Goal: Navigation & Orientation: Find specific page/section

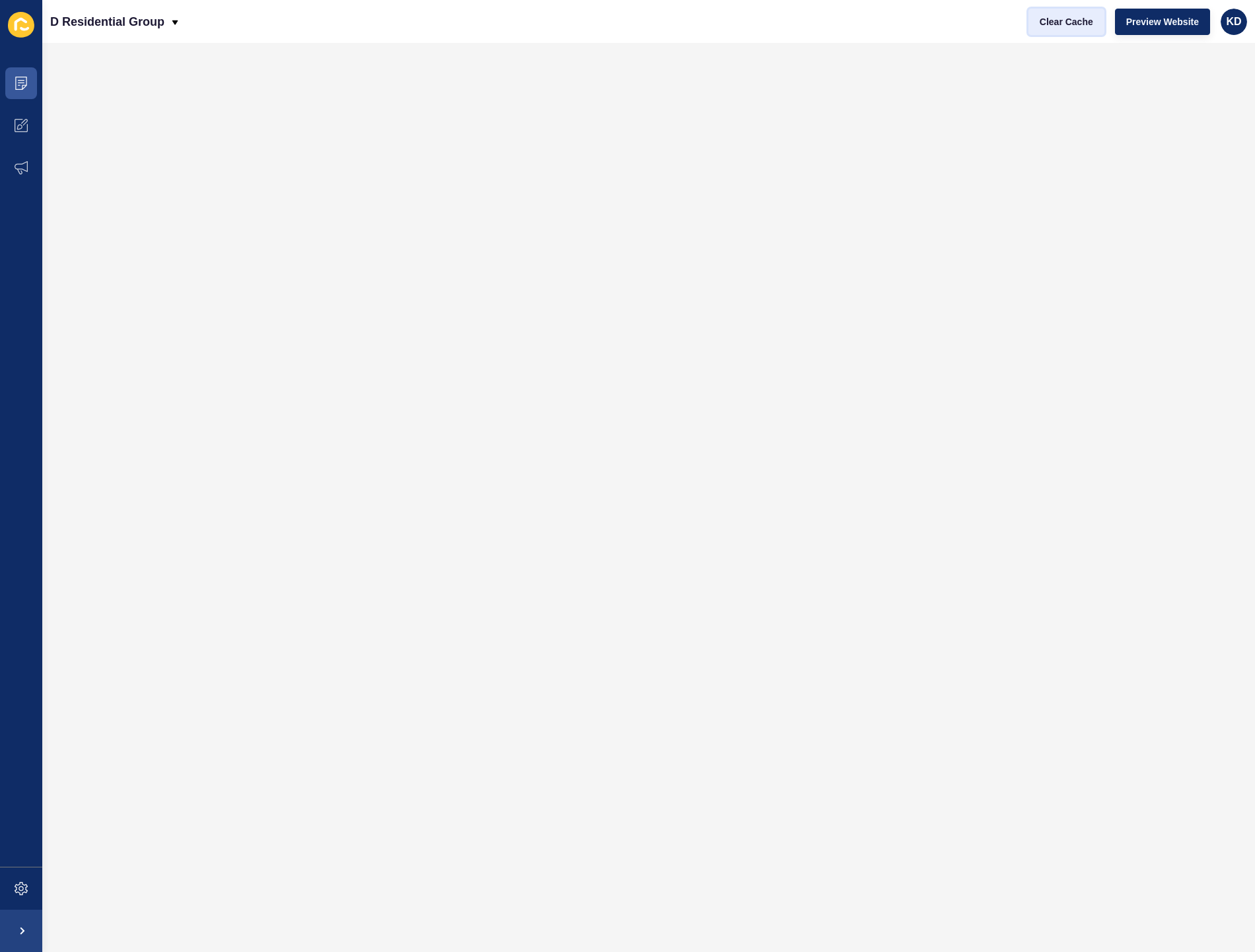
click at [1053, 16] on span "Clear Cache" at bounding box center [1067, 22] width 54 height 13
click at [22, 97] on span at bounding box center [21, 83] width 42 height 42
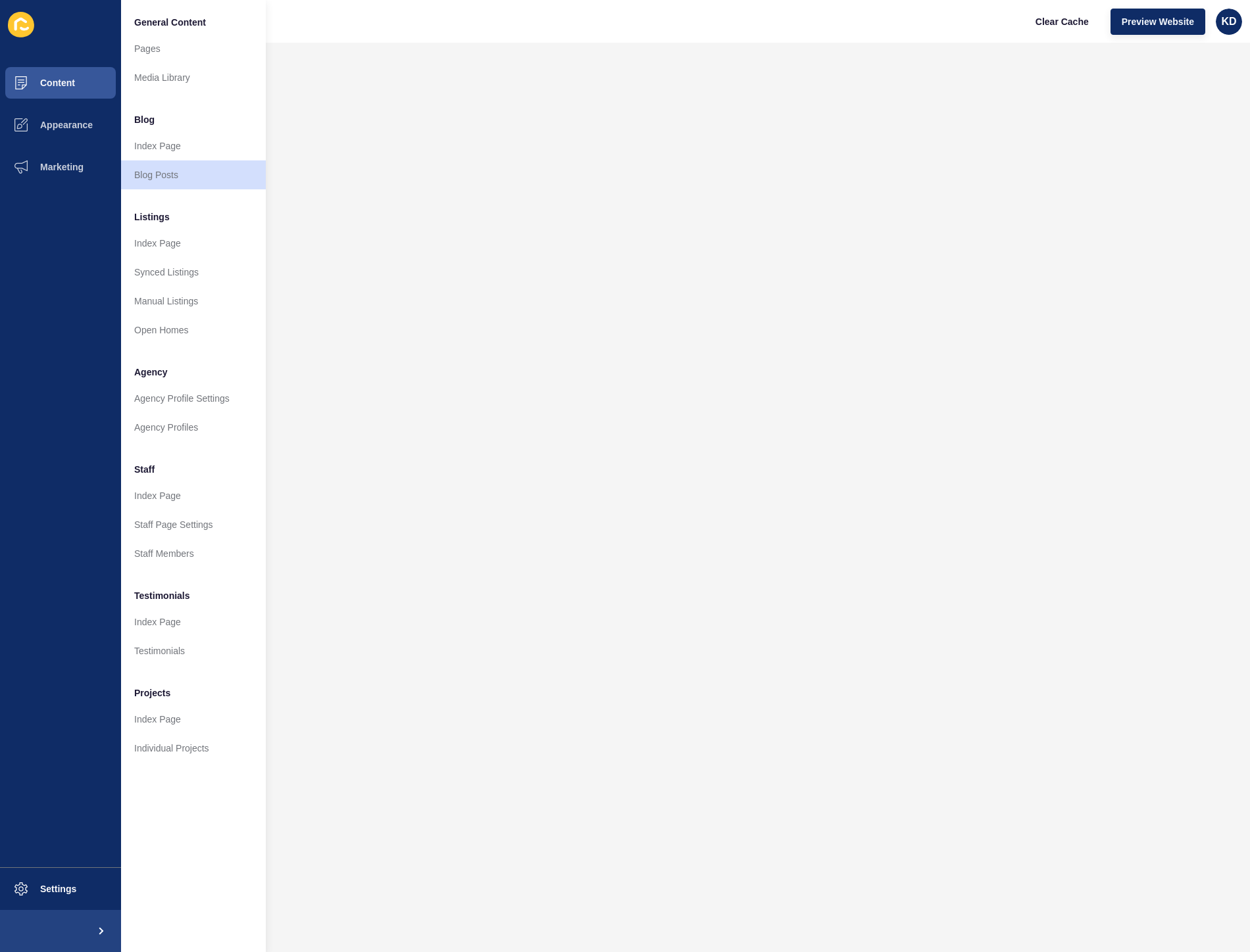
click at [147, 119] on span "Blog" at bounding box center [144, 120] width 21 height 13
click at [158, 143] on link "Index Page" at bounding box center [193, 146] width 145 height 29
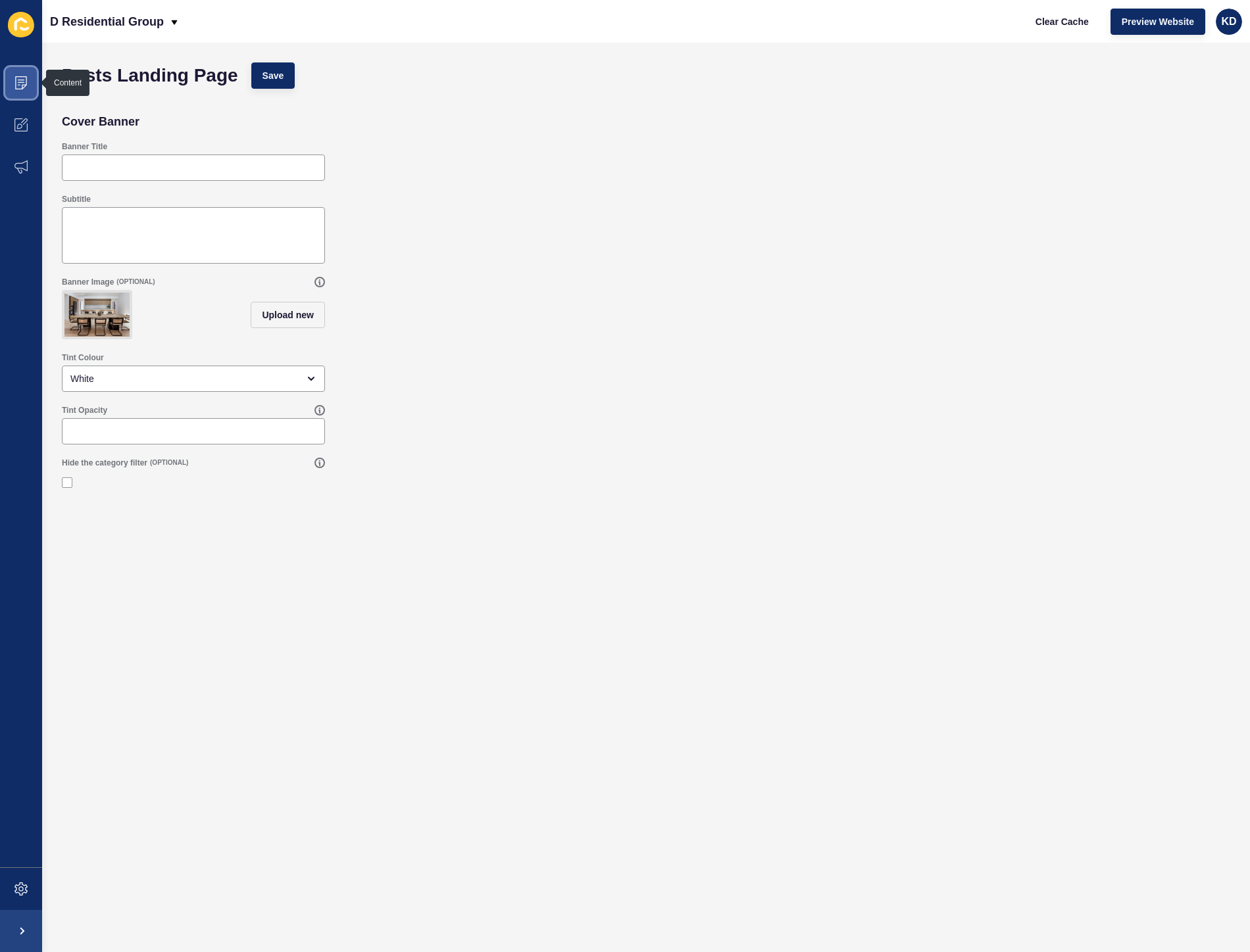
click at [23, 84] on icon at bounding box center [21, 82] width 12 height 13
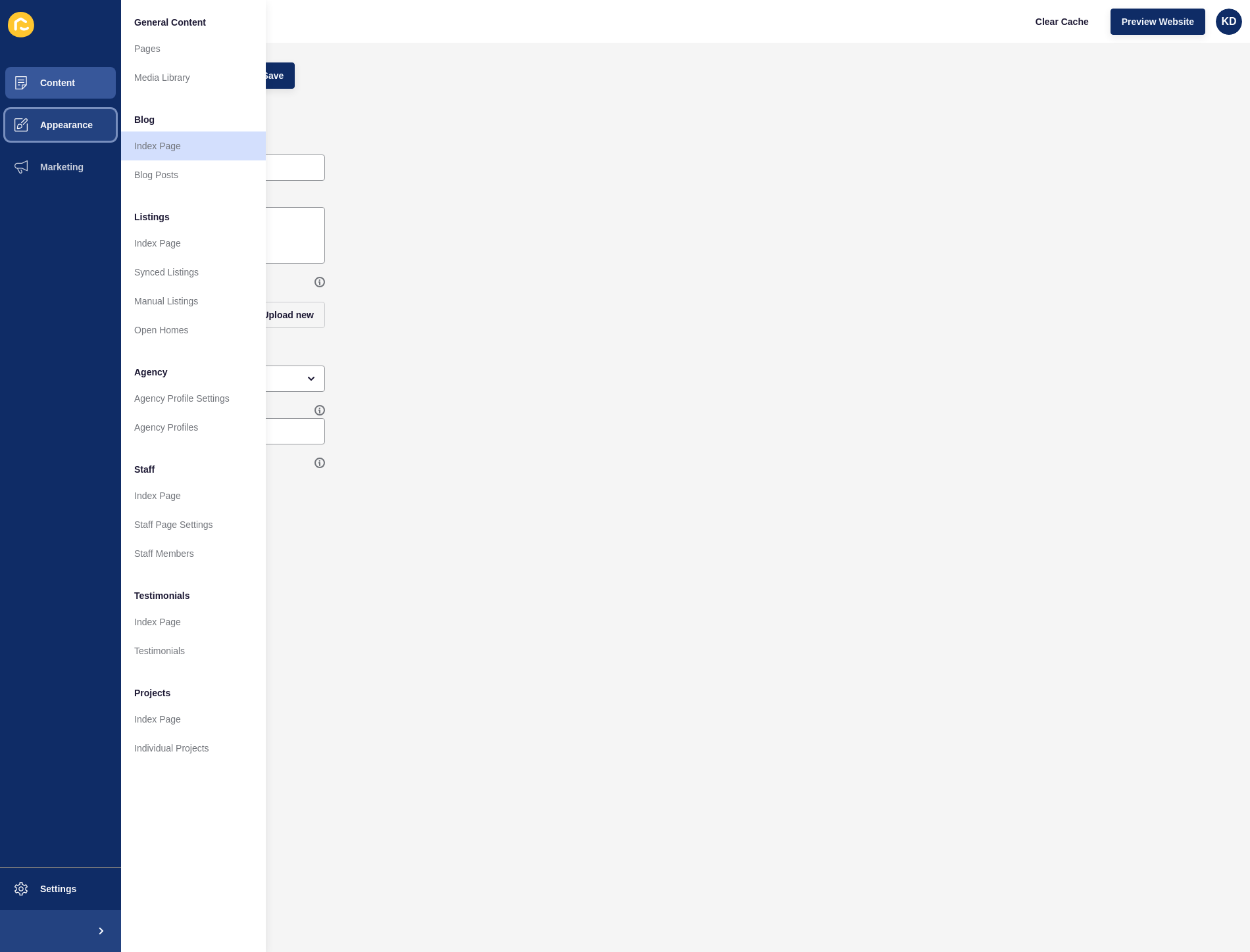
click at [49, 107] on button "Appearance" at bounding box center [60, 124] width 121 height 42
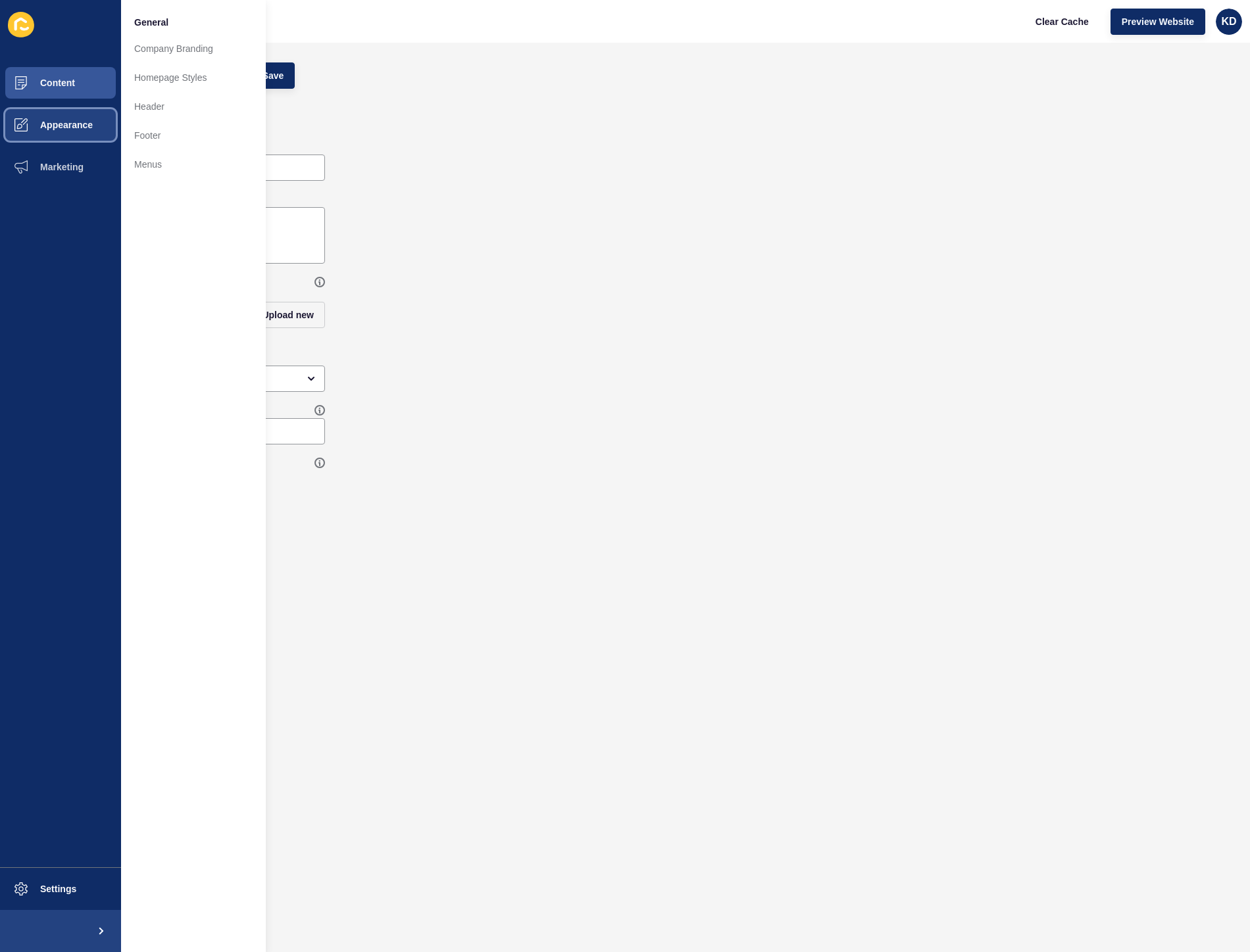
drag, startPoint x: 59, startPoint y: 121, endPoint x: 73, endPoint y: 123, distance: 14.1
click at [59, 121] on span "Appearance" at bounding box center [46, 125] width 95 height 11
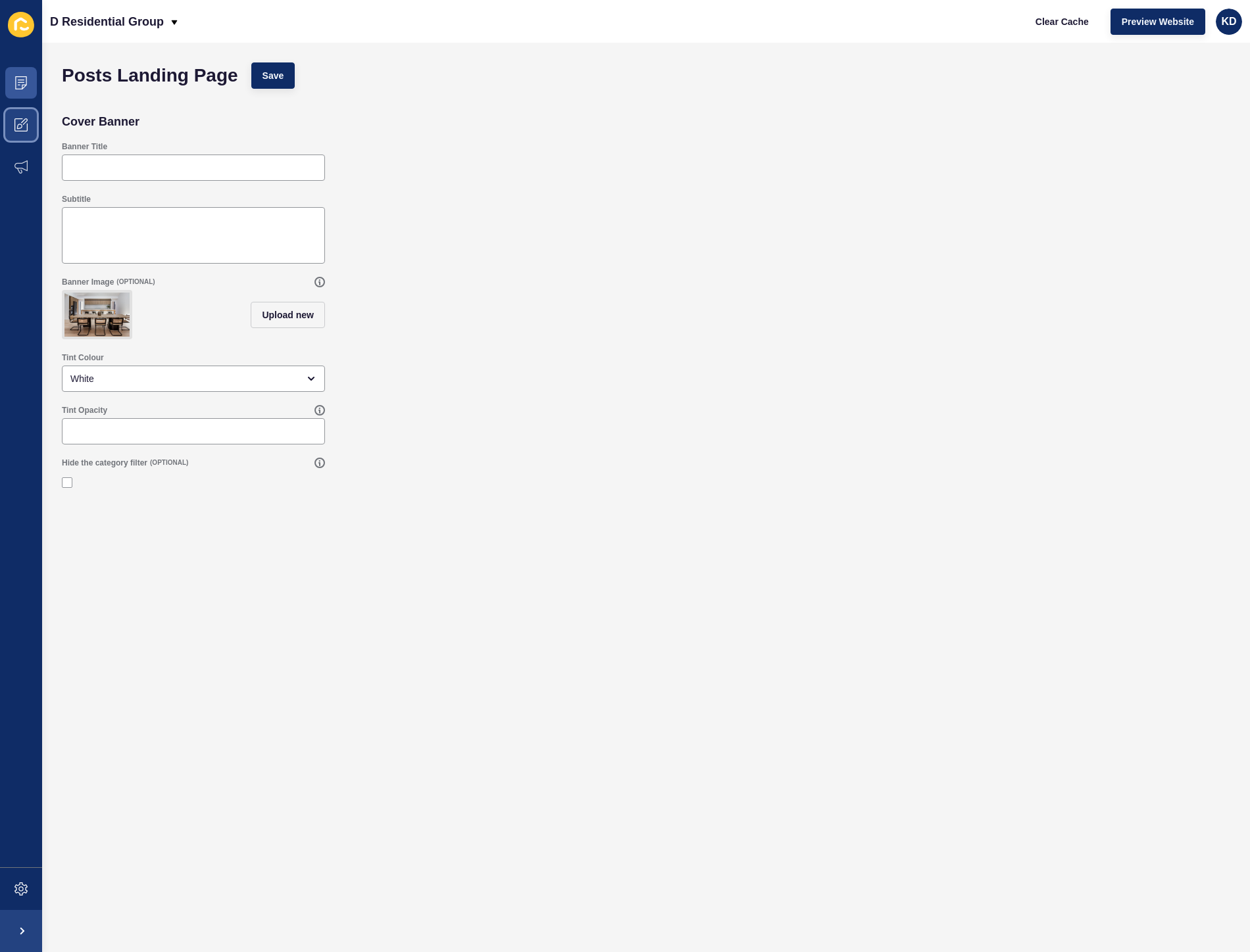
click at [27, 133] on span at bounding box center [21, 124] width 42 height 42
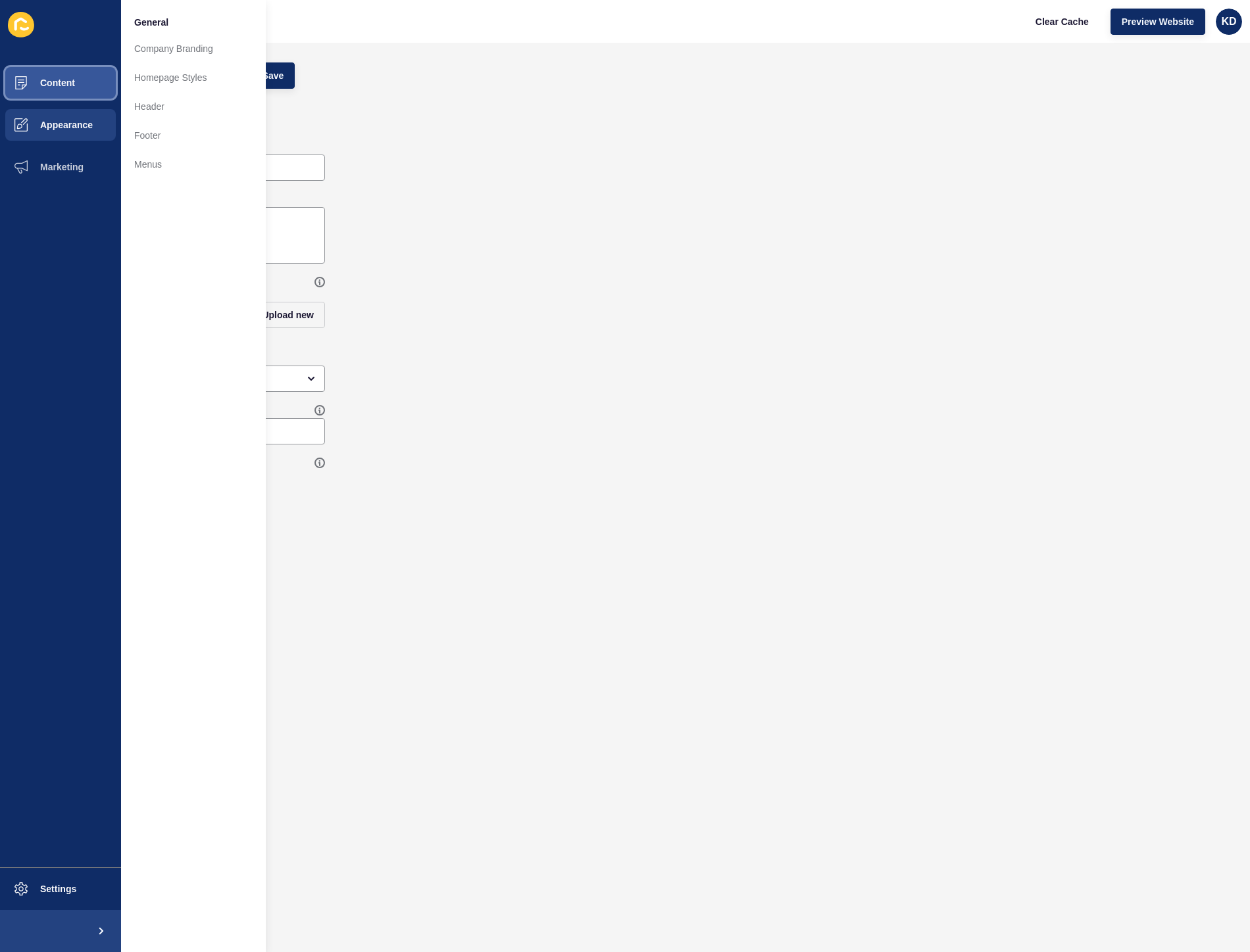
click at [61, 90] on button "Content" at bounding box center [60, 82] width 121 height 42
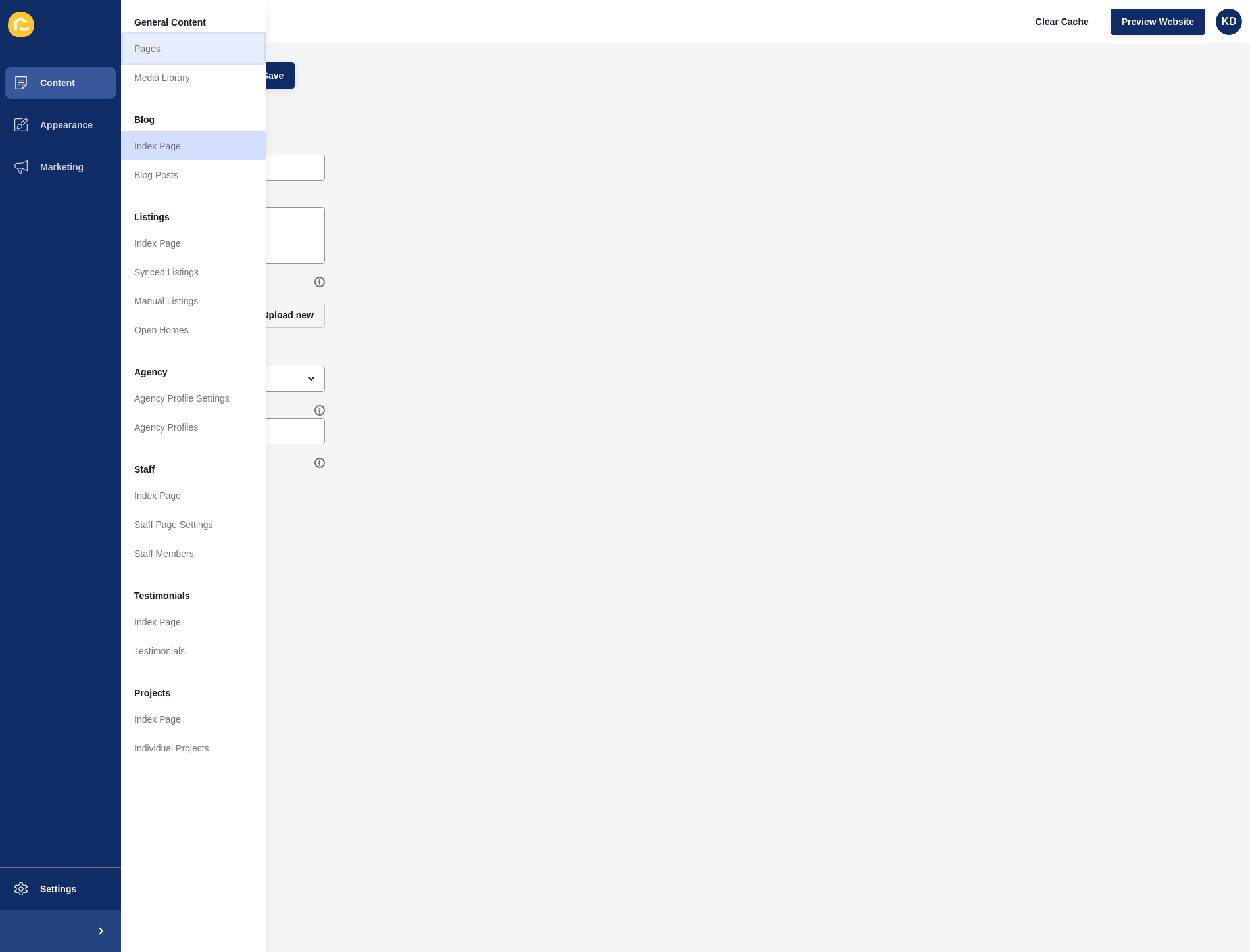
click at [165, 50] on link "Pages" at bounding box center [193, 48] width 145 height 29
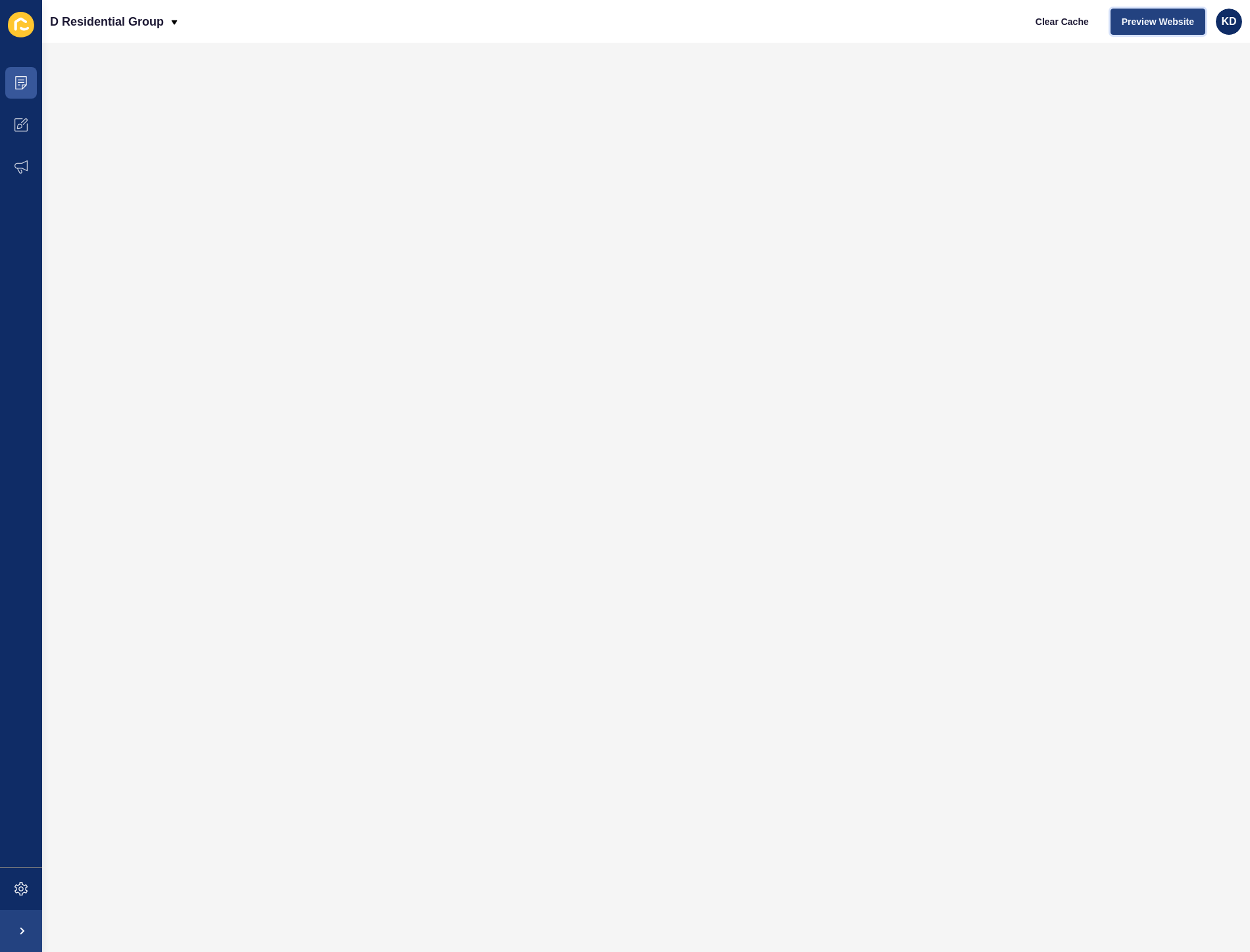
click at [1170, 22] on span "Preview Website" at bounding box center [1157, 21] width 72 height 13
click at [26, 123] on icon at bounding box center [21, 124] width 13 height 13
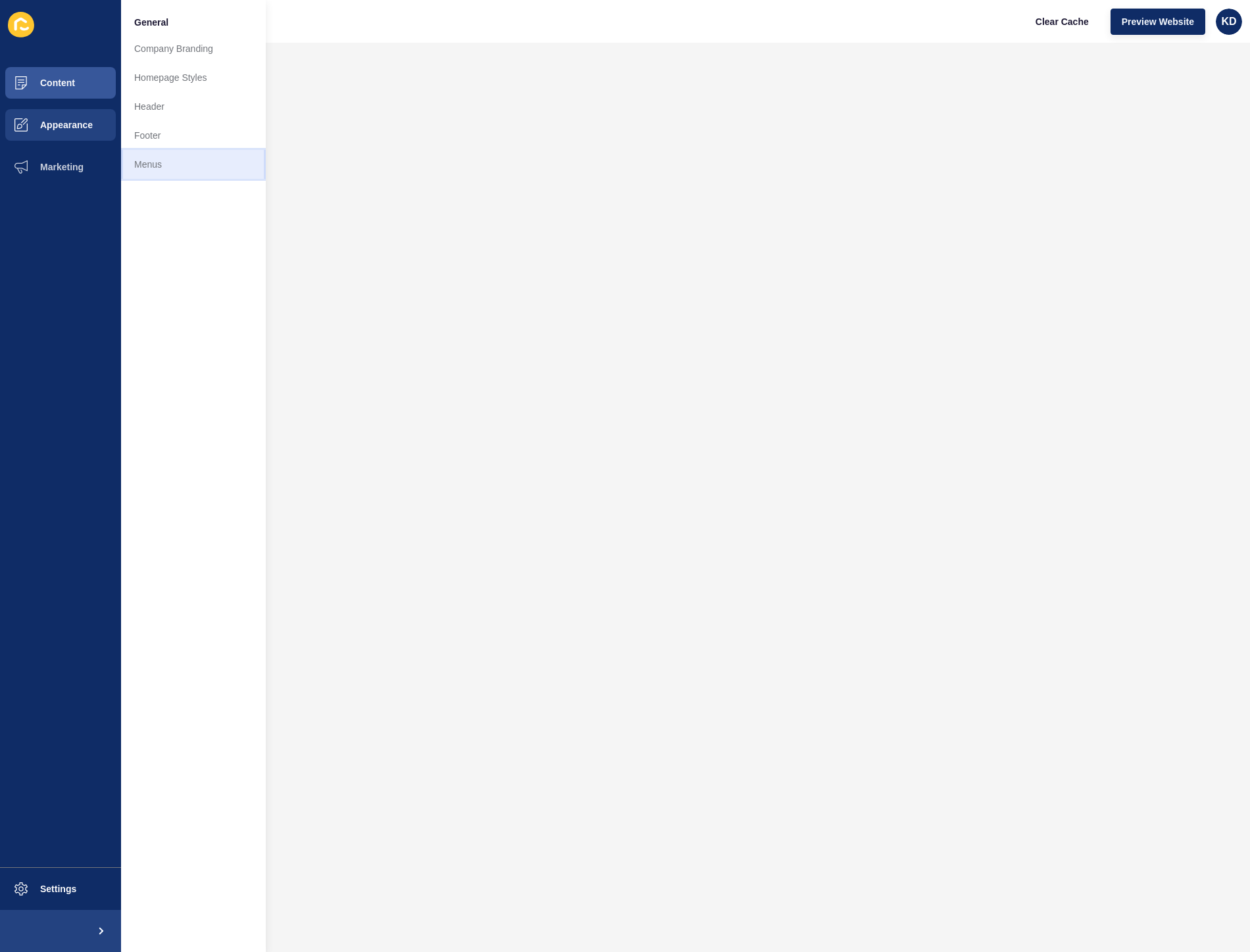
click at [148, 163] on link "Menus" at bounding box center [193, 164] width 145 height 29
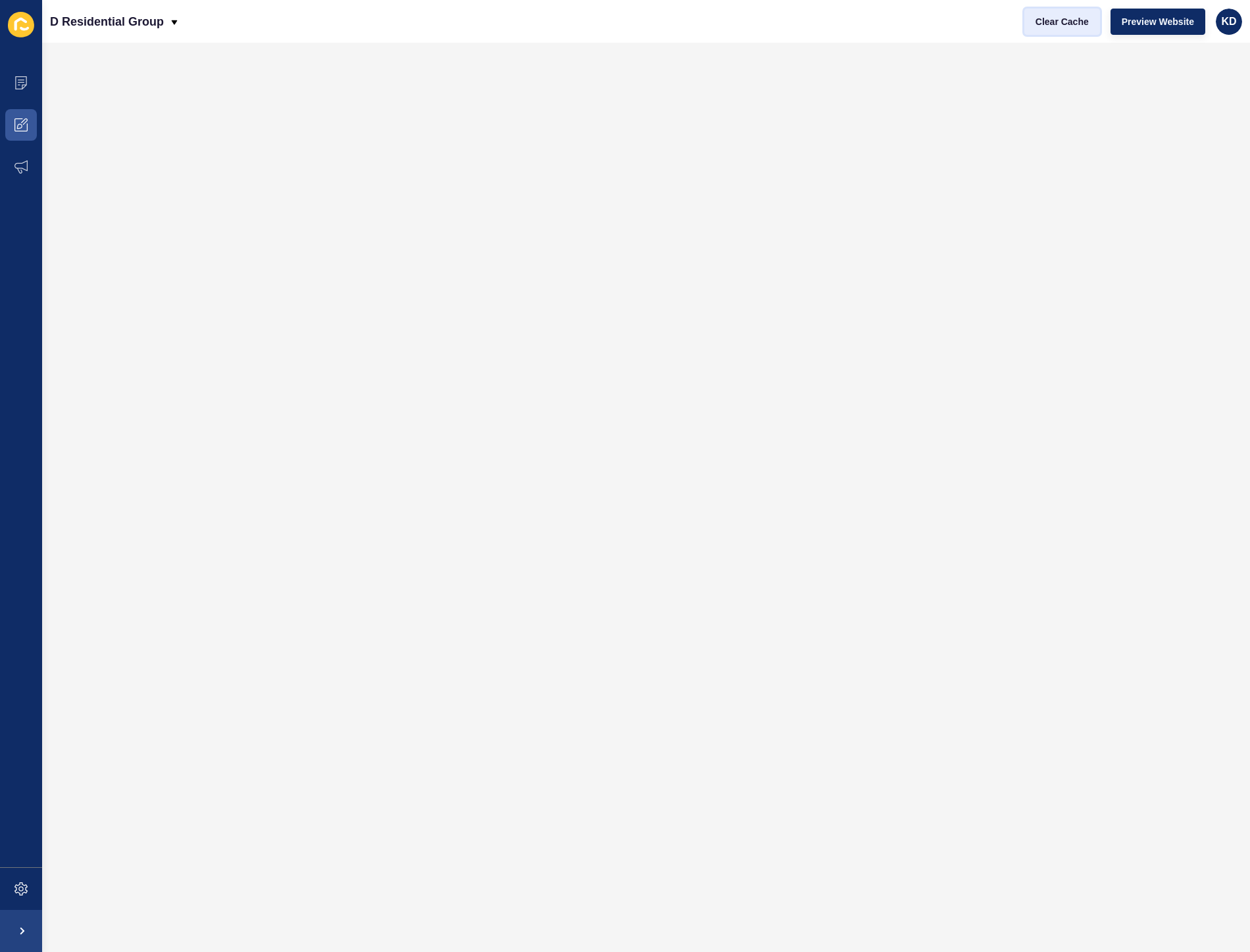
click at [1079, 23] on span "Clear Cache" at bounding box center [1062, 21] width 54 height 13
click at [31, 125] on span at bounding box center [21, 124] width 42 height 42
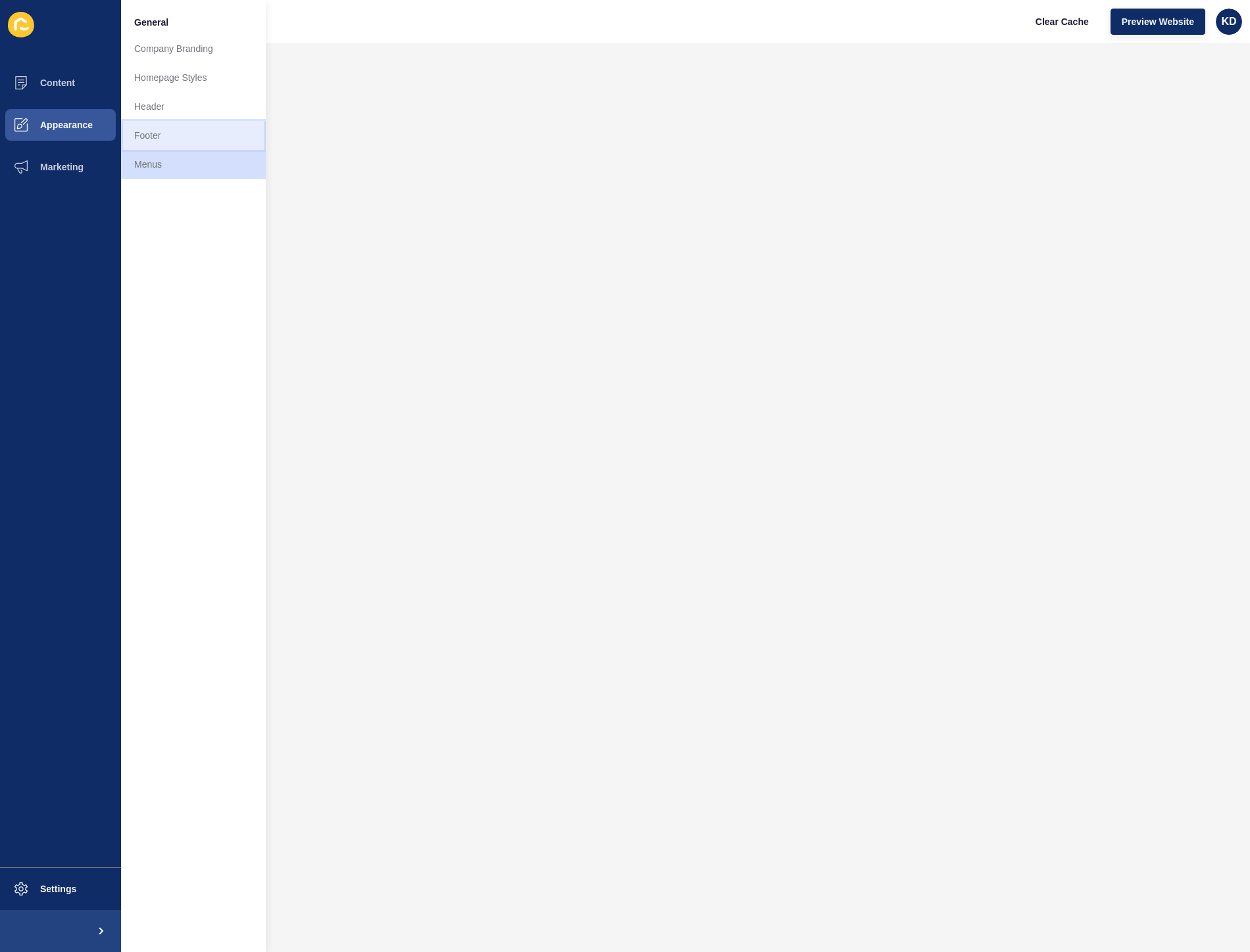
click at [206, 137] on link "Footer" at bounding box center [193, 135] width 145 height 29
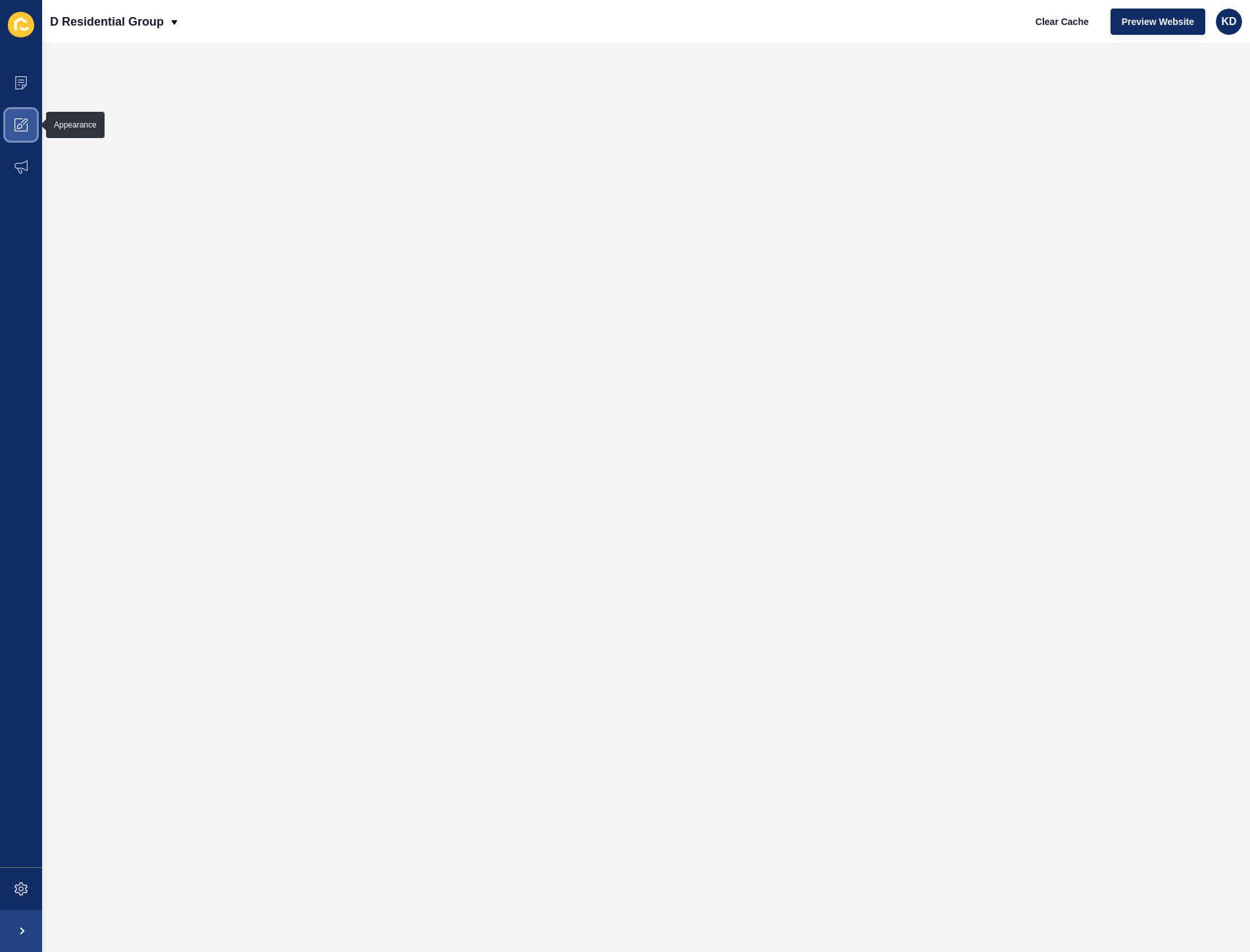
click at [21, 130] on icon at bounding box center [21, 124] width 13 height 13
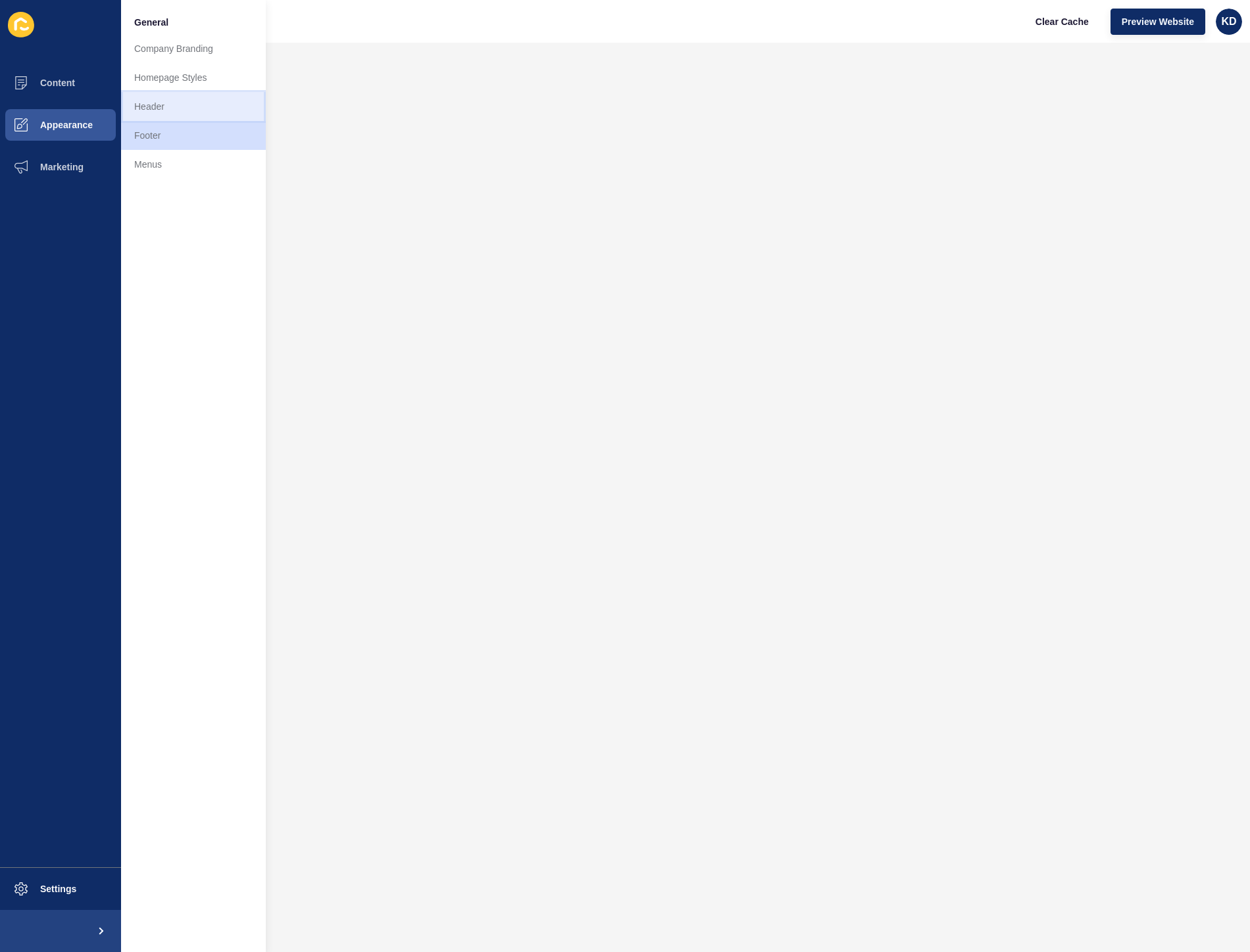
click at [154, 106] on link "Header" at bounding box center [193, 106] width 145 height 29
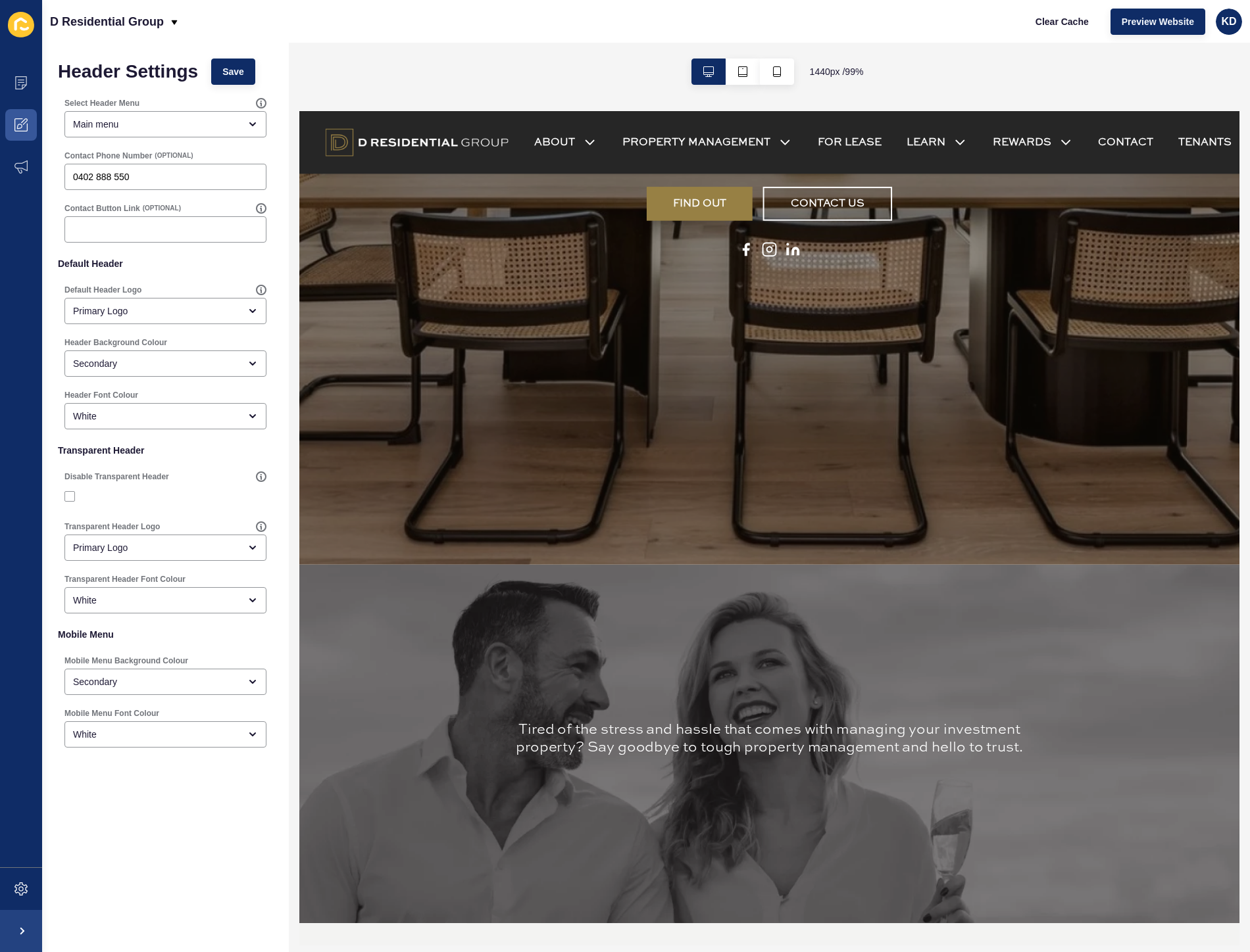
scroll to position [584, 0]
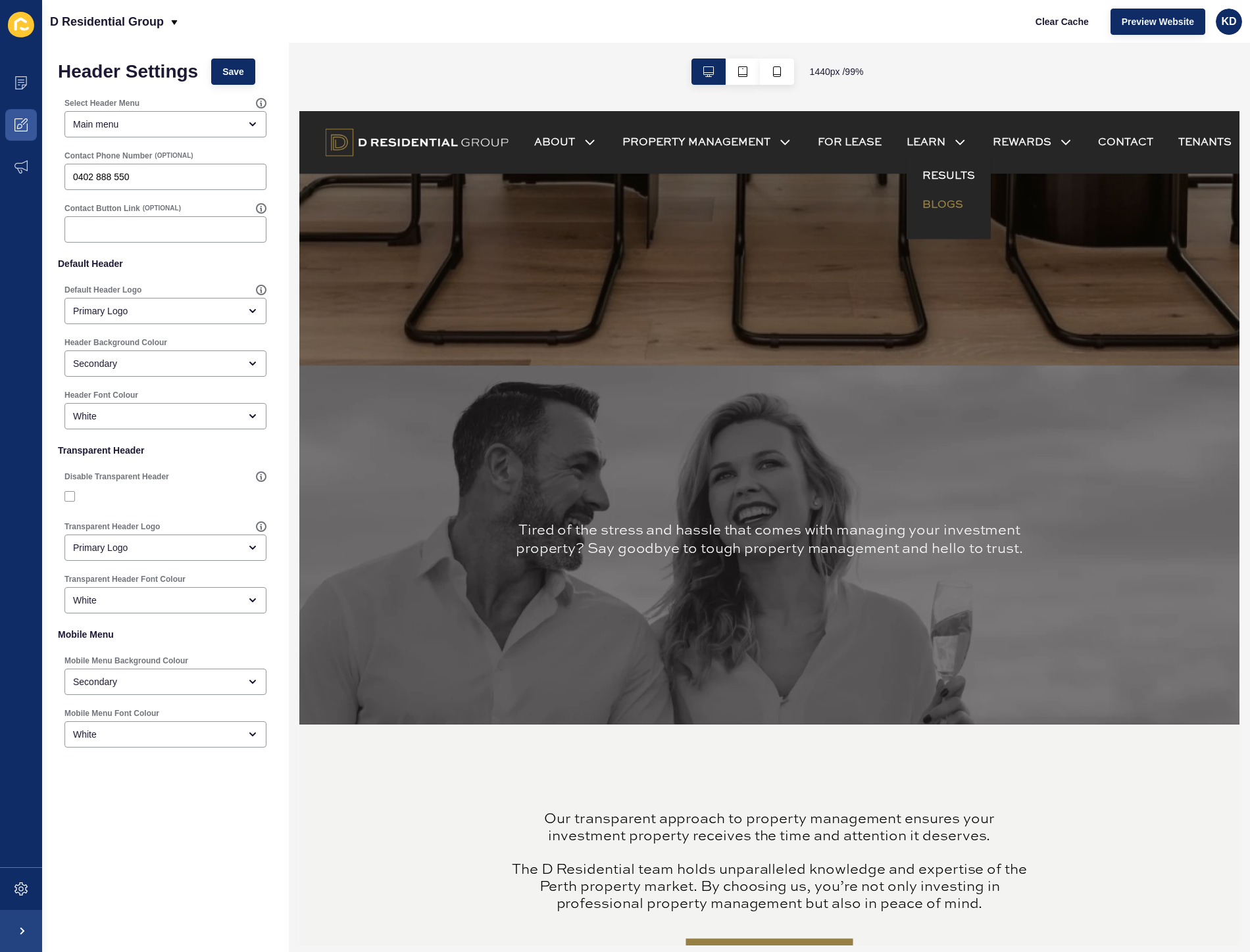
click at [952, 201] on link "BLOGS" at bounding box center [947, 206] width 41 height 16
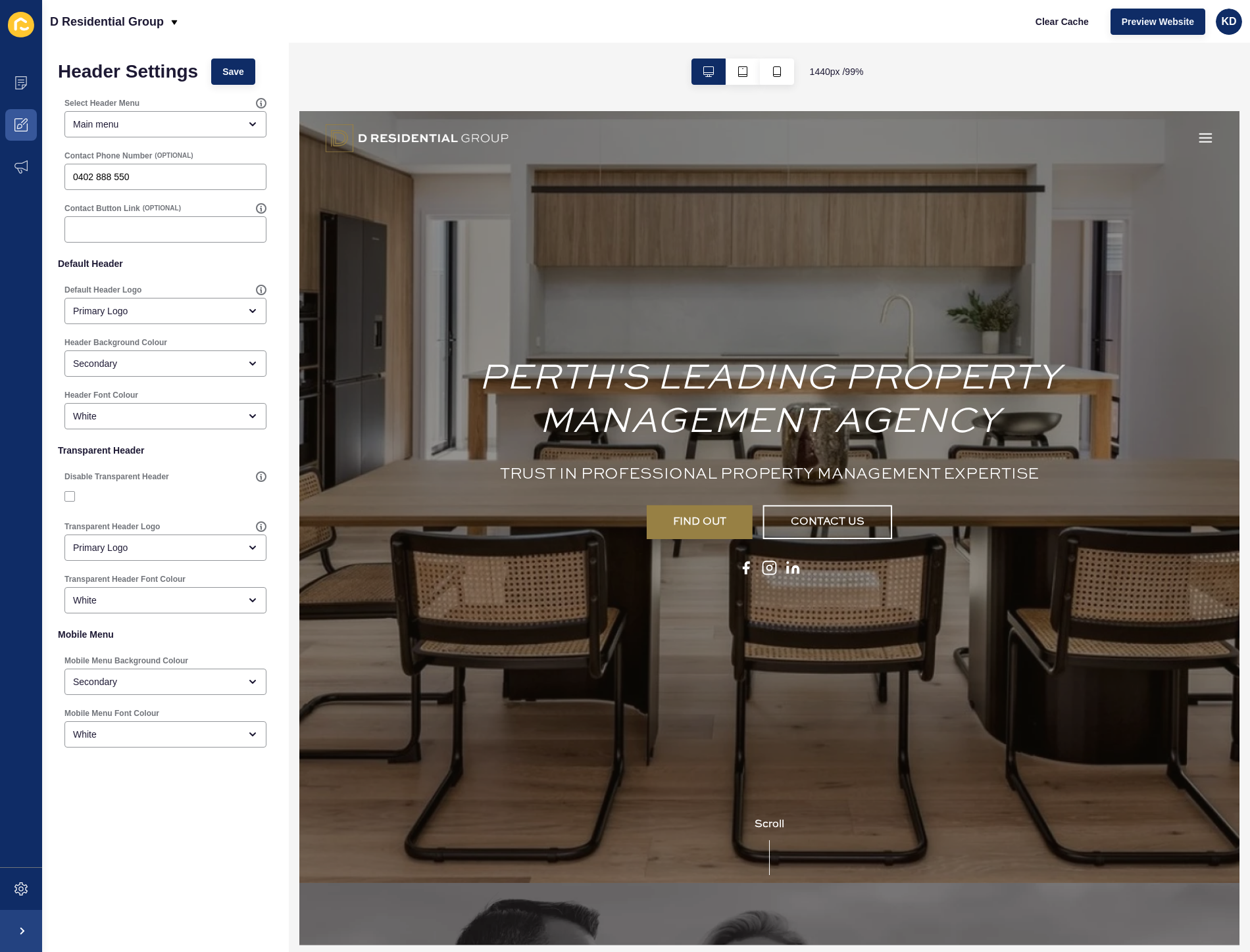
scroll to position [0, 0]
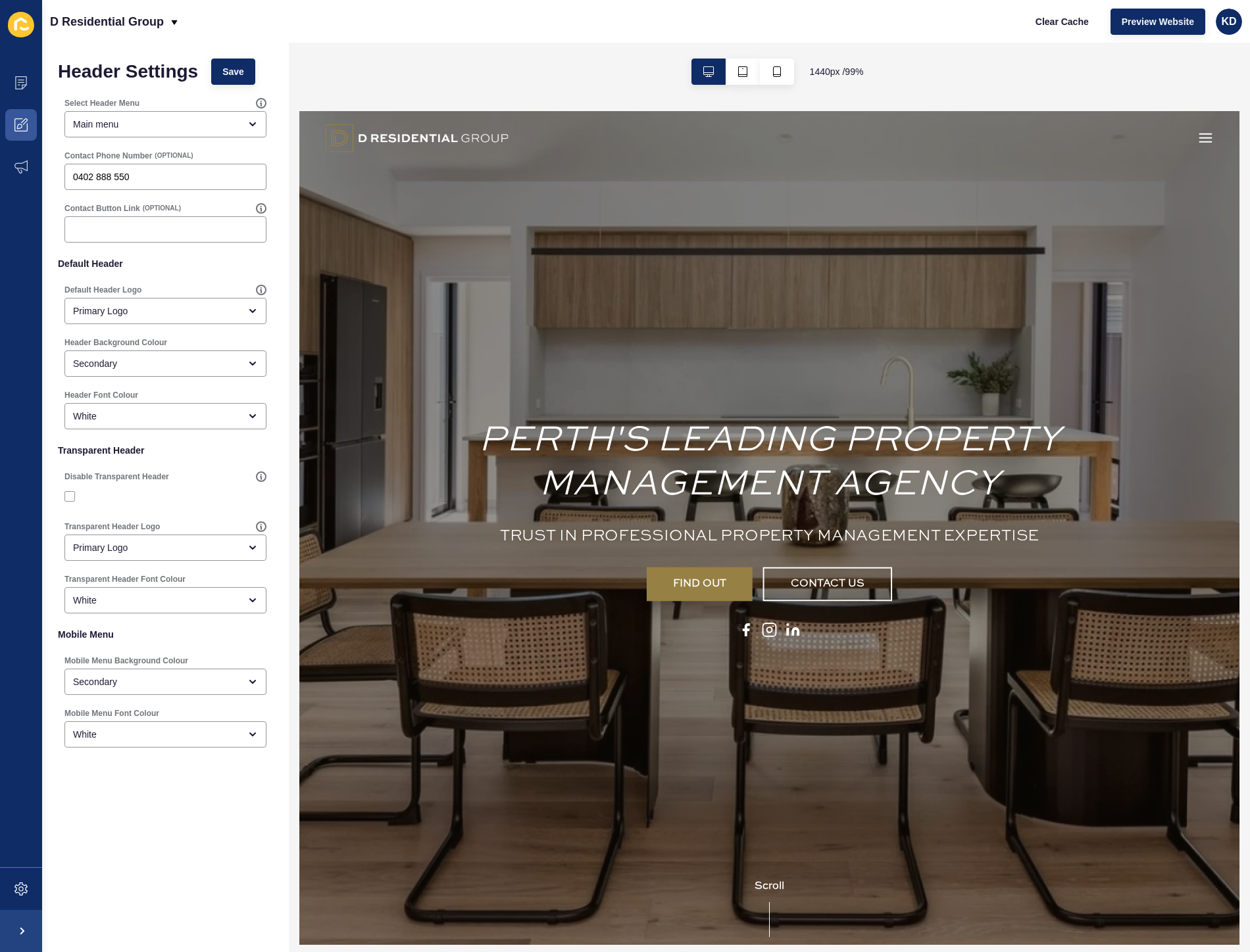
click at [1204, 137] on icon "button" at bounding box center [1212, 138] width 16 height 16
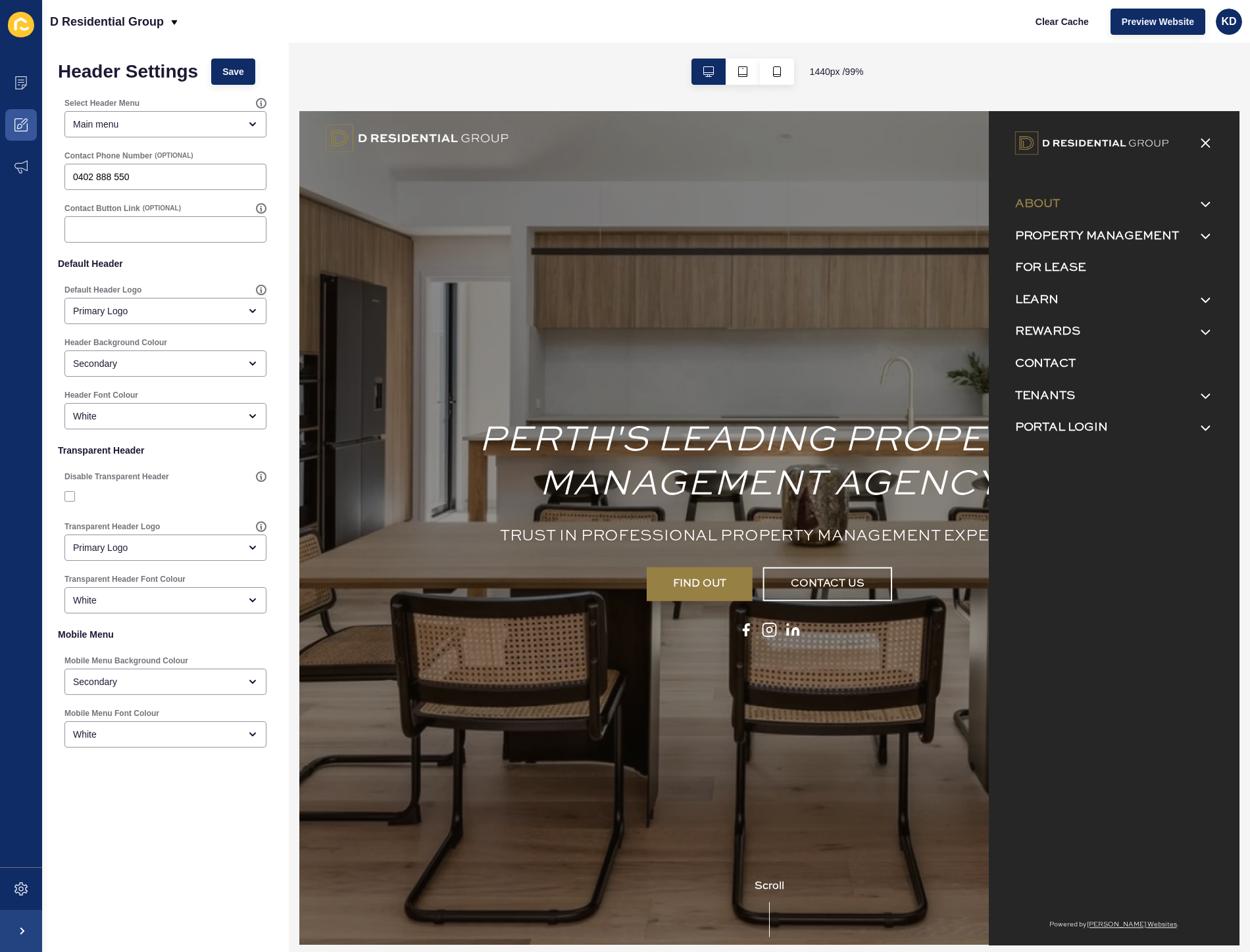
click at [1045, 205] on link "ABOUT" at bounding box center [1043, 205] width 46 height 19
click at [299, 111] on input "ABOUT" at bounding box center [299, 111] width 0 height 0
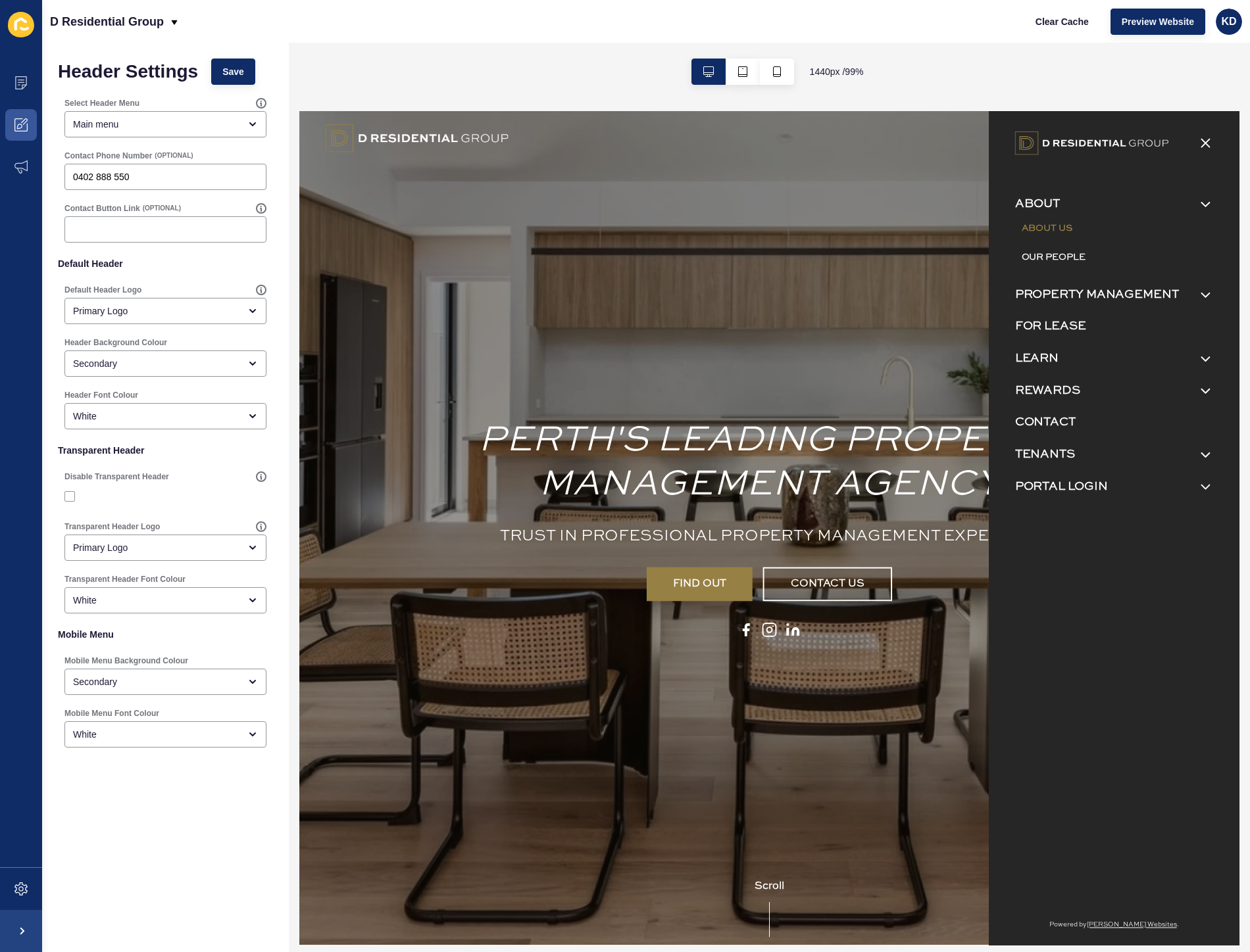
click at [1058, 233] on link "ABOUT US" at bounding box center [1052, 229] width 51 height 16
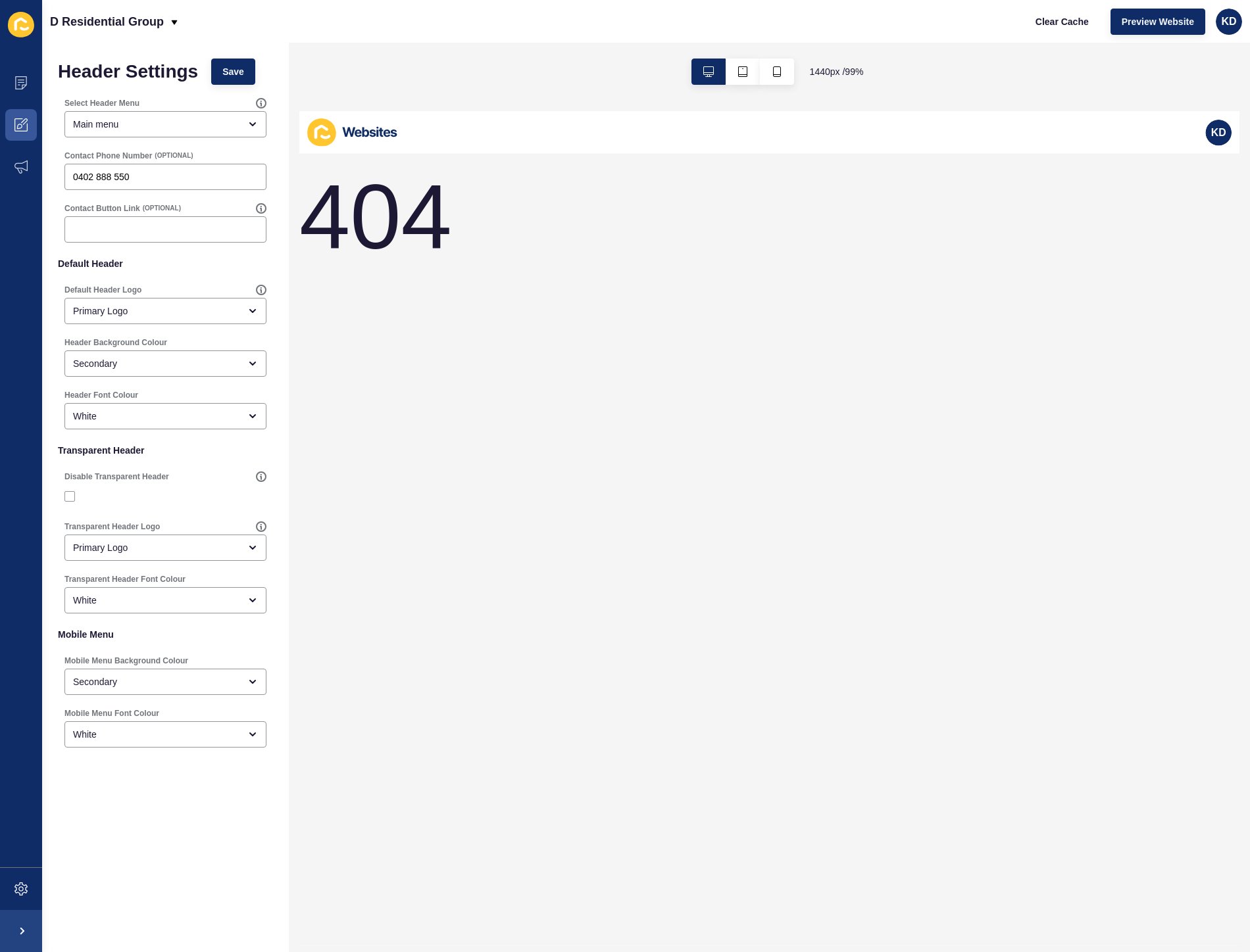
click at [486, 252] on div "404" at bounding box center [773, 552] width 947 height 798
click at [166, 126] on div "Main menu" at bounding box center [156, 124] width 166 height 13
click at [691, 209] on div "404" at bounding box center [773, 552] width 947 height 798
click at [18, 129] on icon at bounding box center [21, 124] width 13 height 13
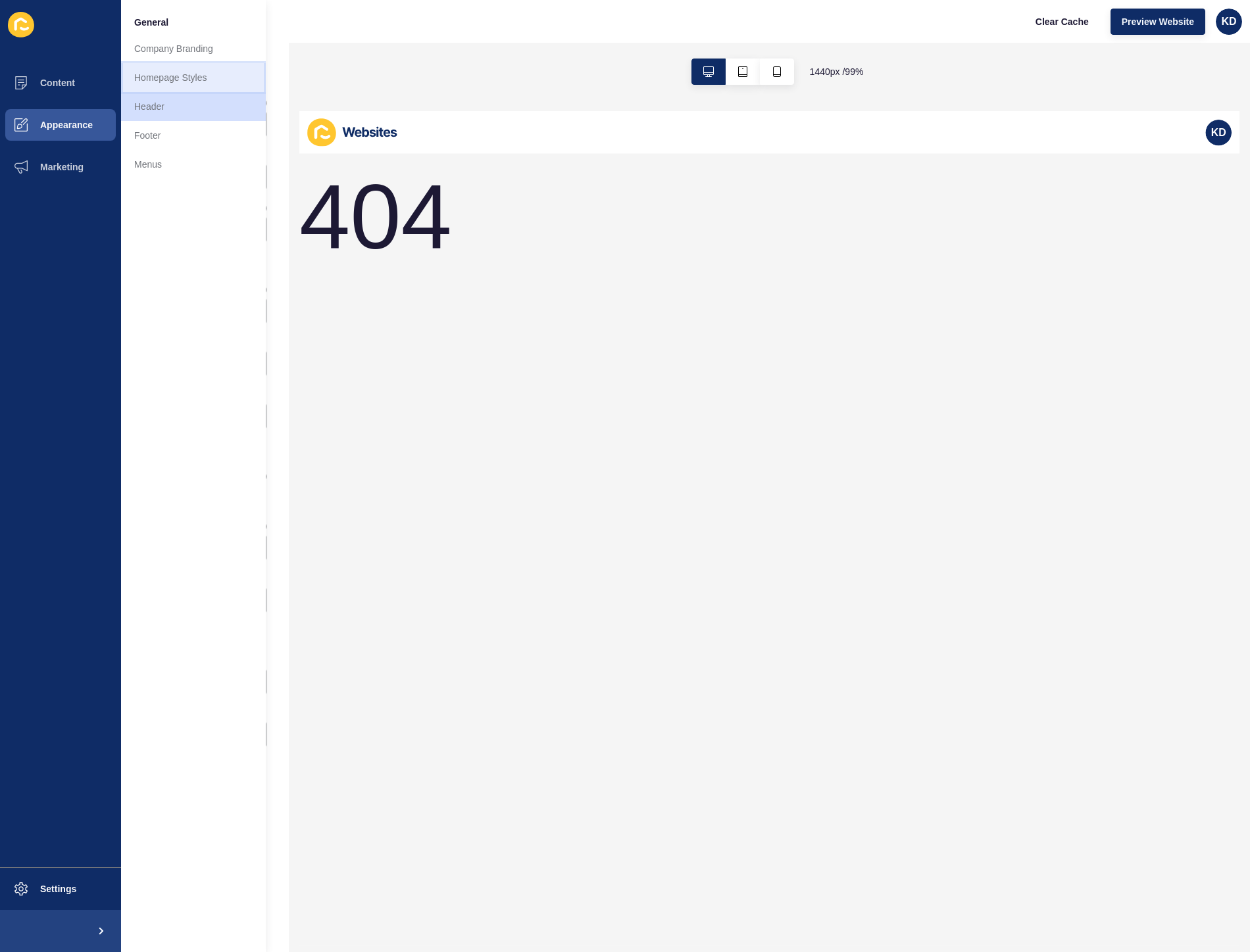
click at [211, 73] on link "Homepage Styles" at bounding box center [193, 78] width 145 height 29
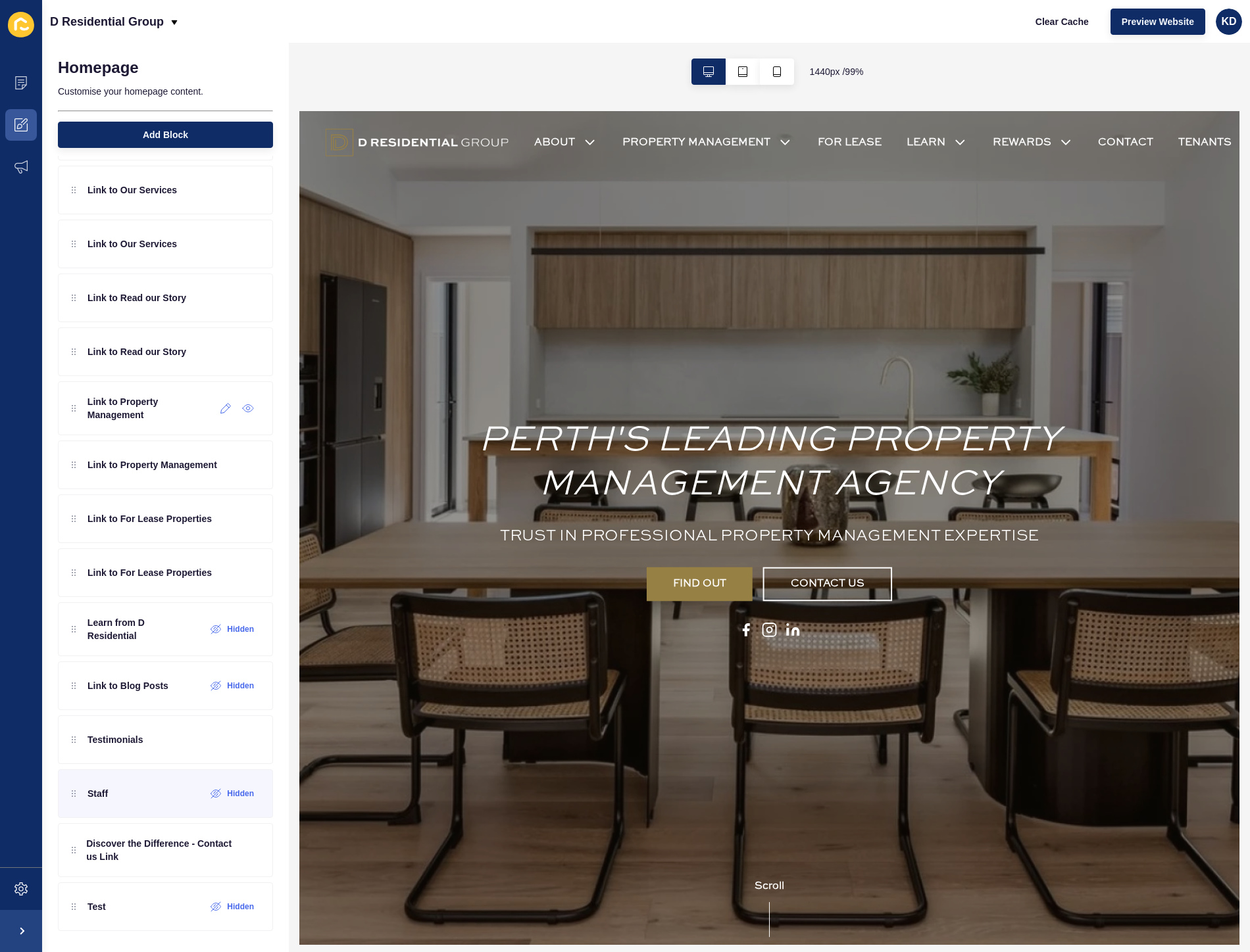
scroll to position [215, 0]
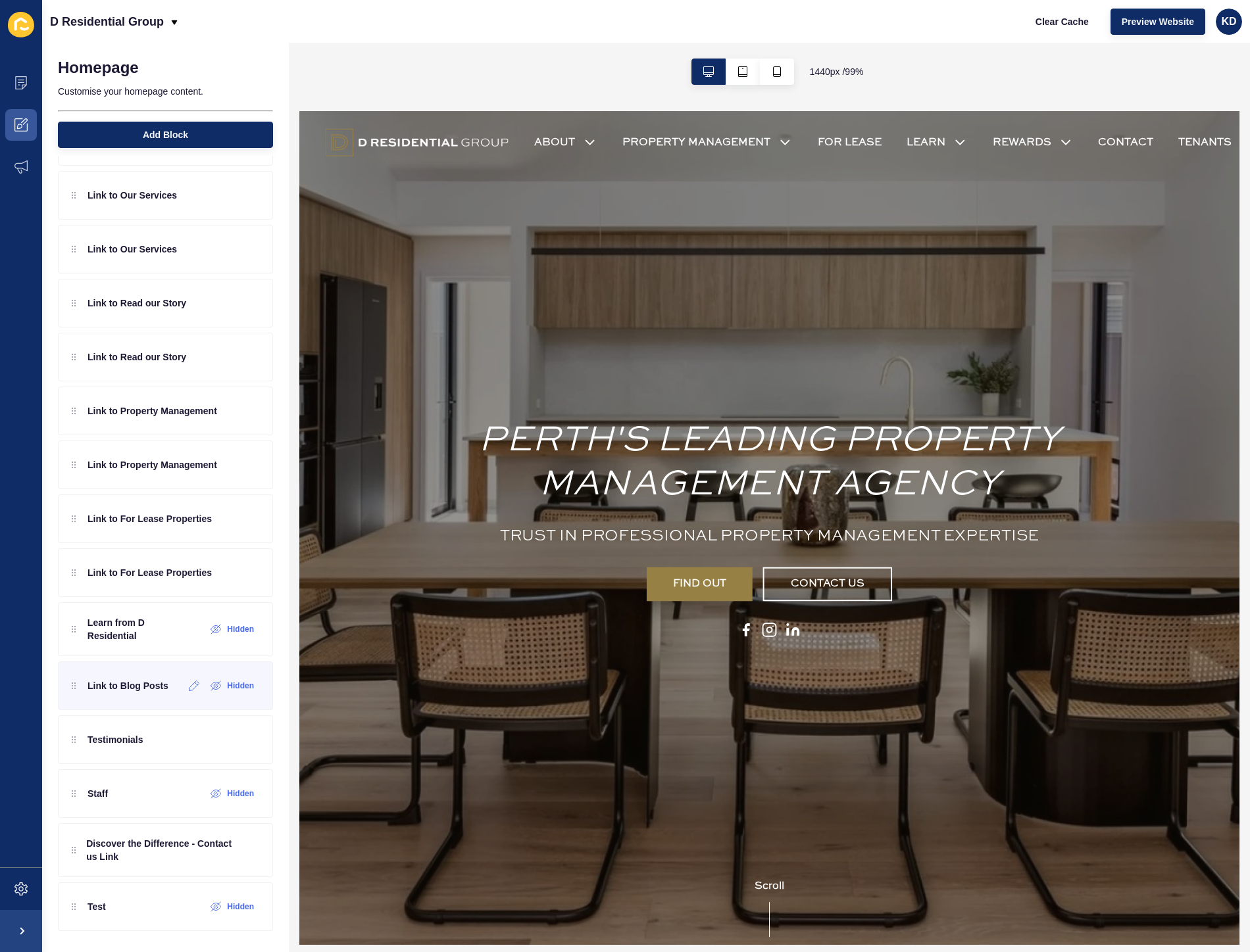
click at [110, 690] on p "Link to Blog Posts" at bounding box center [128, 685] width 81 height 13
click at [183, 908] on div at bounding box center [194, 906] width 21 height 21
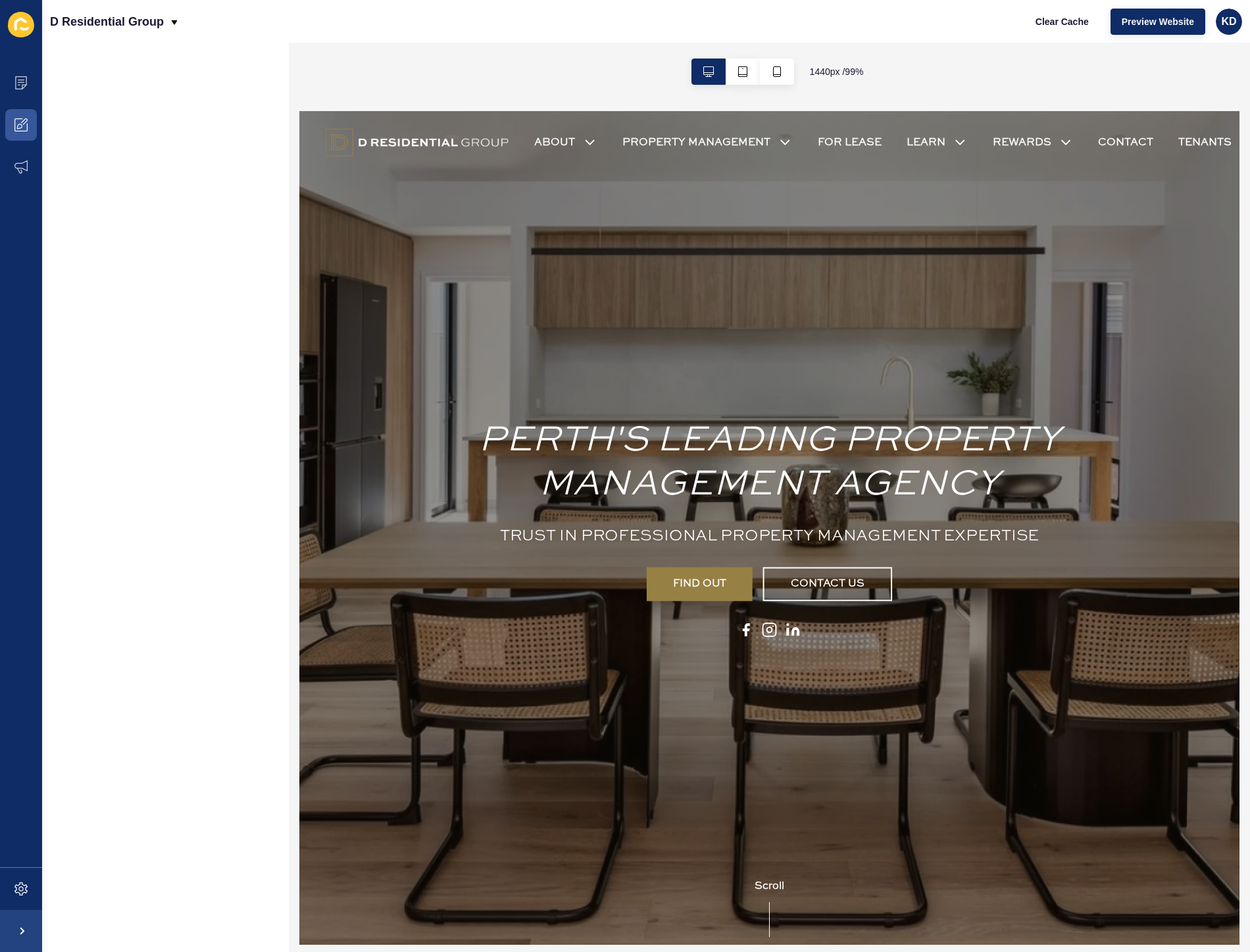
scroll to position [0, 0]
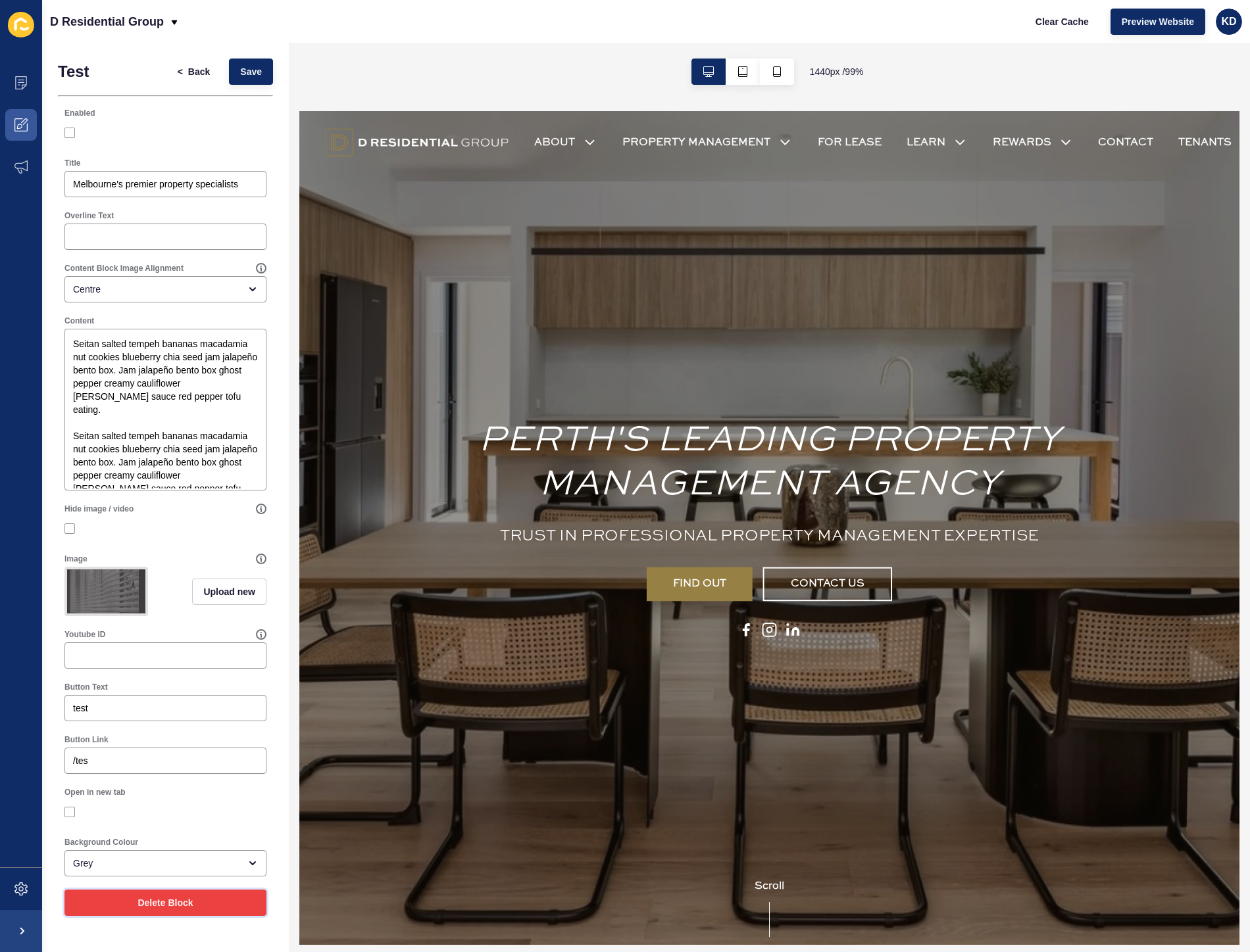
click at [206, 911] on button "Delete Block" at bounding box center [165, 902] width 202 height 26
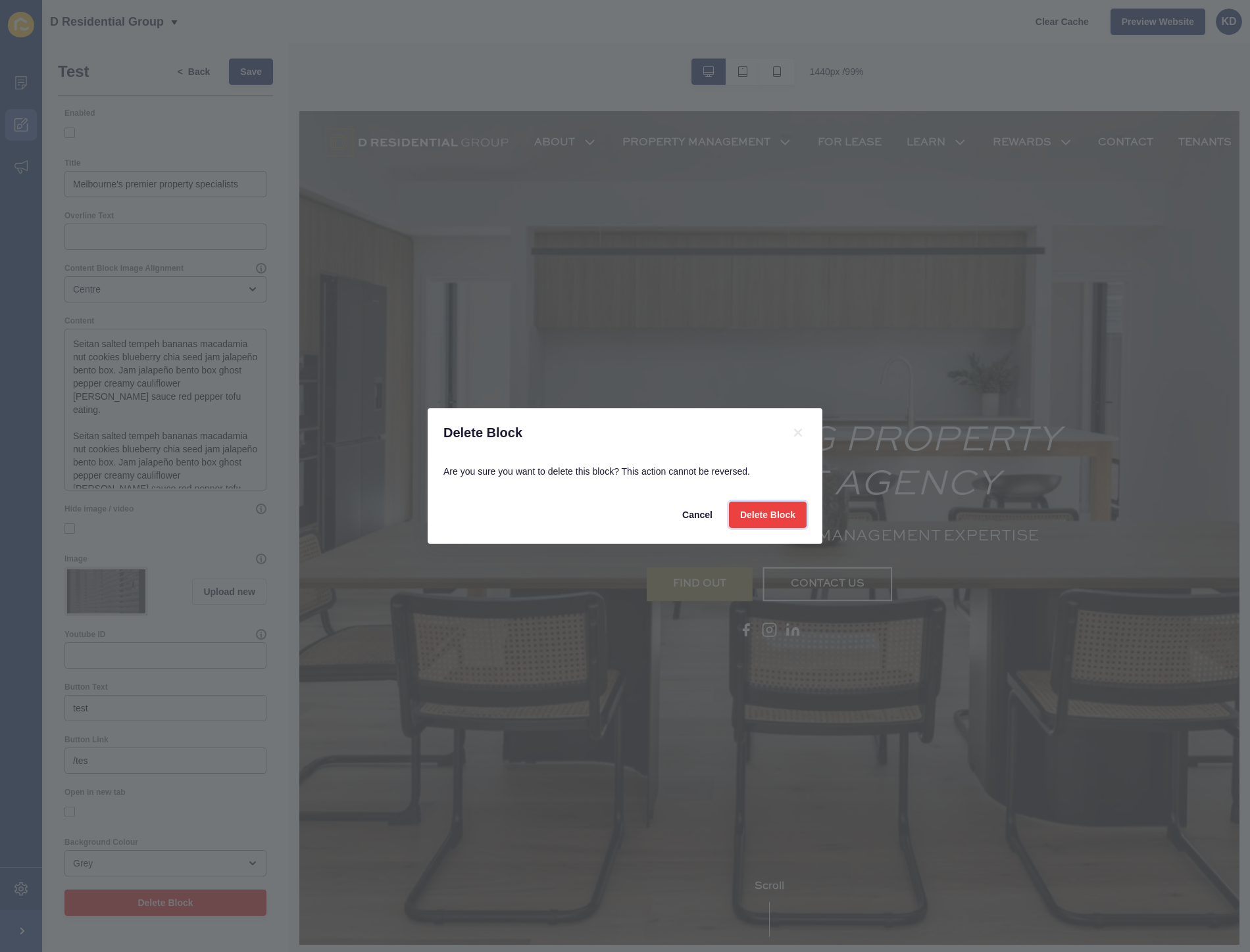
click at [791, 515] on span "Delete Block" at bounding box center [768, 514] width 55 height 13
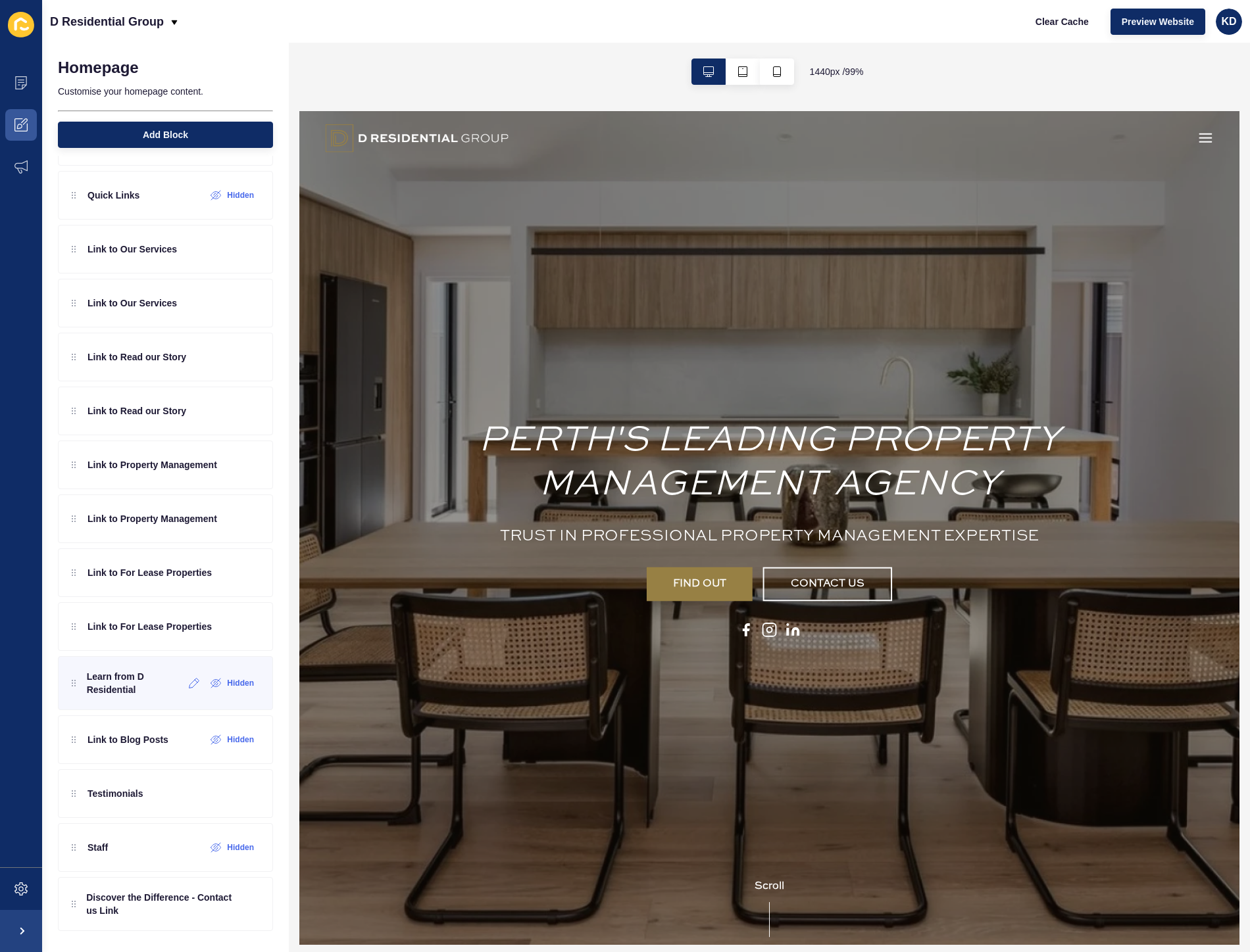
scroll to position [161, 0]
click at [140, 750] on div "Link to Blog Posts" at bounding box center [120, 739] width 96 height 21
click at [186, 747] on div at bounding box center [194, 739] width 21 height 21
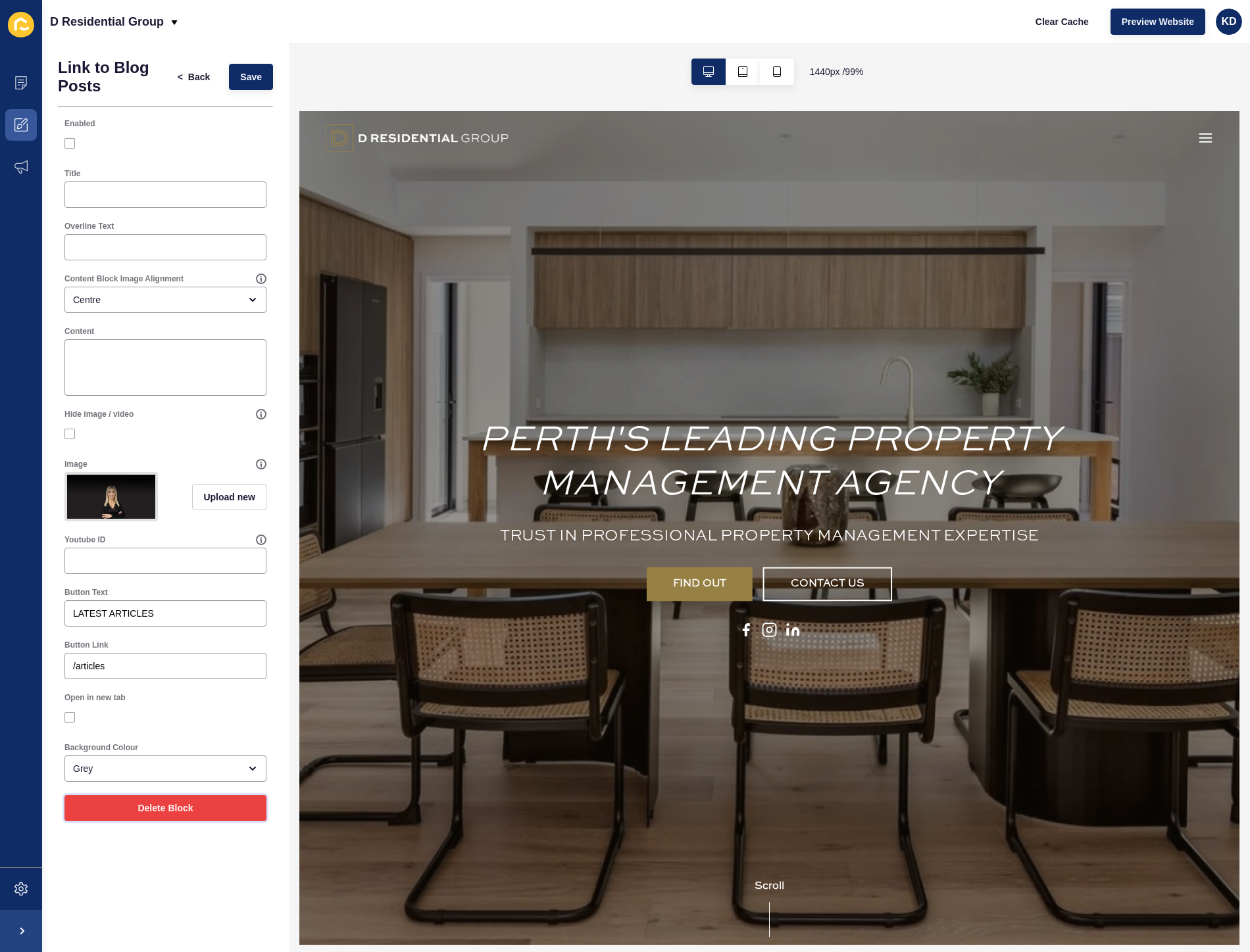
click at [198, 812] on button "Delete Block" at bounding box center [165, 807] width 202 height 26
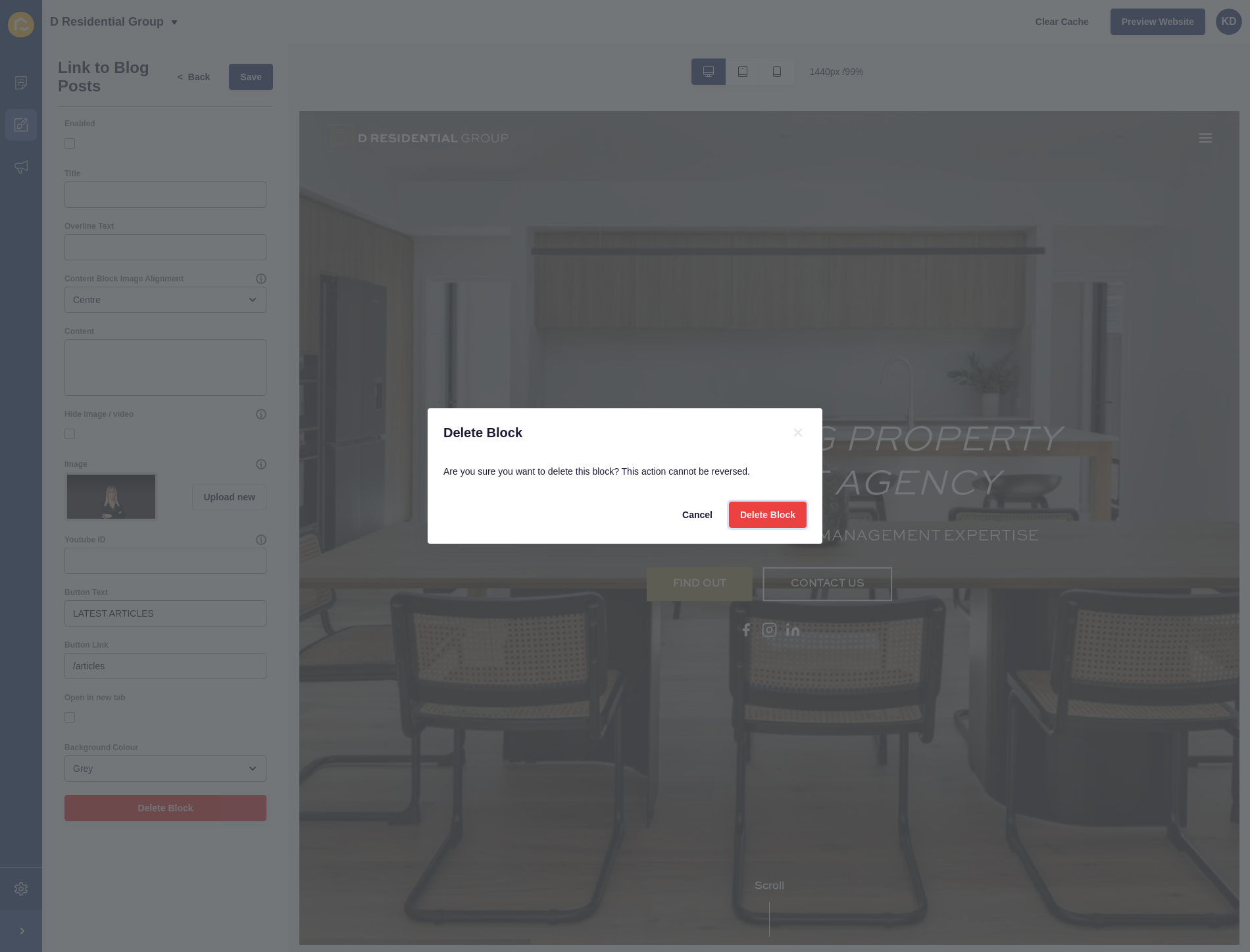
click at [768, 518] on span "Delete Block" at bounding box center [768, 514] width 55 height 13
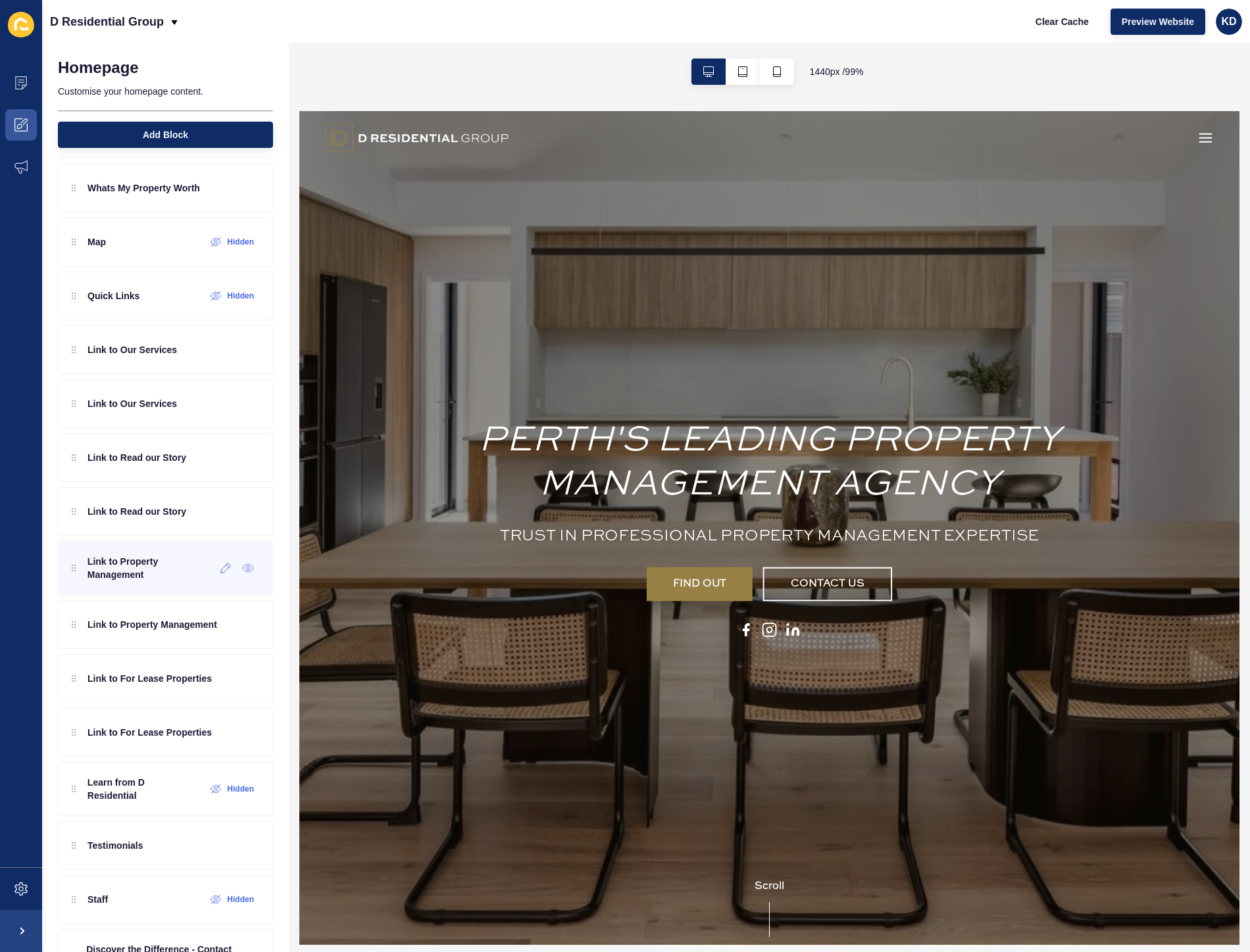
scroll to position [107, 0]
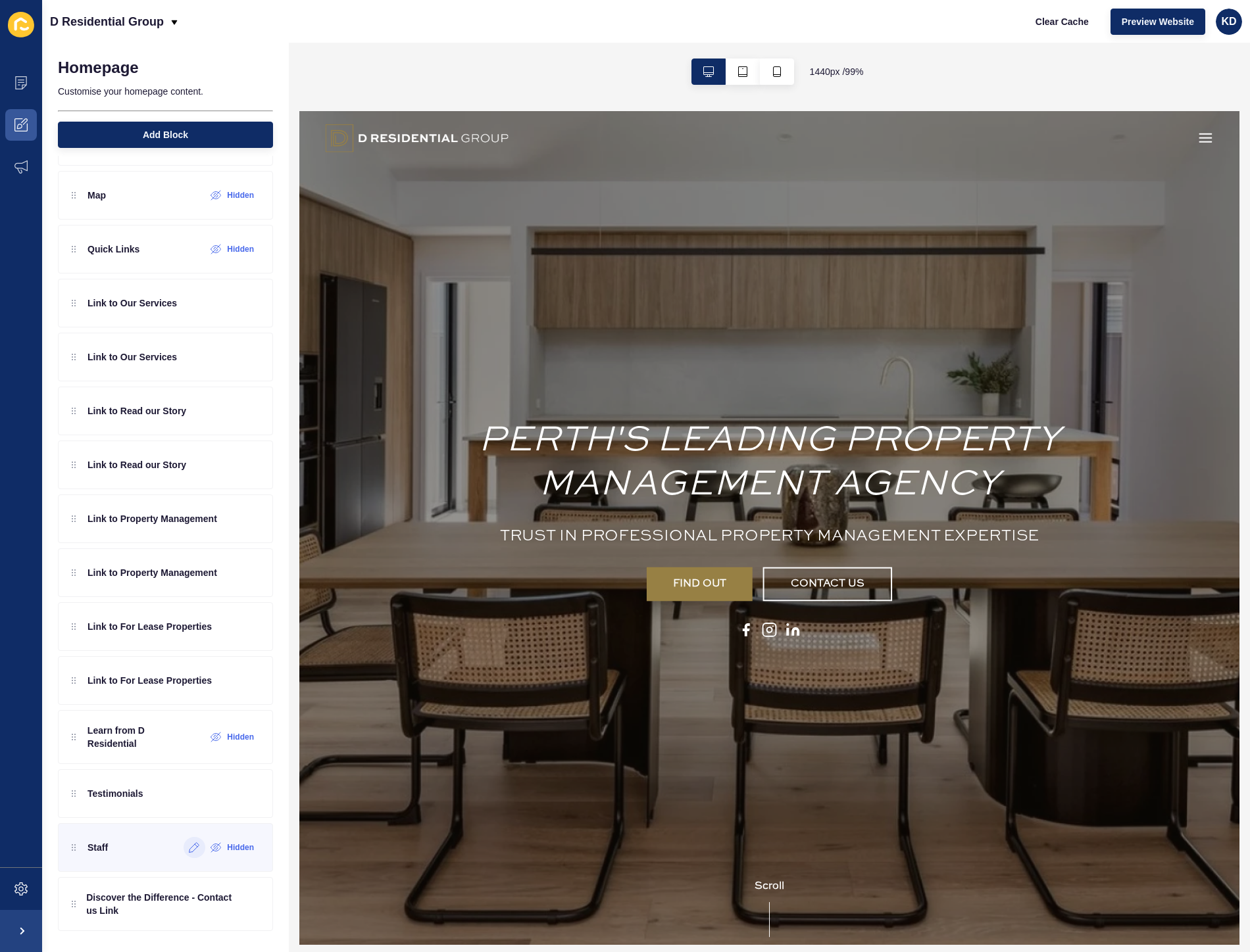
click at [183, 855] on div at bounding box center [194, 848] width 21 height 21
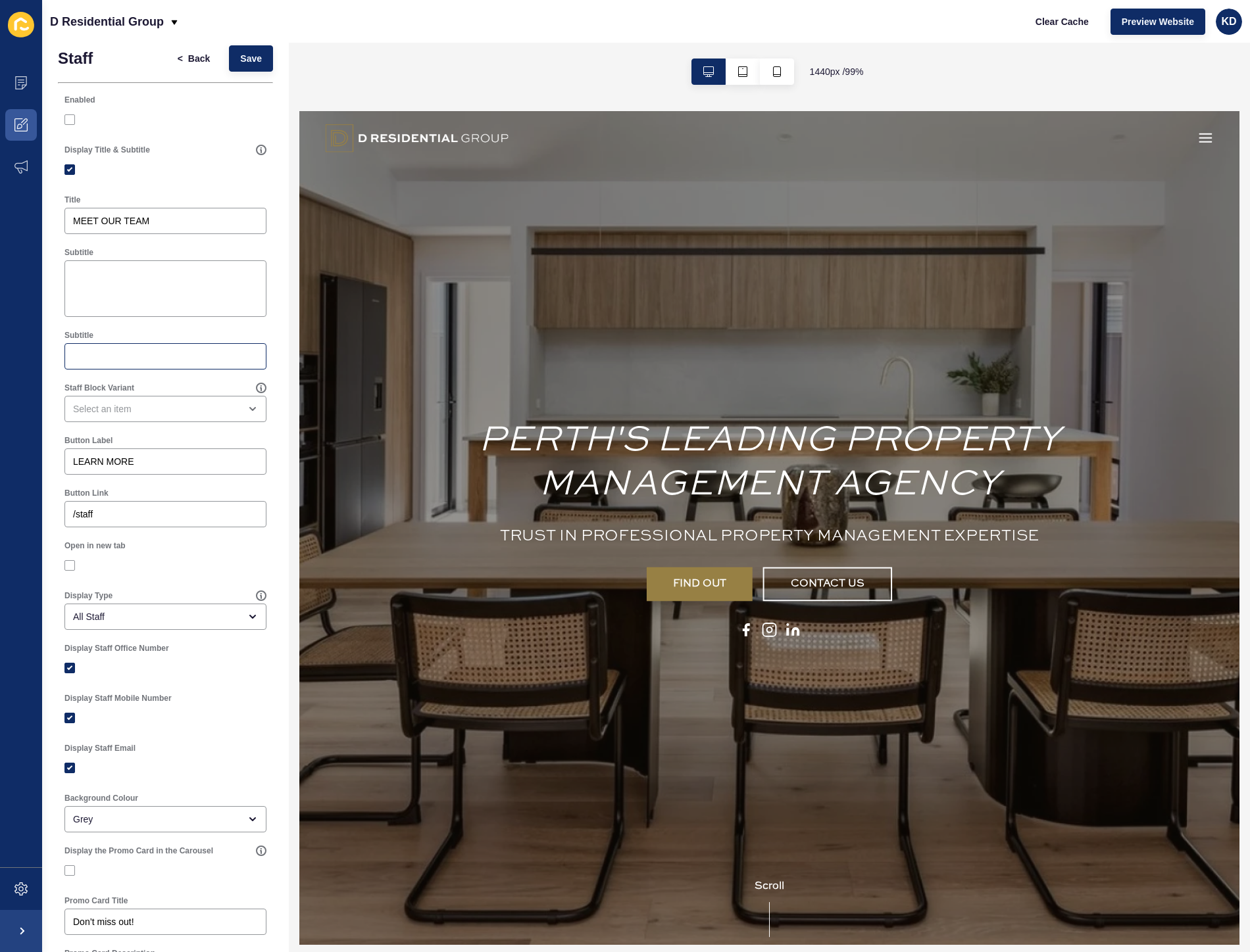
scroll to position [0, 0]
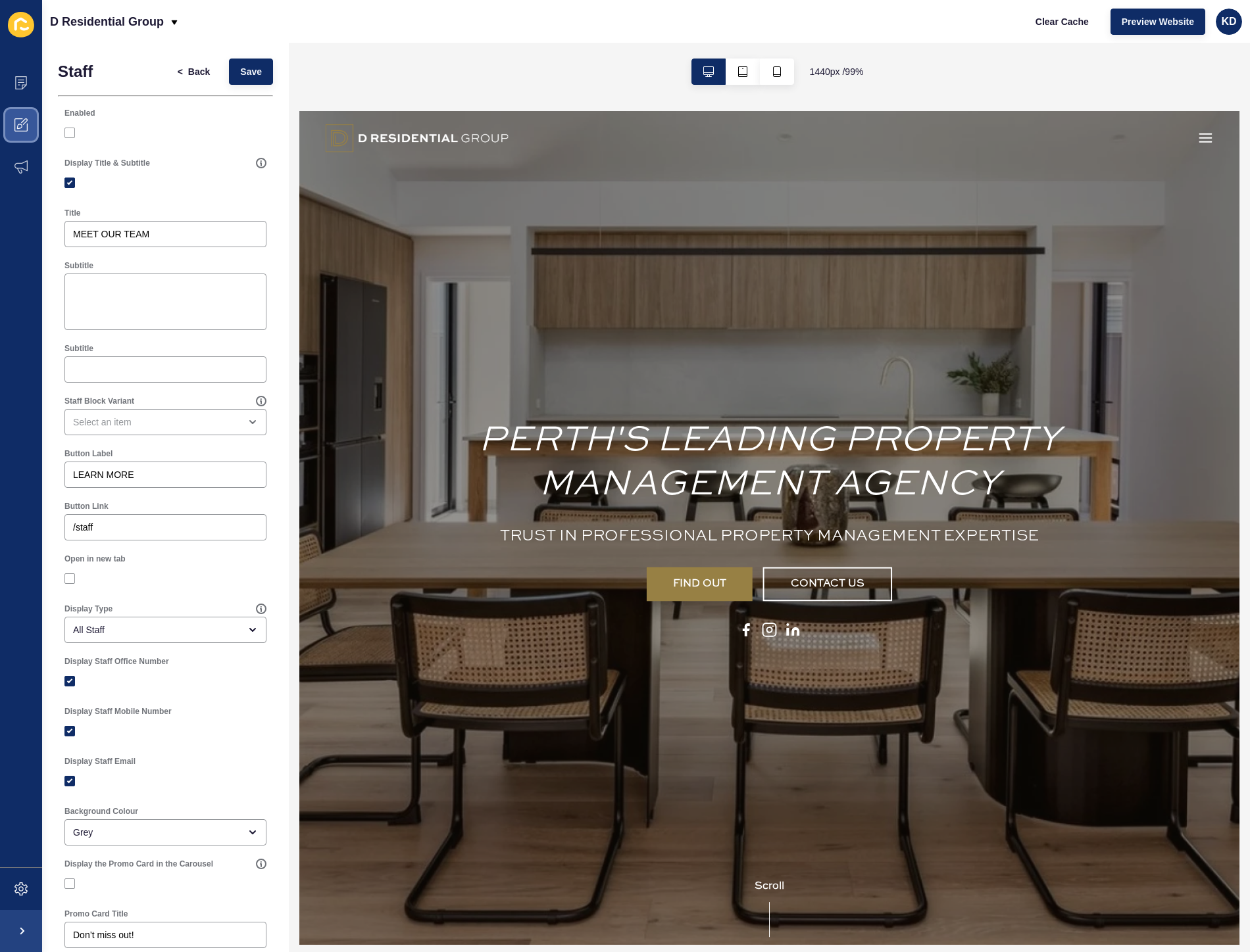
click at [21, 123] on icon at bounding box center [21, 124] width 13 height 13
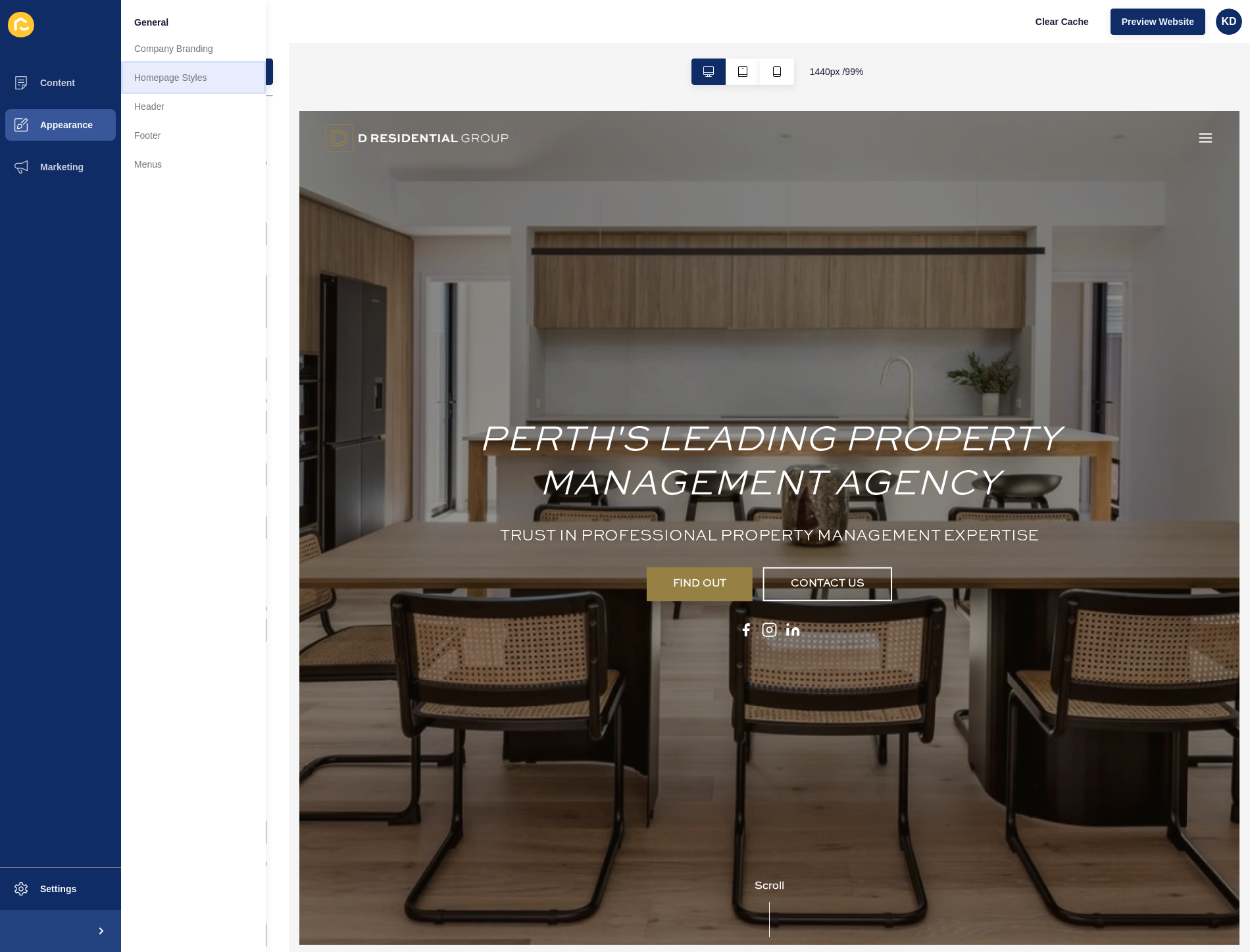
click at [178, 81] on link "Homepage Styles" at bounding box center [193, 78] width 145 height 29
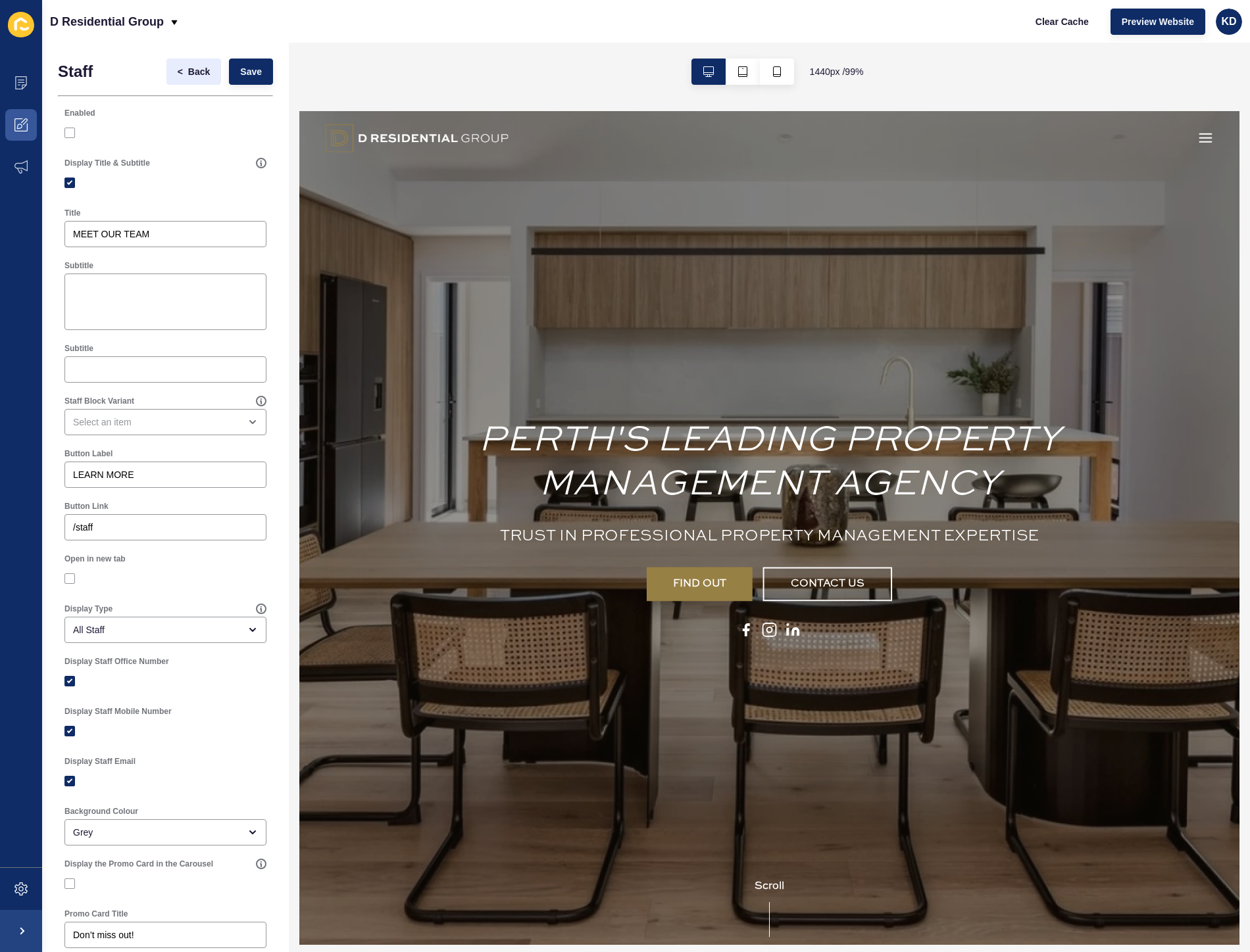
click at [180, 60] on div "< Back Save" at bounding box center [220, 71] width 114 height 34
click at [176, 84] on button "< Back" at bounding box center [194, 71] width 55 height 26
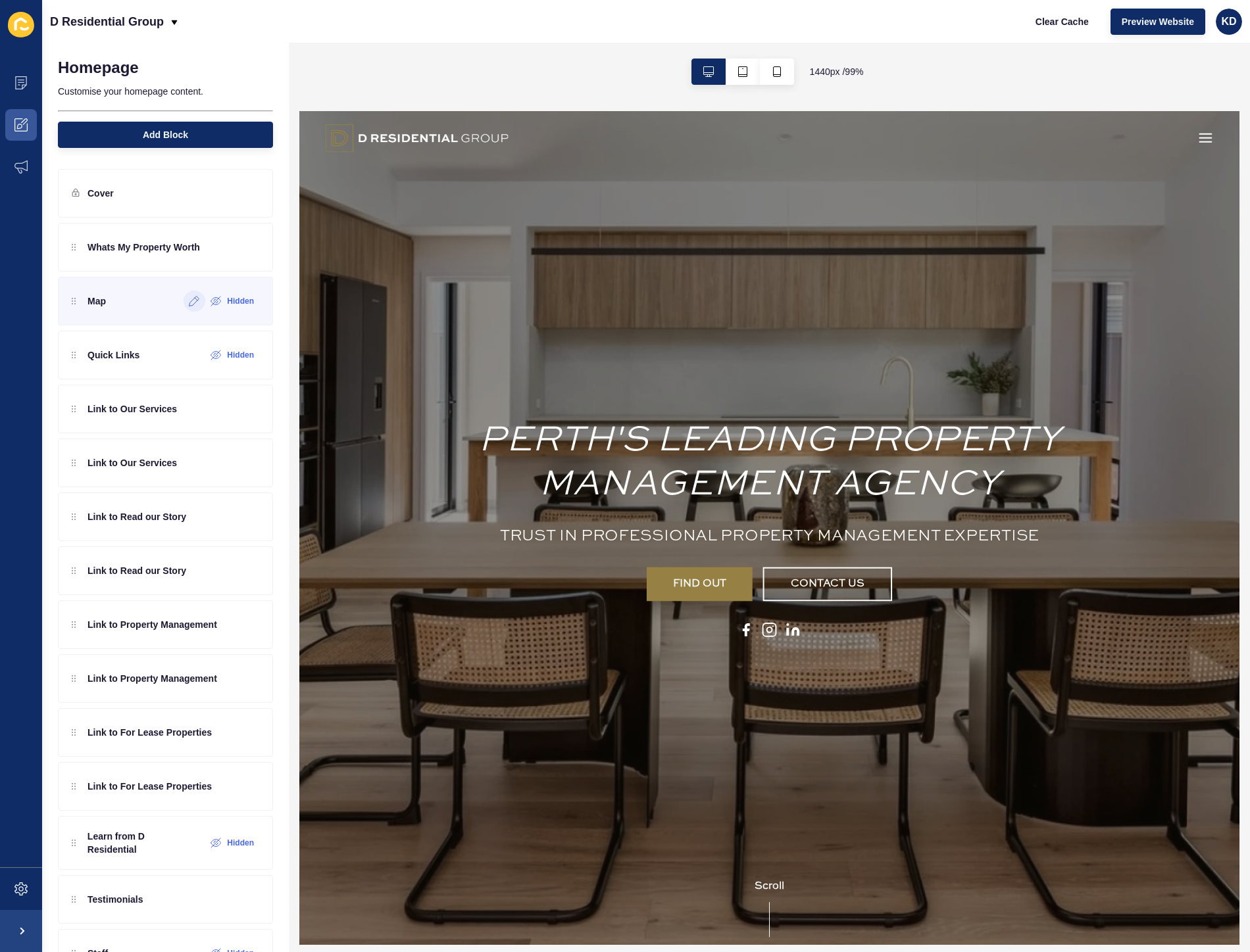
click at [189, 306] on icon at bounding box center [194, 301] width 12 height 11
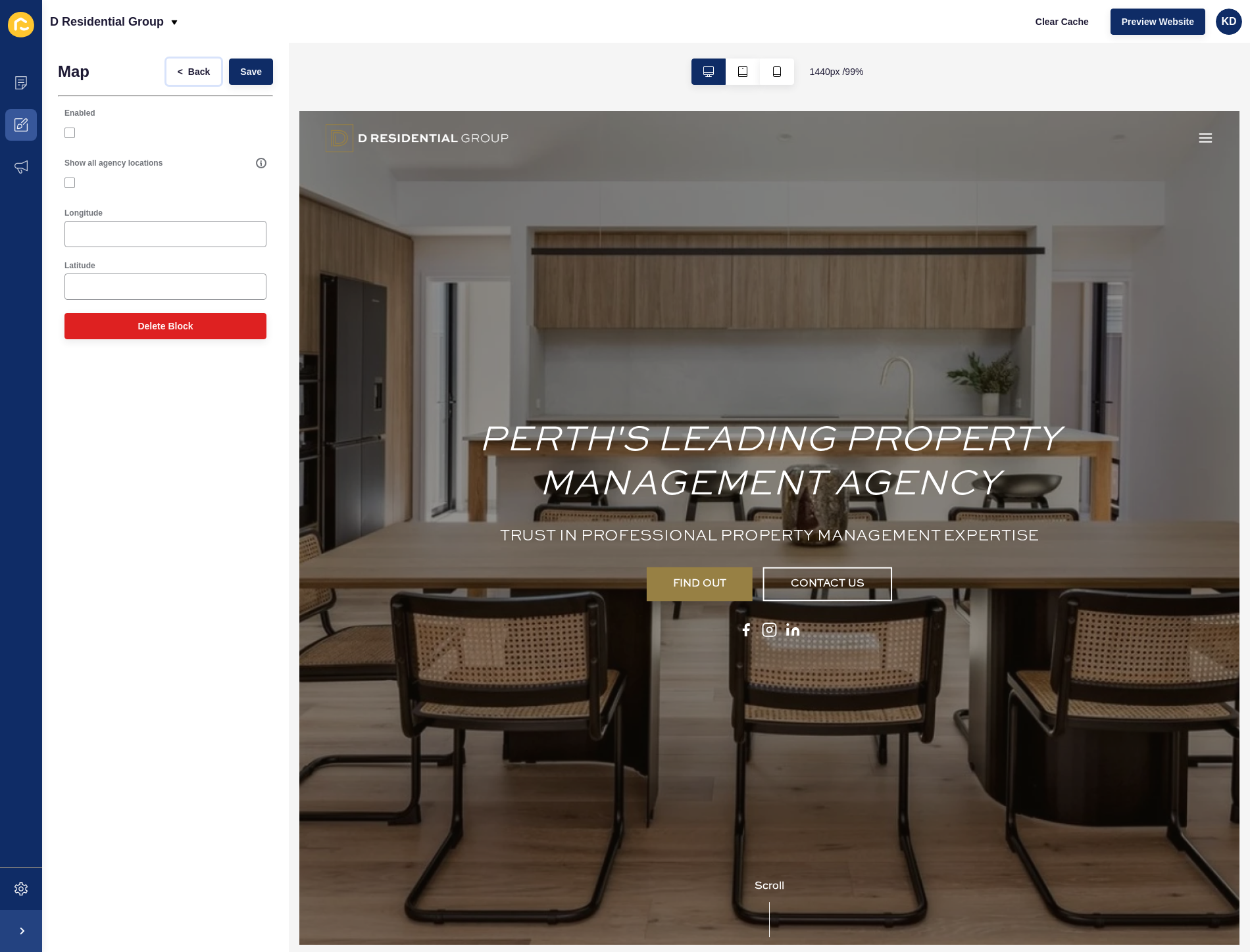
click at [189, 66] on span "Back" at bounding box center [199, 71] width 21 height 13
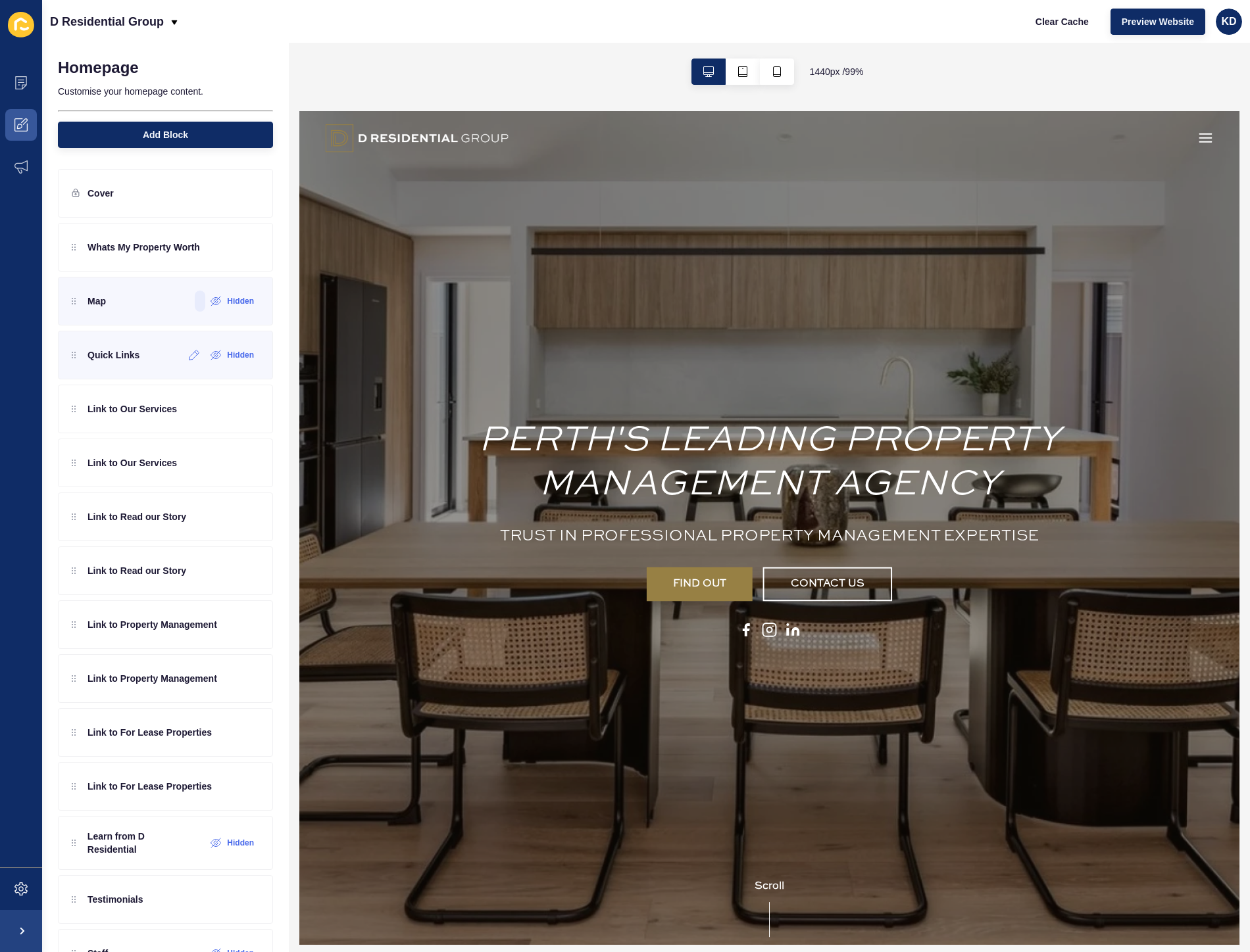
click at [120, 357] on p "Quick Links" at bounding box center [113, 355] width 52 height 13
click at [183, 360] on div at bounding box center [194, 355] width 21 height 21
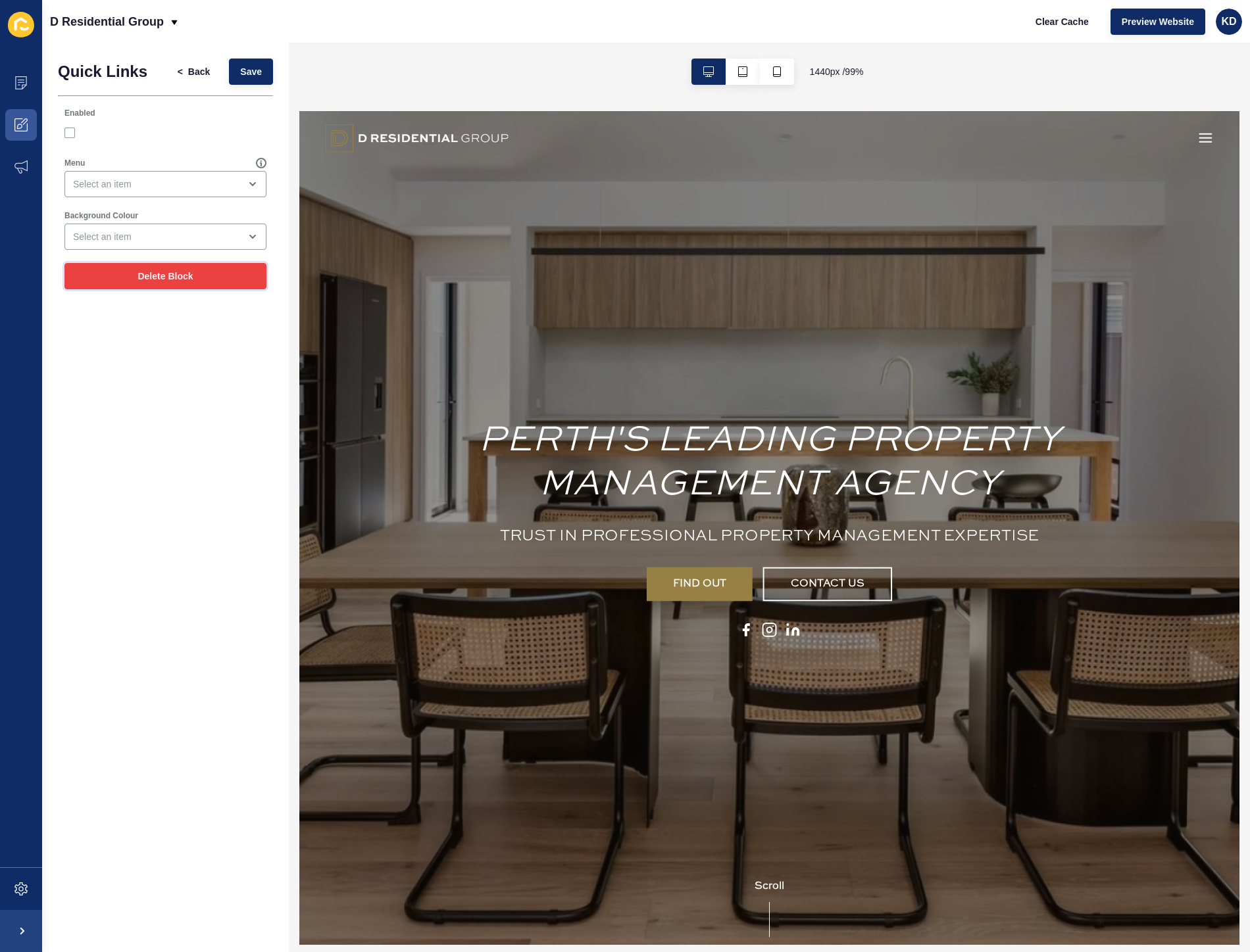
click at [178, 272] on span "Delete Block" at bounding box center [165, 276] width 55 height 13
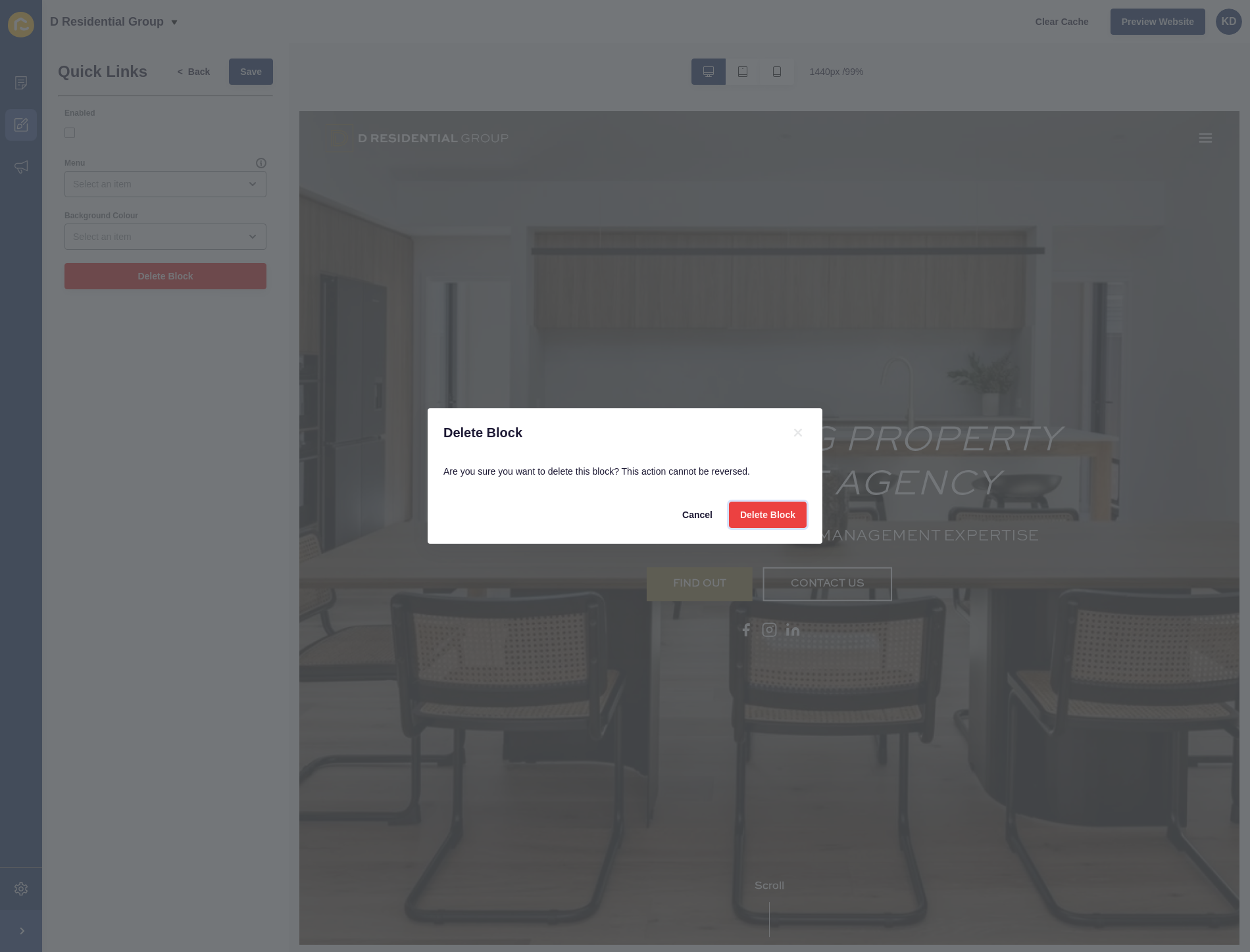
click at [803, 514] on button "Delete Block" at bounding box center [768, 514] width 78 height 26
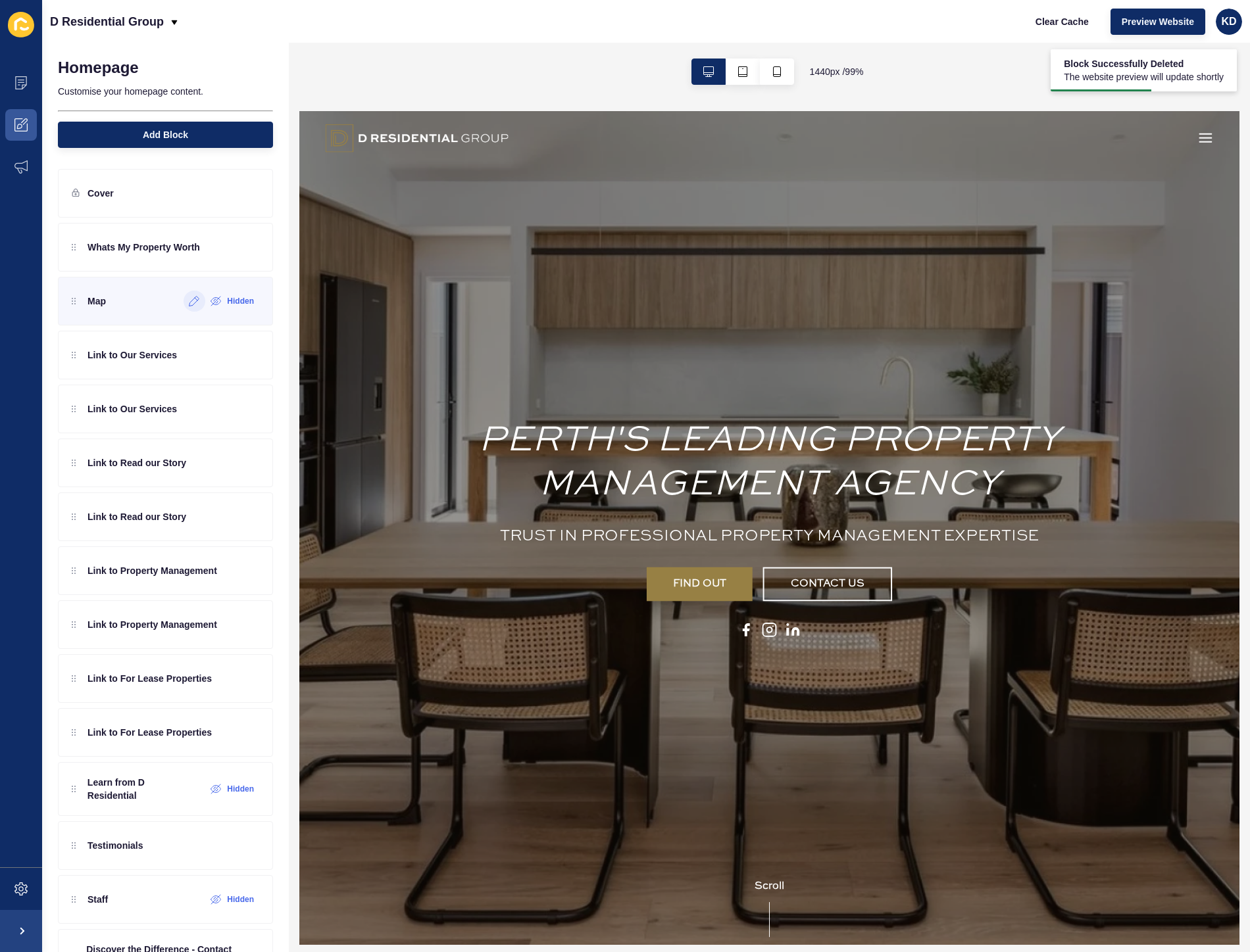
click at [189, 305] on icon at bounding box center [194, 301] width 12 height 11
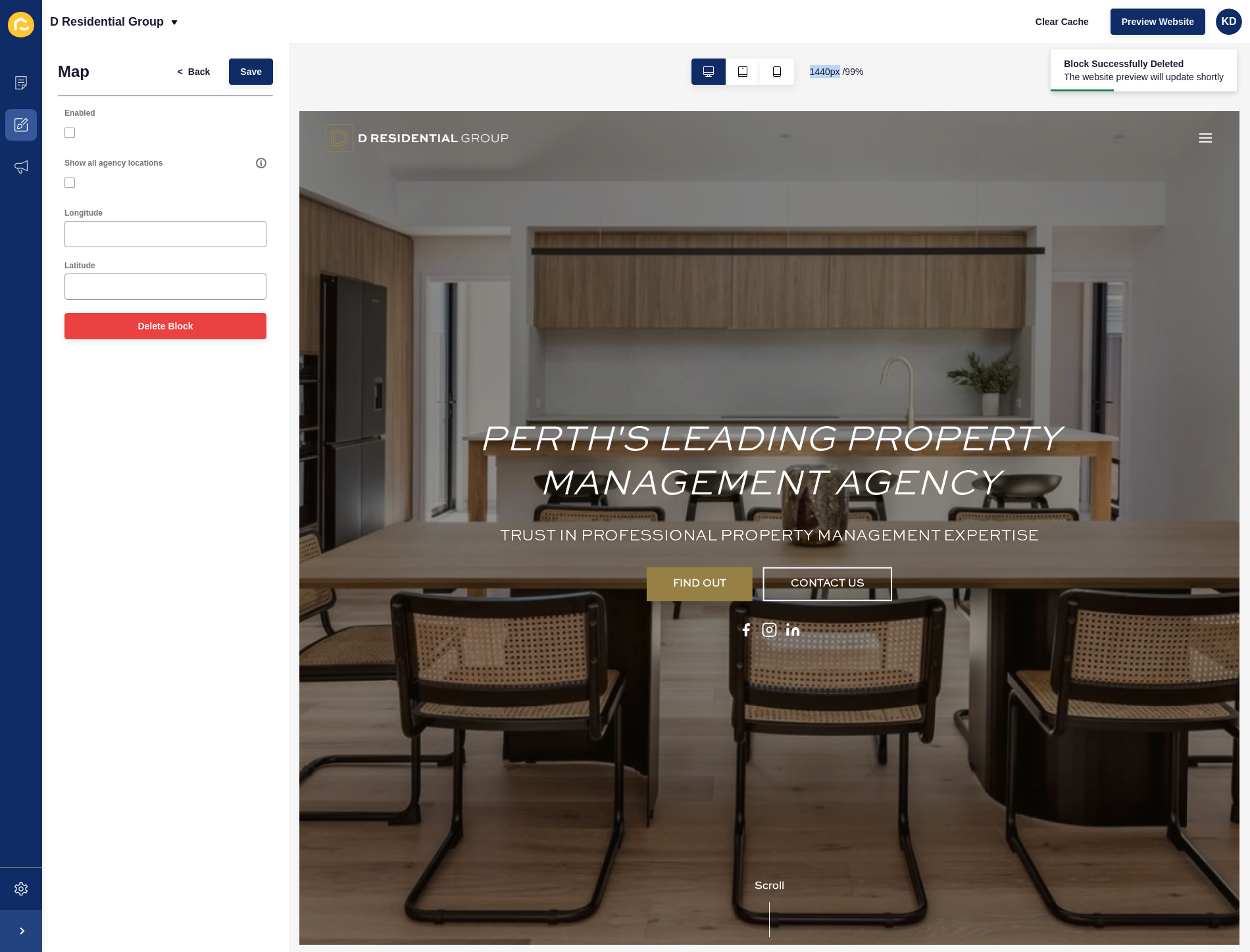
click at [233, 313] on div "Delete Block" at bounding box center [165, 326] width 215 height 39
click at [224, 322] on button "Delete Block" at bounding box center [165, 325] width 202 height 26
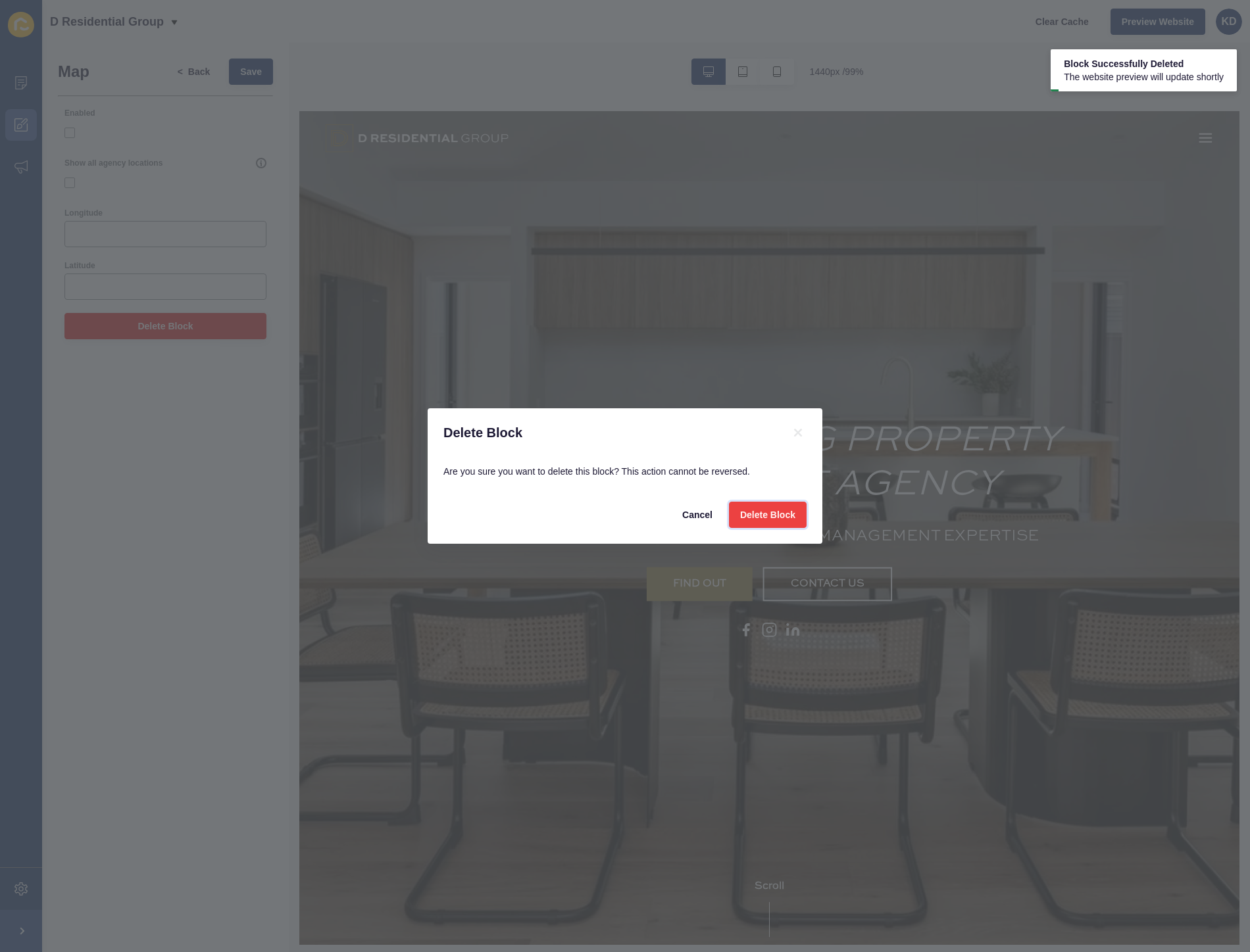
click at [765, 507] on button "Delete Block" at bounding box center [768, 514] width 78 height 26
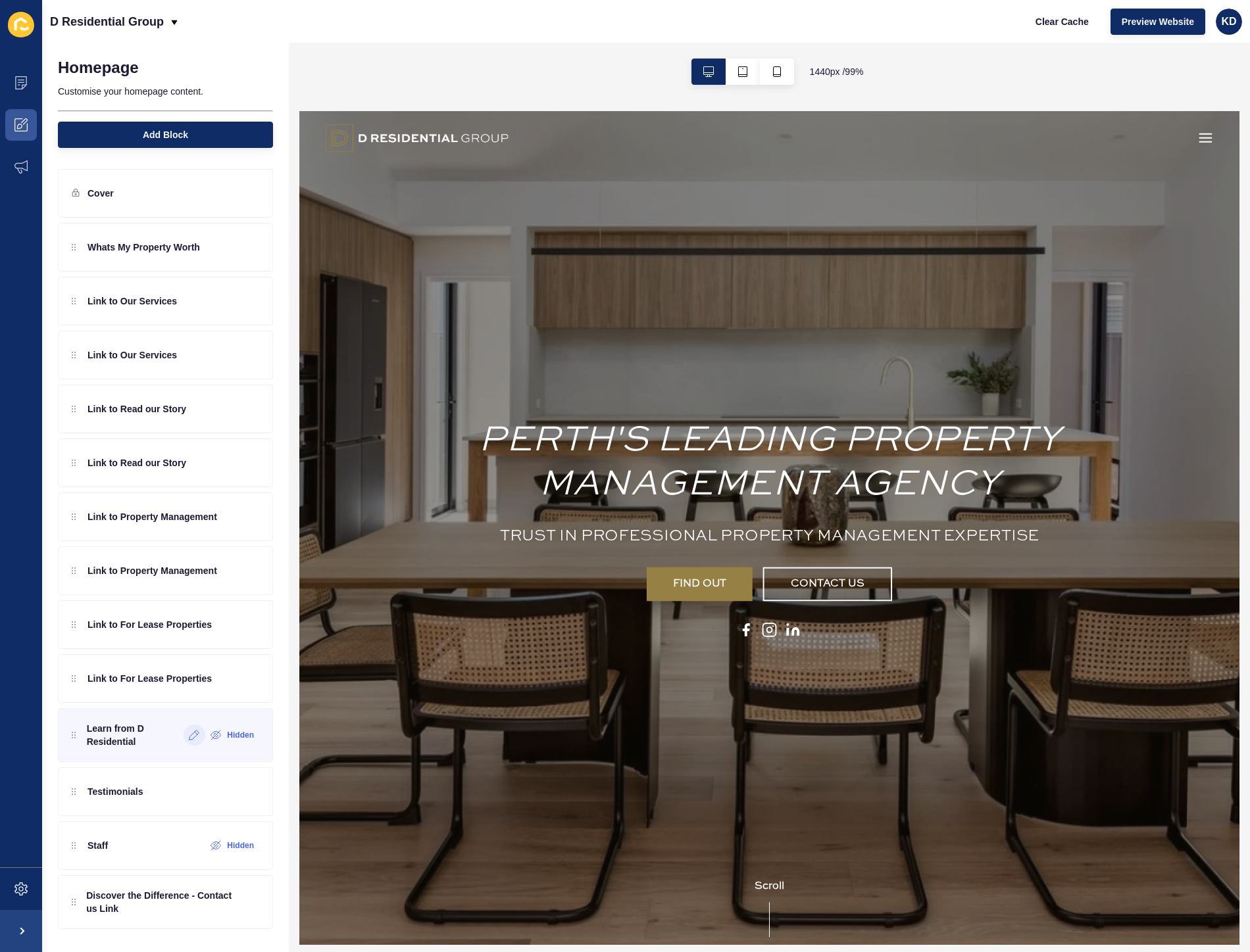
click at [191, 740] on icon at bounding box center [194, 735] width 10 height 10
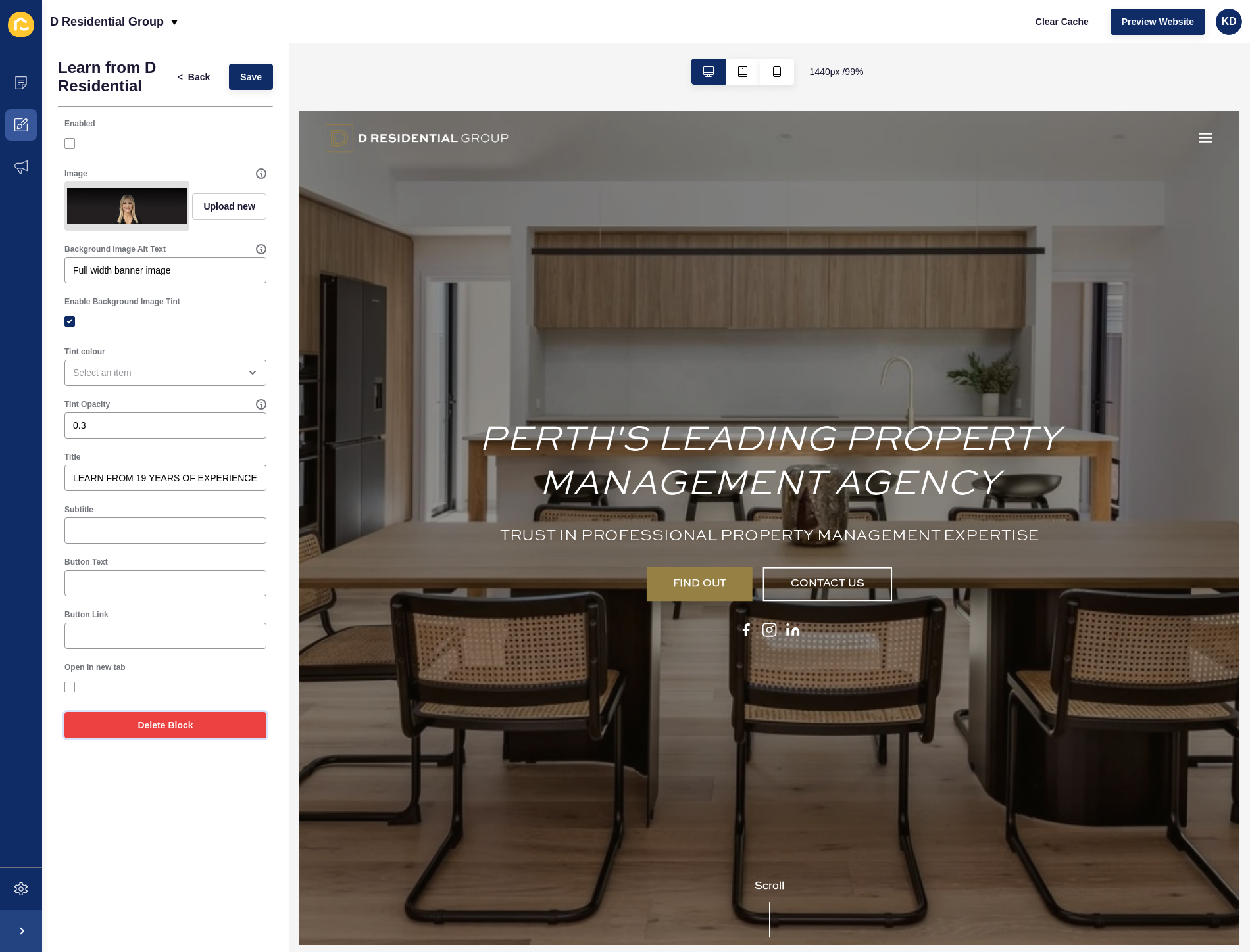
click at [194, 739] on button "Delete Block" at bounding box center [165, 724] width 202 height 26
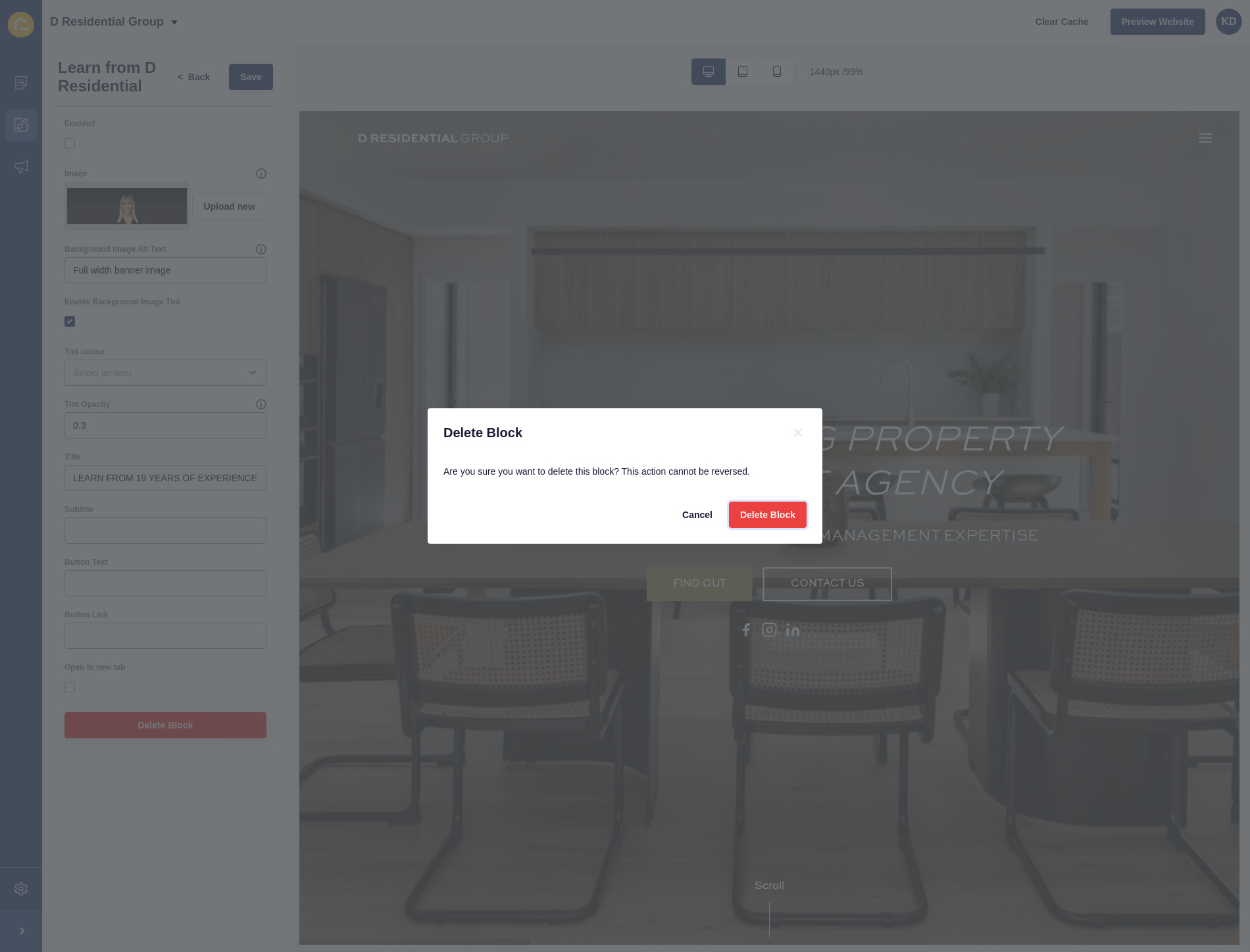
click at [787, 513] on span "Delete Block" at bounding box center [768, 514] width 55 height 13
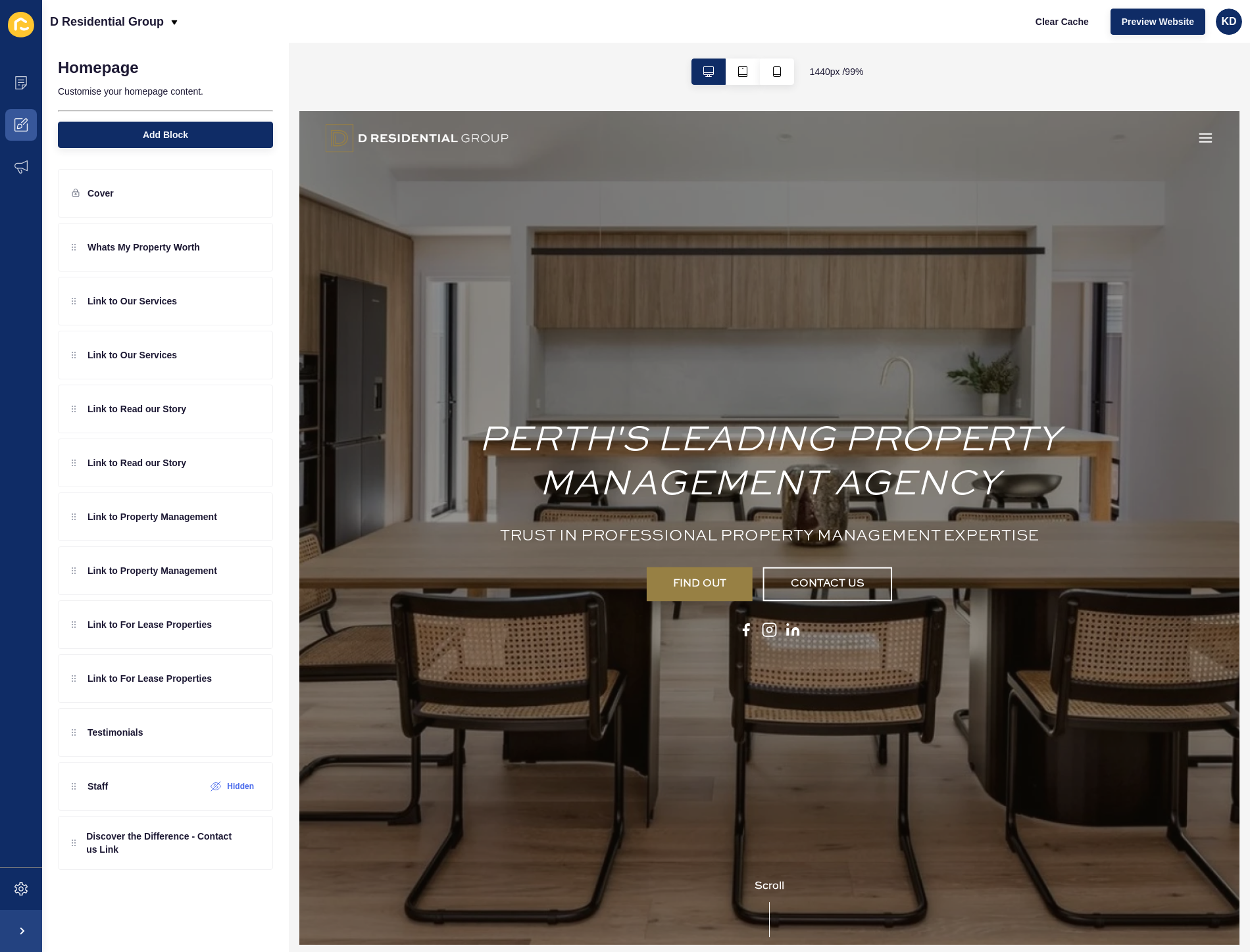
click at [1204, 133] on icon "button" at bounding box center [1212, 138] width 16 height 16
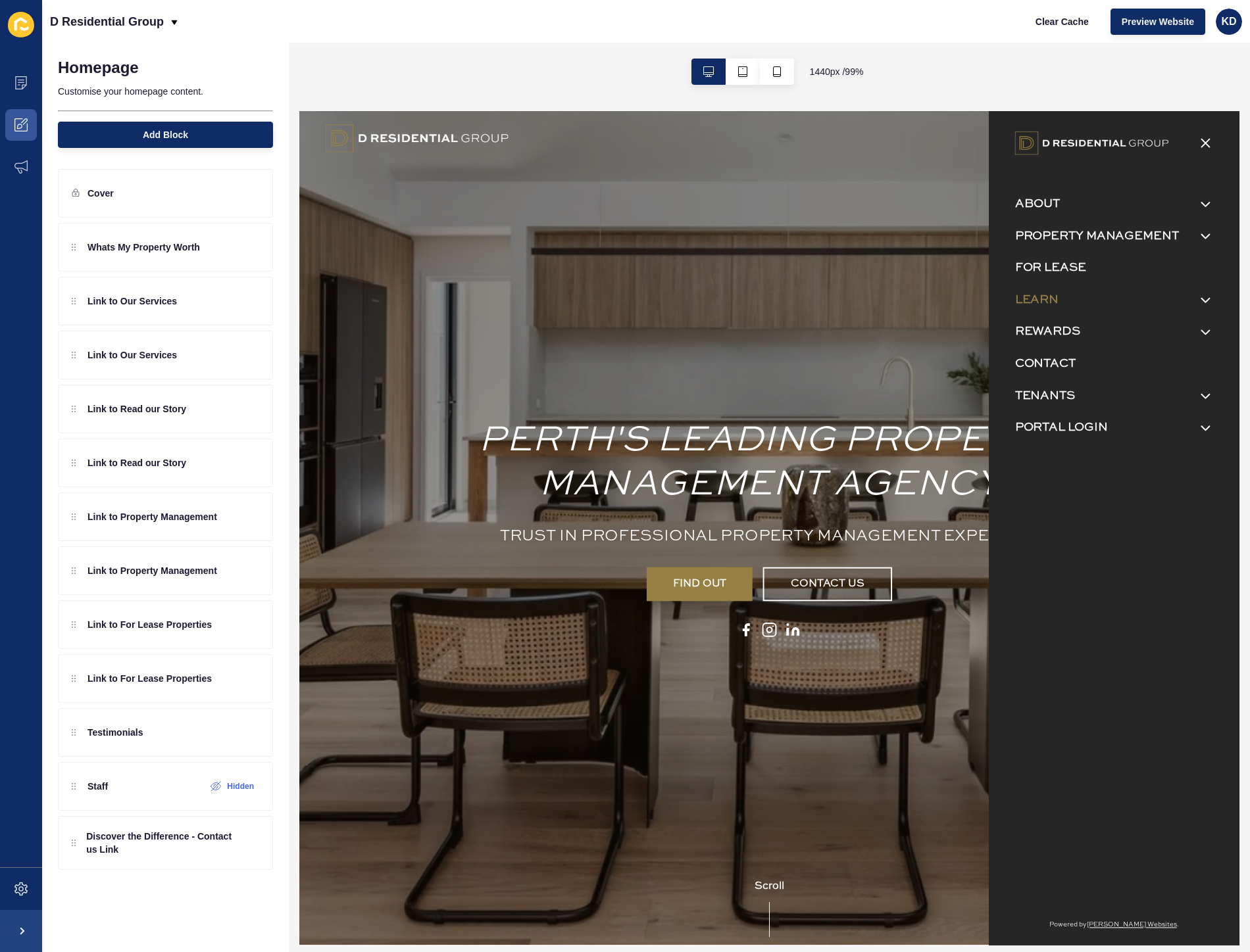
click at [1048, 299] on link "LEARN" at bounding box center [1042, 301] width 44 height 19
click at [299, 111] on input "LEARN" at bounding box center [299, 111] width 0 height 0
click at [1058, 318] on link "RESULTS" at bounding box center [1049, 326] width 46 height 16
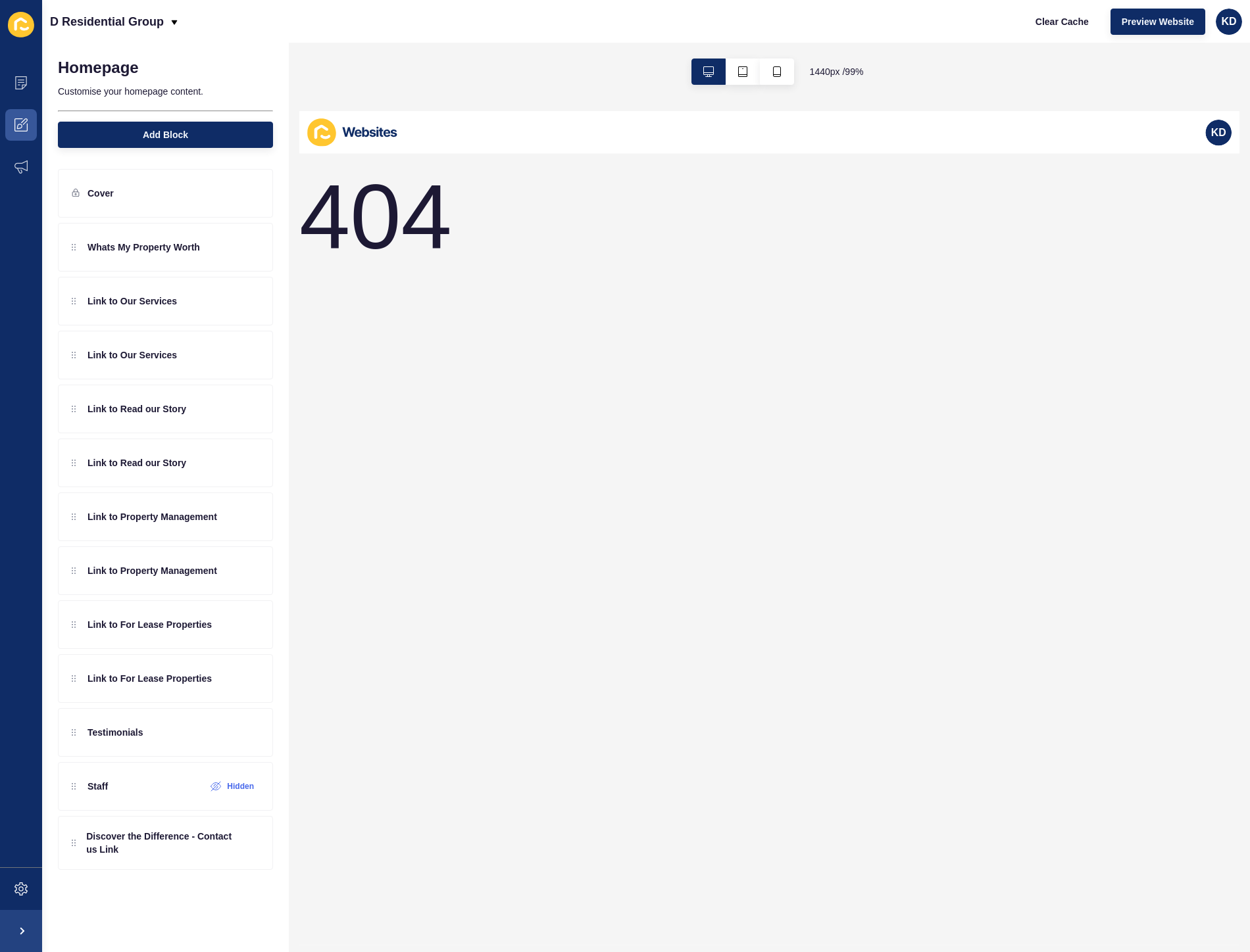
drag, startPoint x: 460, startPoint y: 245, endPoint x: 465, endPoint y: 255, distance: 11.2
click at [464, 255] on div "404" at bounding box center [773, 552] width 947 height 798
drag, startPoint x: 29, startPoint y: 134, endPoint x: 29, endPoint y: 143, distance: 9.0
click at [29, 142] on span at bounding box center [21, 124] width 42 height 42
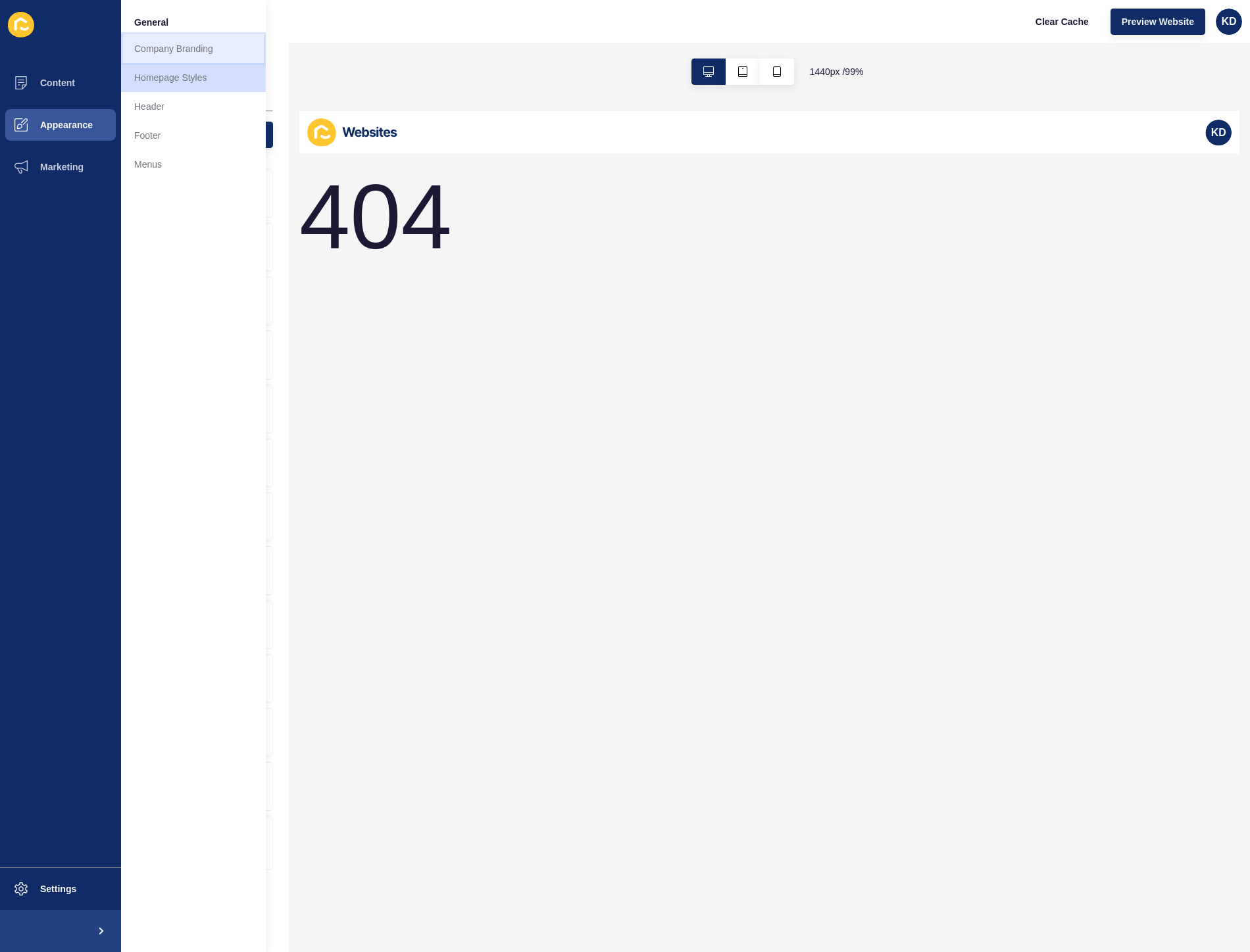
click at [165, 53] on link "Company Branding" at bounding box center [193, 48] width 145 height 29
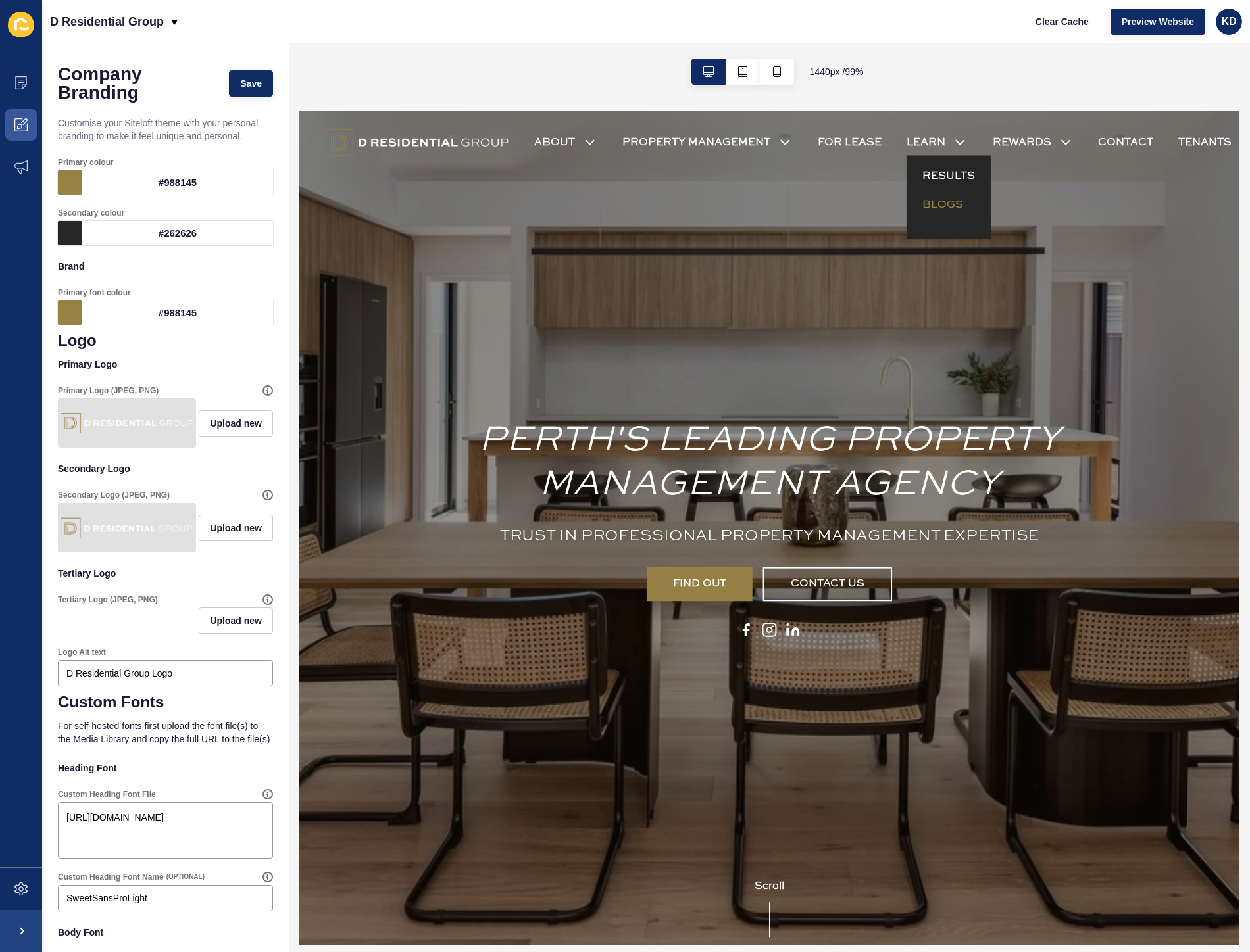
click at [944, 205] on link "BLOGS" at bounding box center [947, 206] width 41 height 16
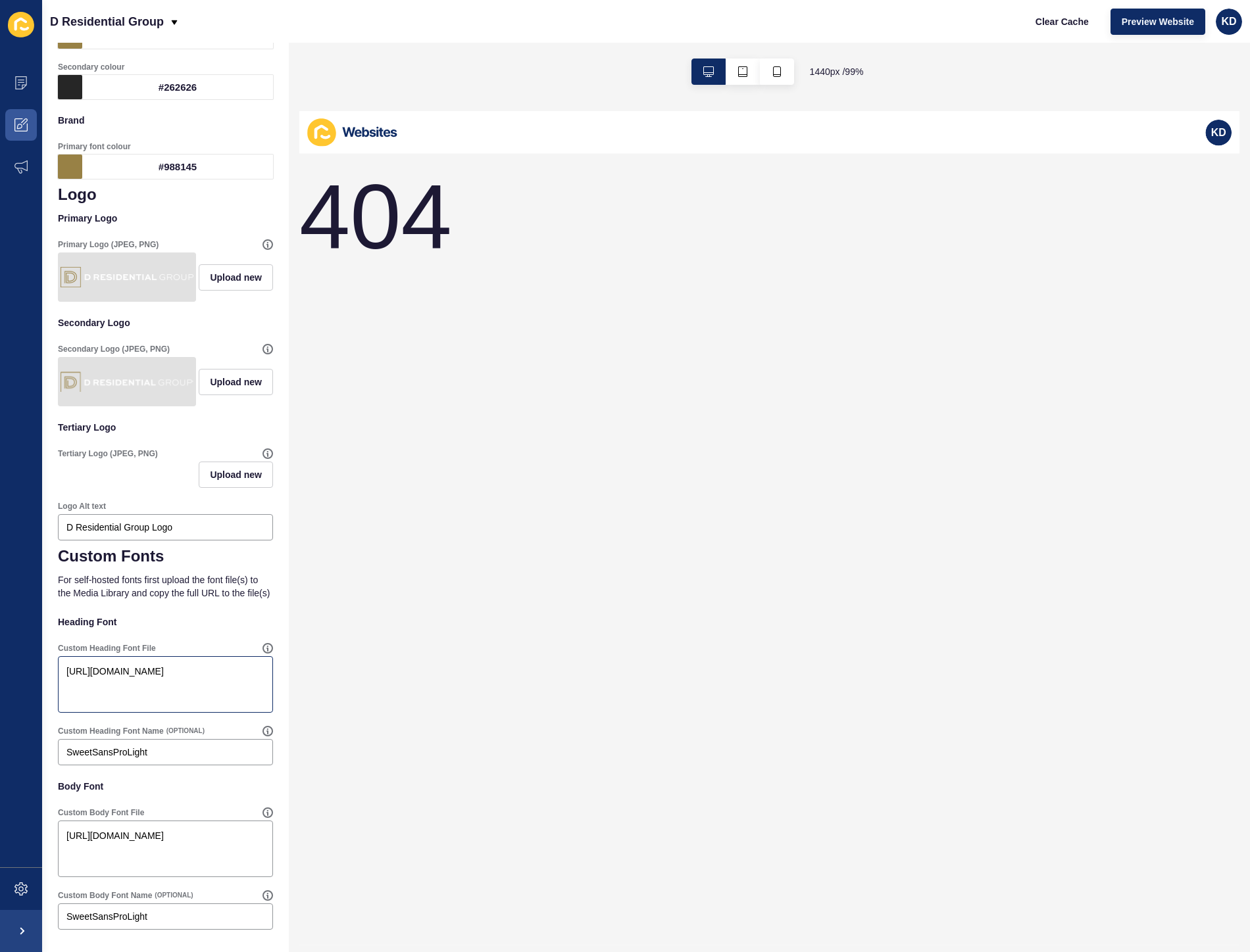
scroll to position [180, 0]
click at [138, 14] on p "D Residential Group" at bounding box center [106, 21] width 113 height 33
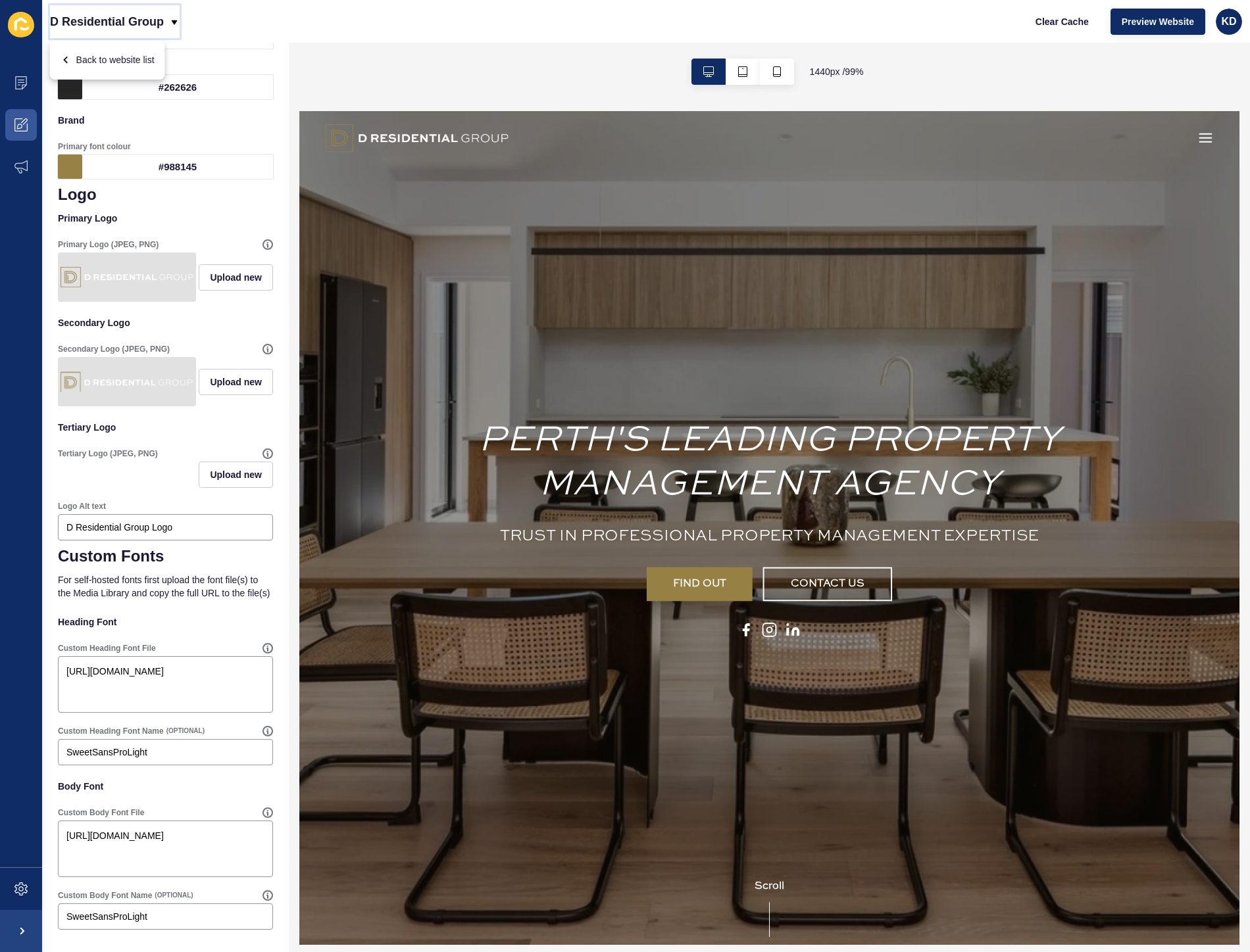
scroll to position [0, 0]
click at [1211, 139] on div "ABOUT ABOUT US" at bounding box center [773, 138] width 947 height 54
click at [1206, 134] on icon "button" at bounding box center [1212, 138] width 12 height 8
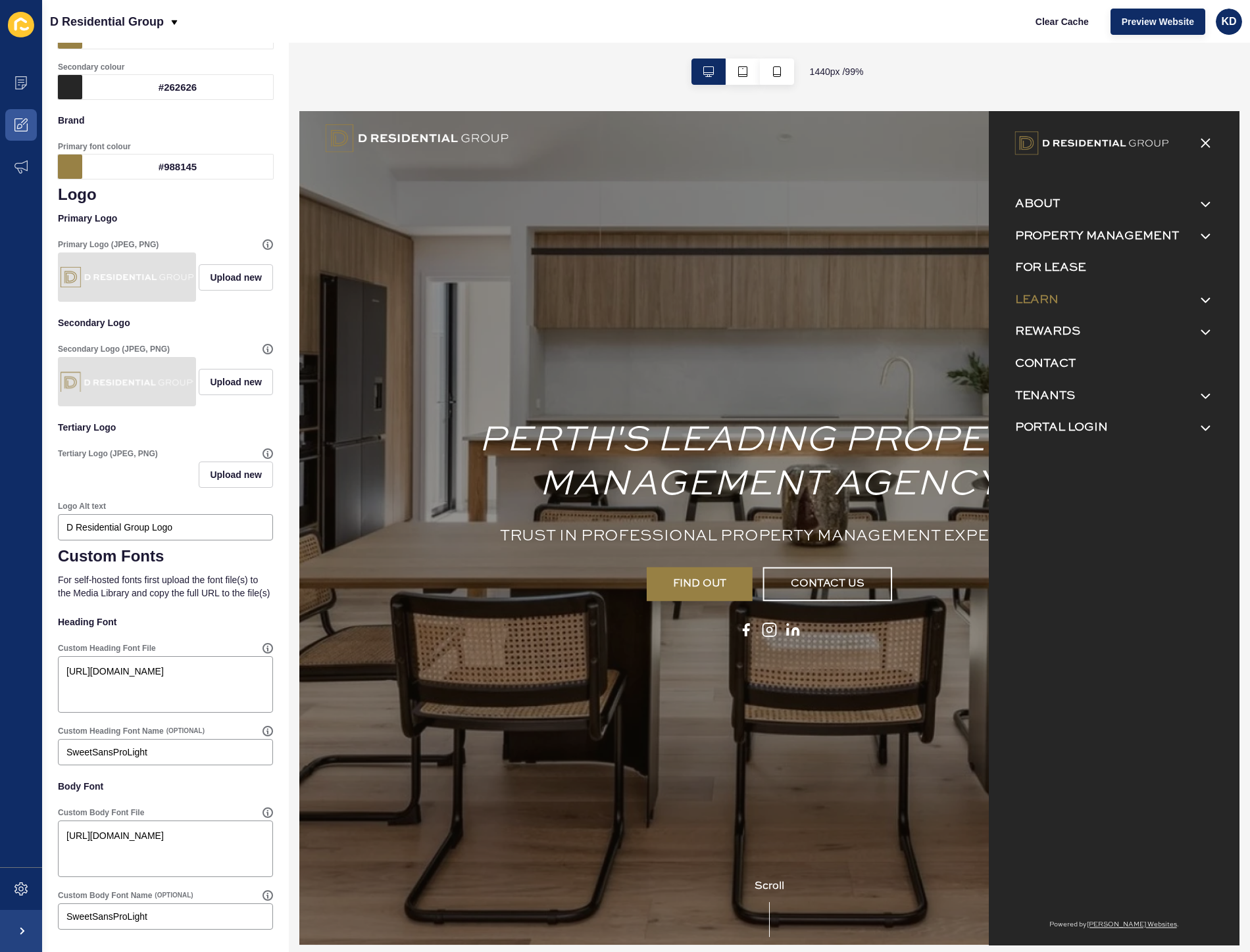
click at [1056, 303] on link "LEARN" at bounding box center [1042, 301] width 44 height 19
click at [299, 111] on input "LEARN" at bounding box center [299, 111] width 0 height 0
click at [1053, 347] on link "BLOGS" at bounding box center [1044, 348] width 35 height 16
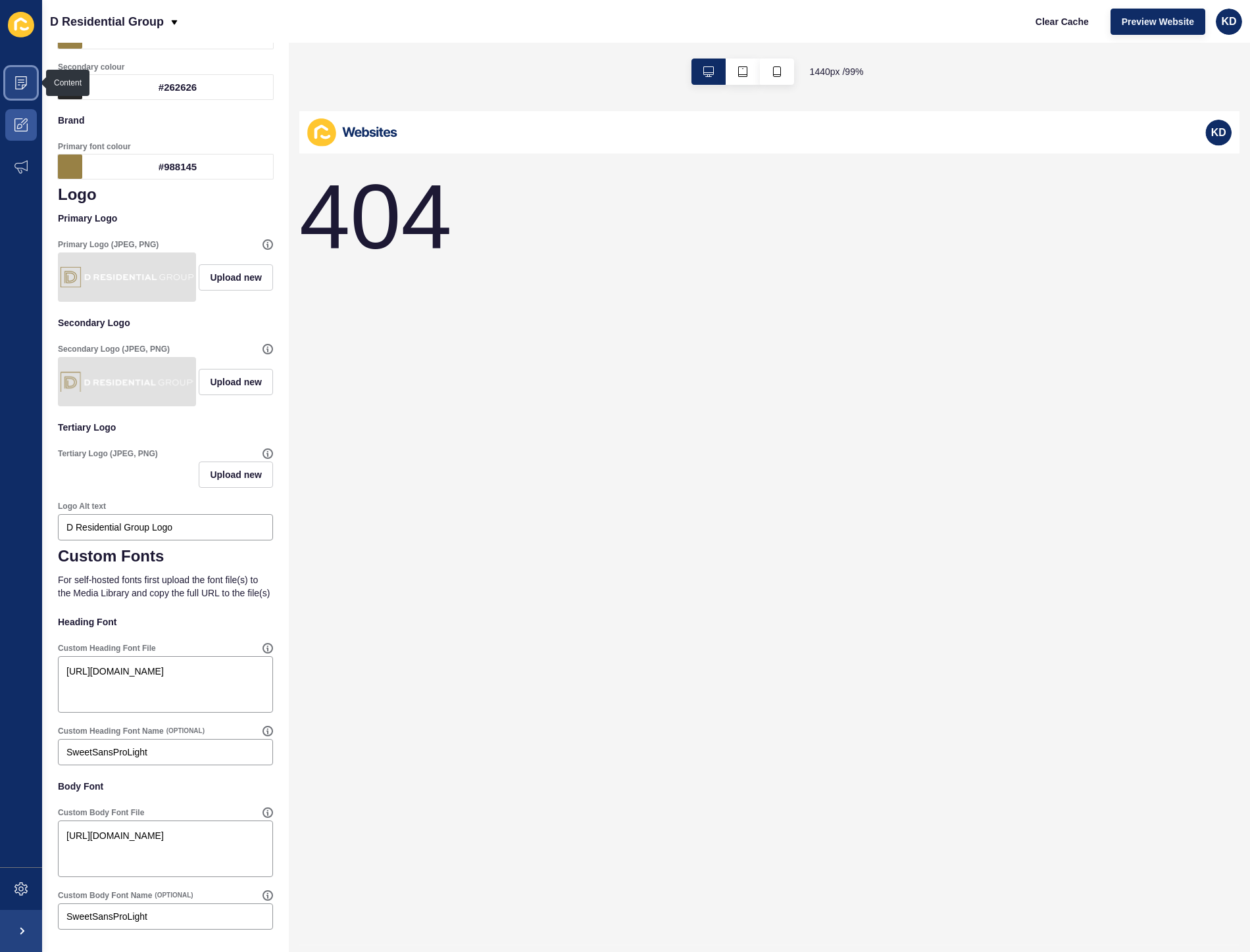
click at [21, 91] on span at bounding box center [21, 82] width 42 height 42
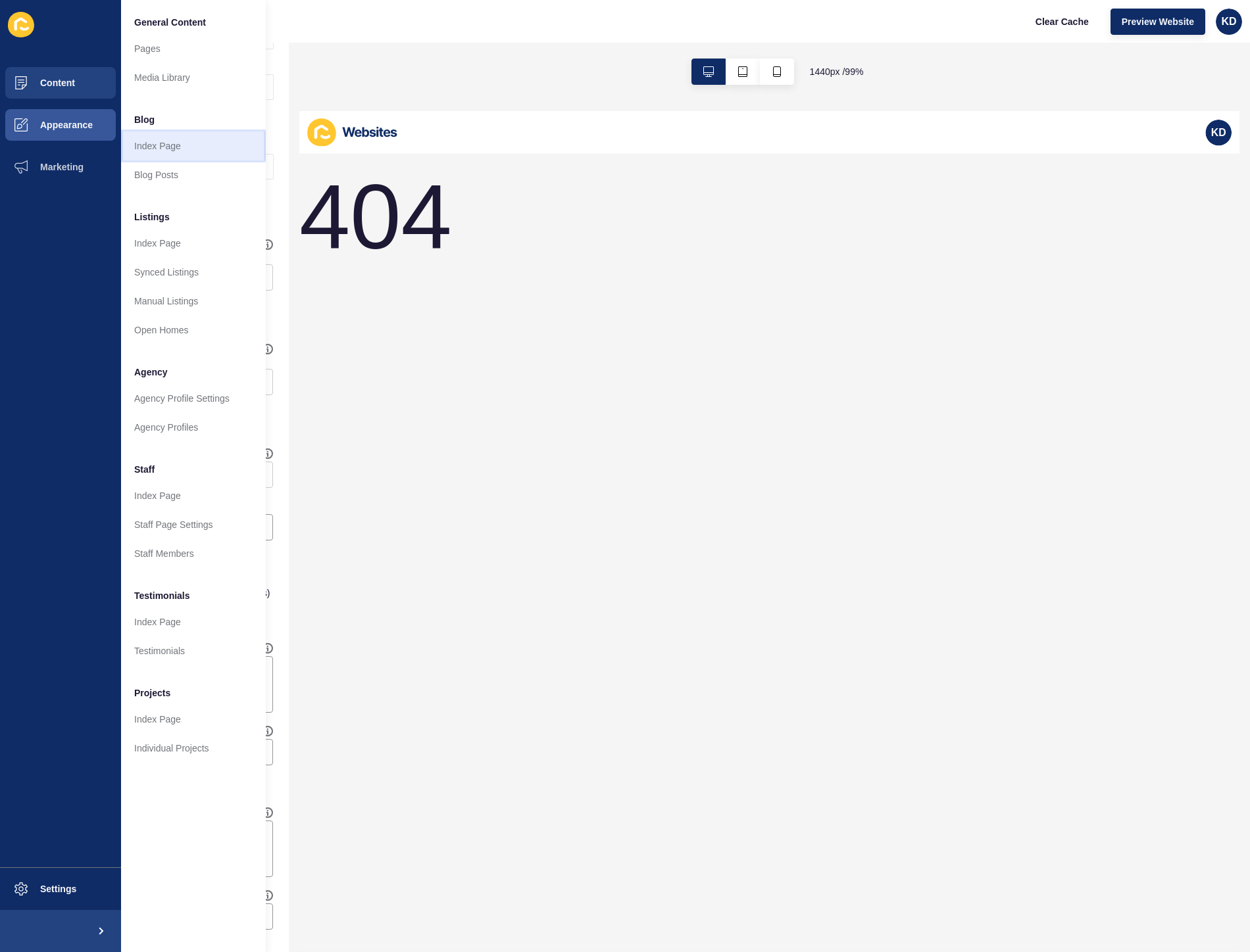
click at [184, 134] on link "Index Page" at bounding box center [193, 146] width 145 height 29
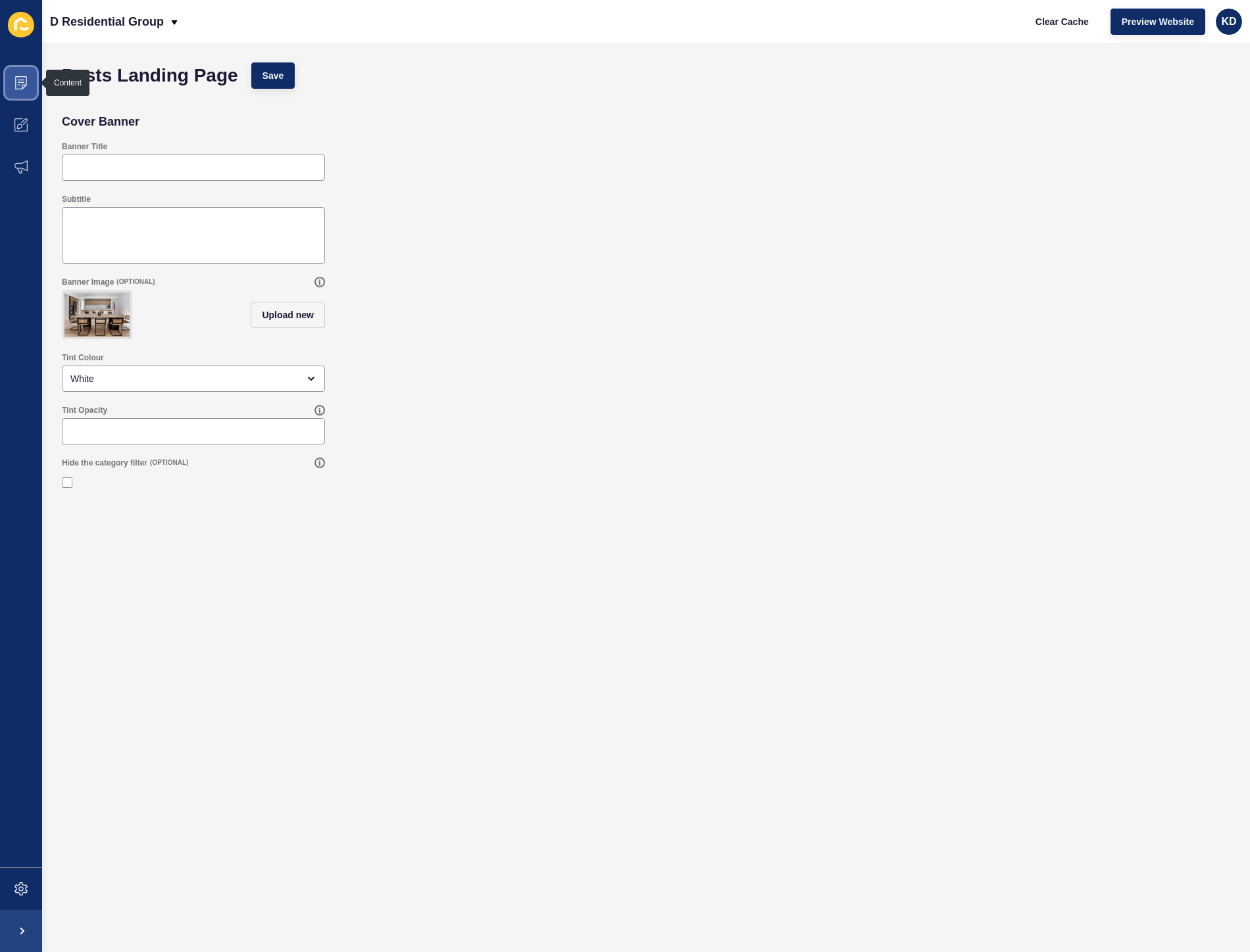
click at [17, 92] on span at bounding box center [21, 82] width 42 height 42
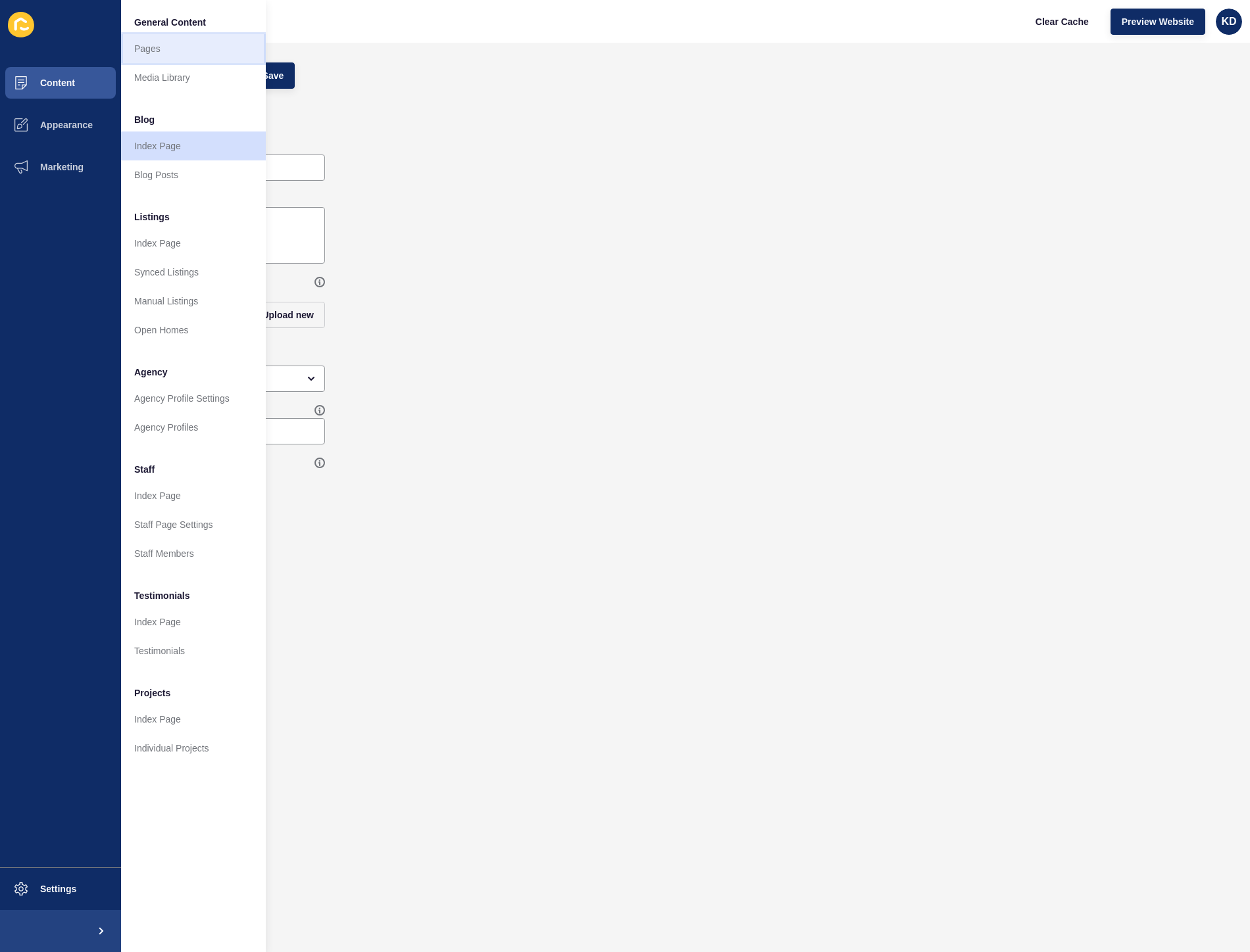
click at [178, 41] on link "Pages" at bounding box center [193, 48] width 145 height 29
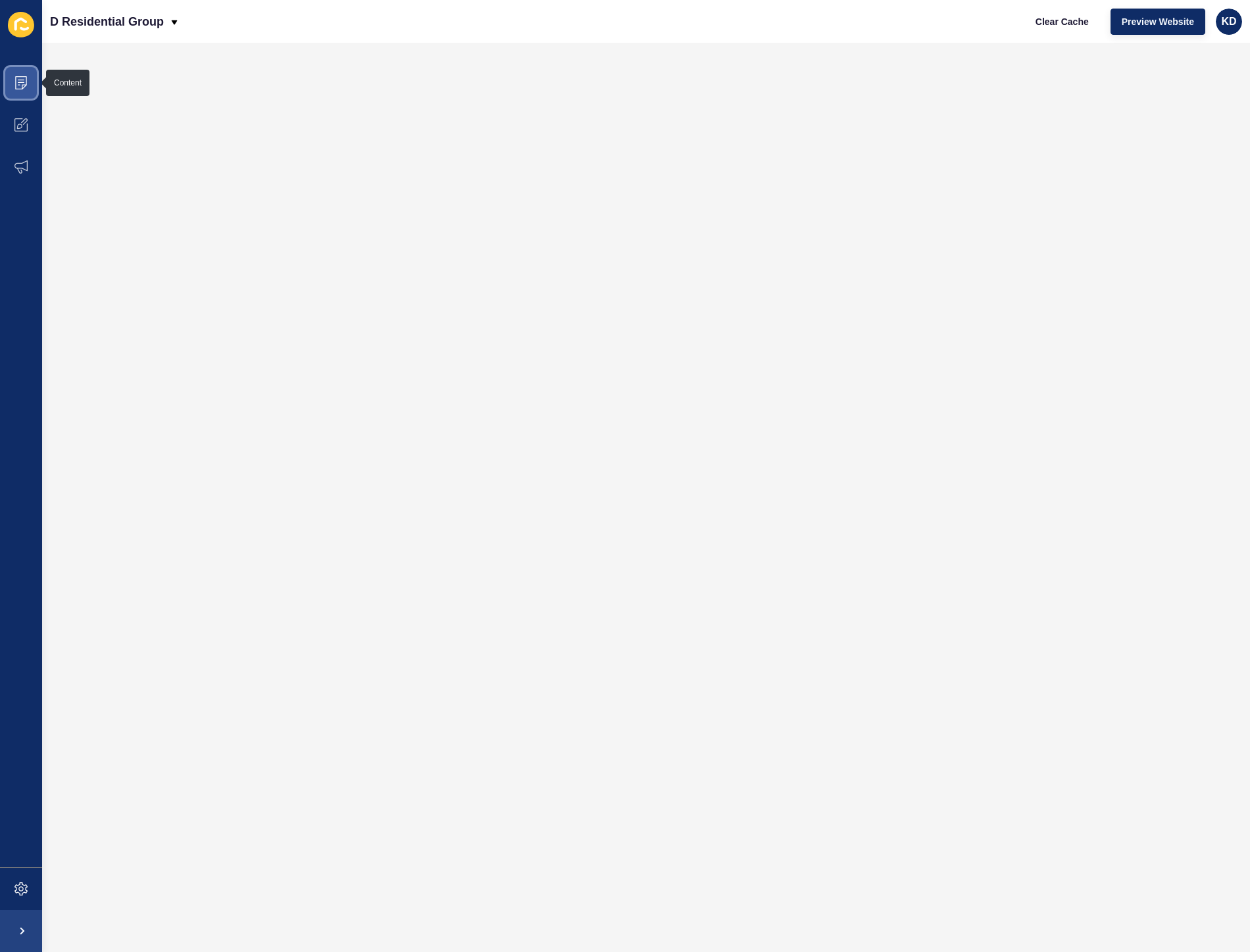
click at [18, 89] on span at bounding box center [21, 82] width 42 height 42
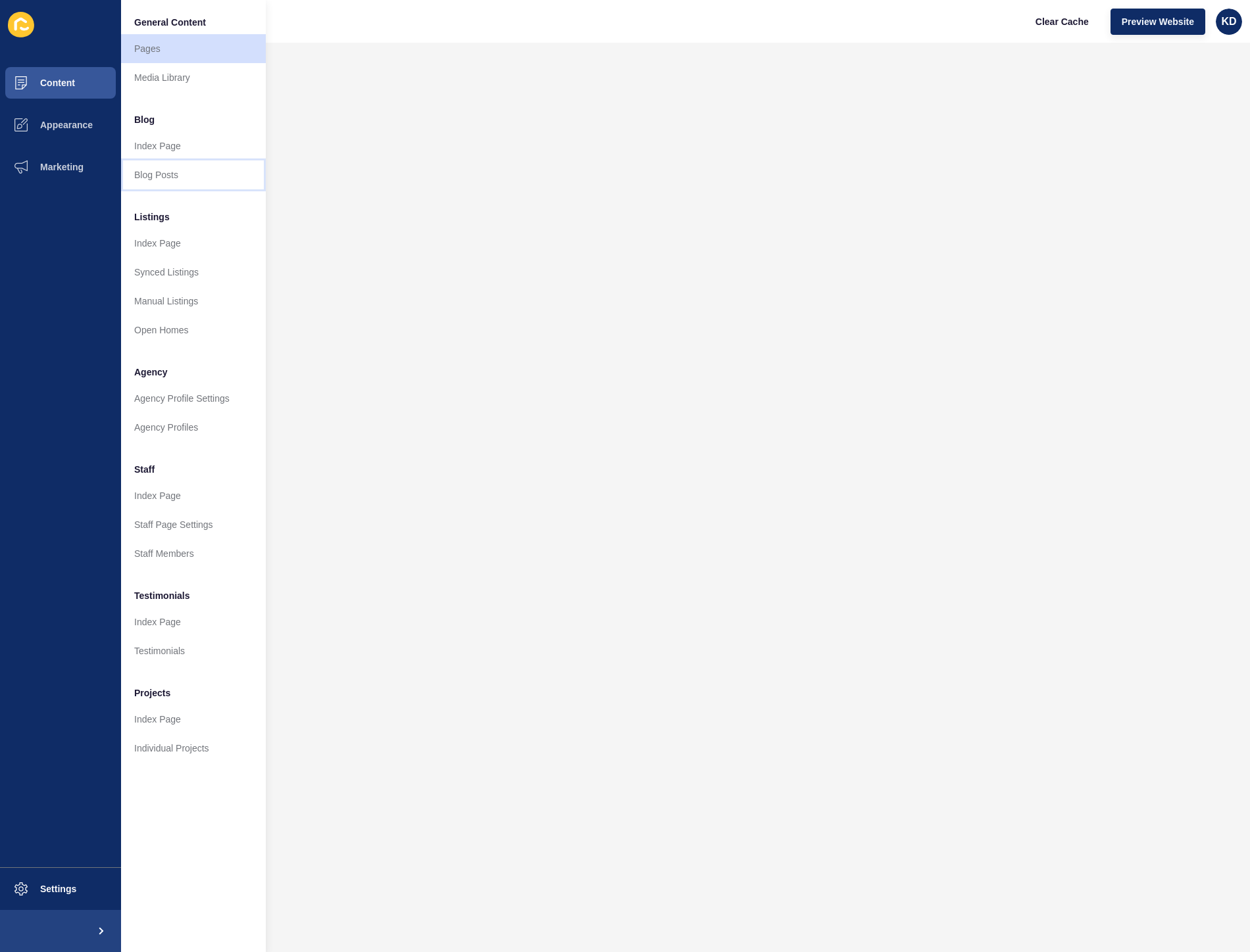
drag, startPoint x: 182, startPoint y: 171, endPoint x: 192, endPoint y: 168, distance: 10.4
click at [184, 171] on link "Blog Posts" at bounding box center [193, 175] width 145 height 29
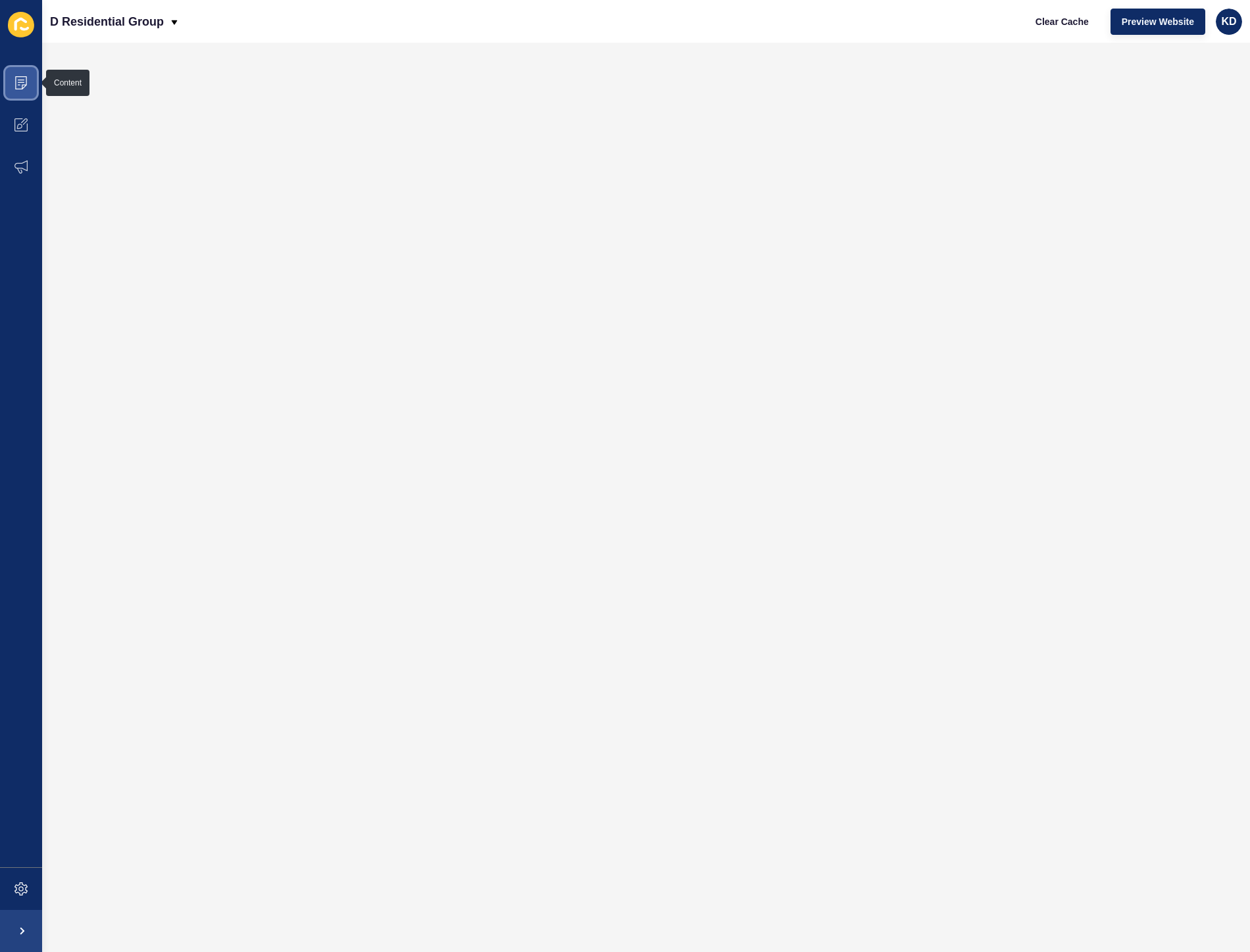
click at [21, 88] on icon at bounding box center [21, 82] width 12 height 13
